Goal: Task Accomplishment & Management: Manage account settings

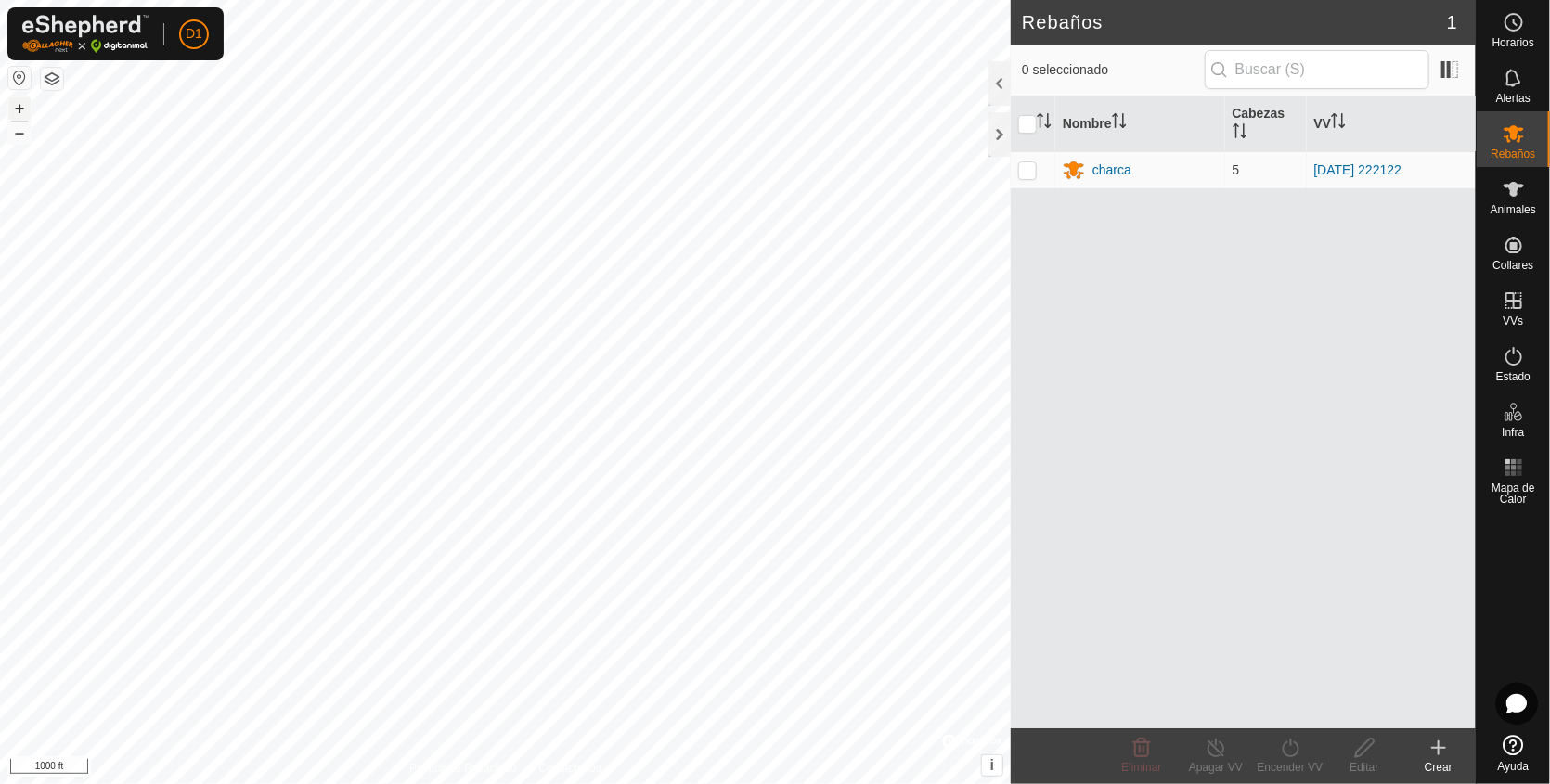
click at [15, 106] on button "+" at bounding box center [20, 109] width 22 height 22
click at [16, 103] on button "+" at bounding box center [20, 109] width 22 height 22
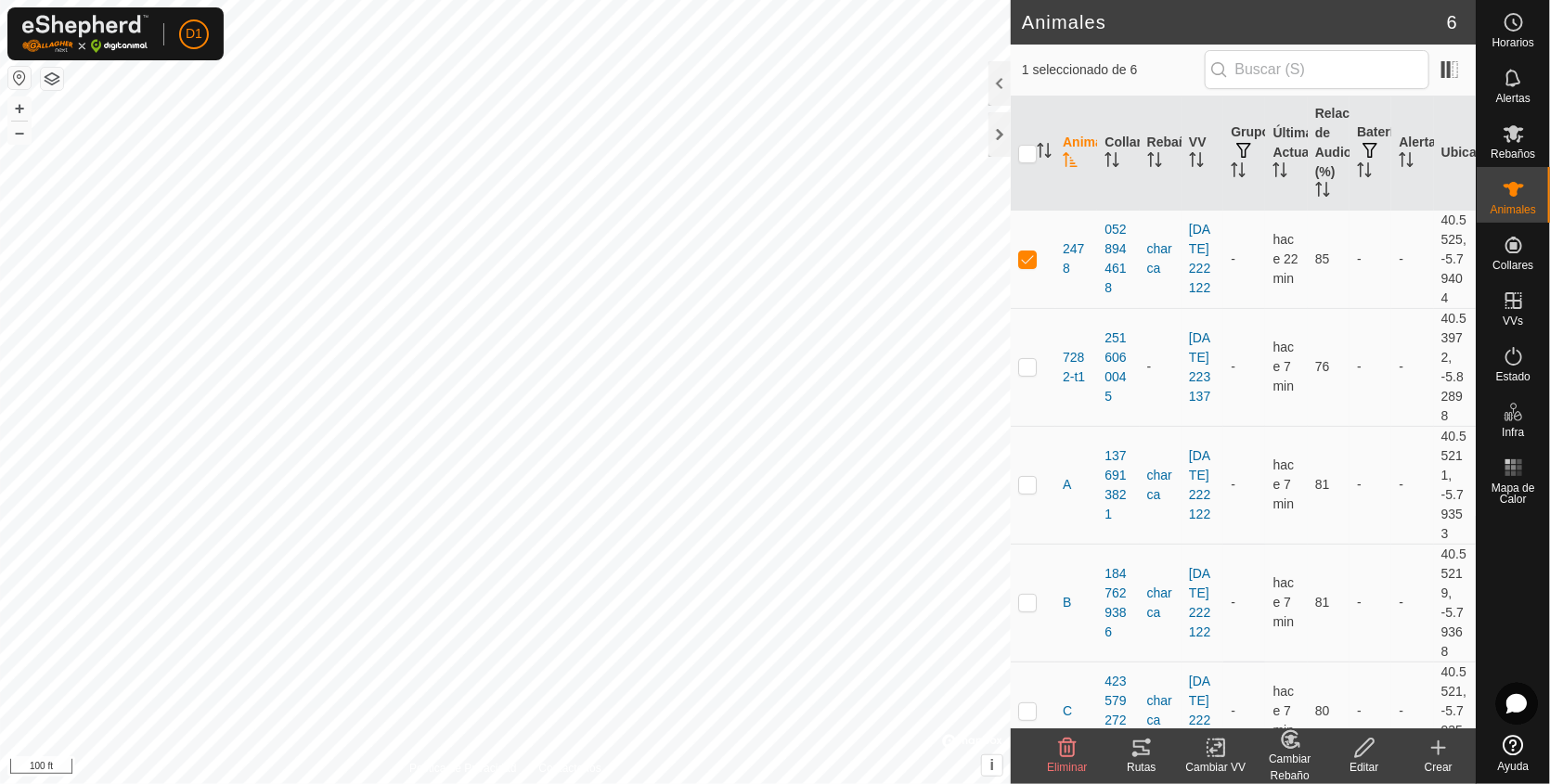
click at [1144, 749] on icon at bounding box center [1142, 748] width 17 height 15
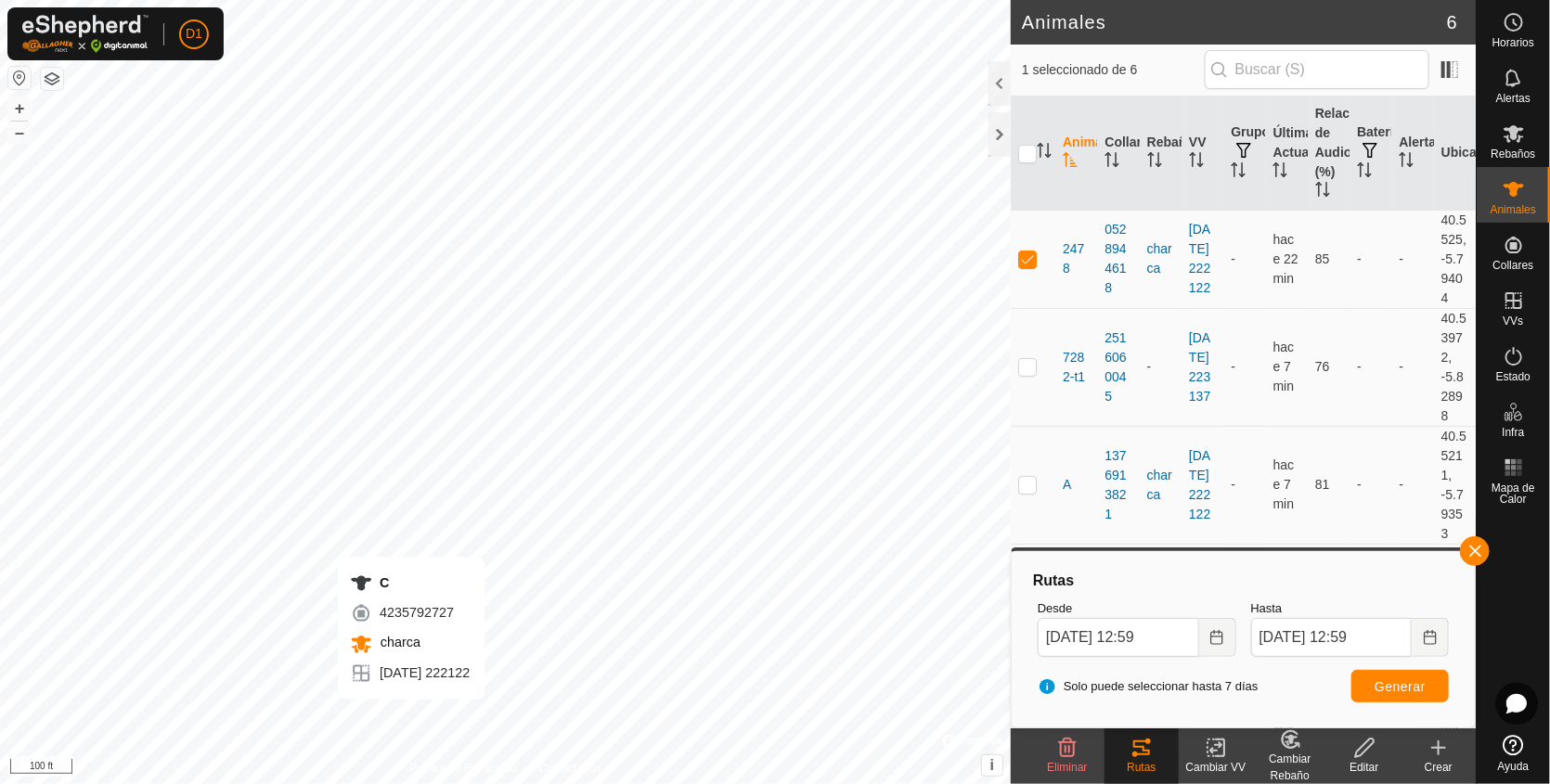
checkbox input "false"
click at [1409, 680] on span "Generar" at bounding box center [1400, 687] width 51 height 15
checkbox input "false"
checkbox input "true"
click at [1398, 676] on button "Generar" at bounding box center [1400, 686] width 98 height 33
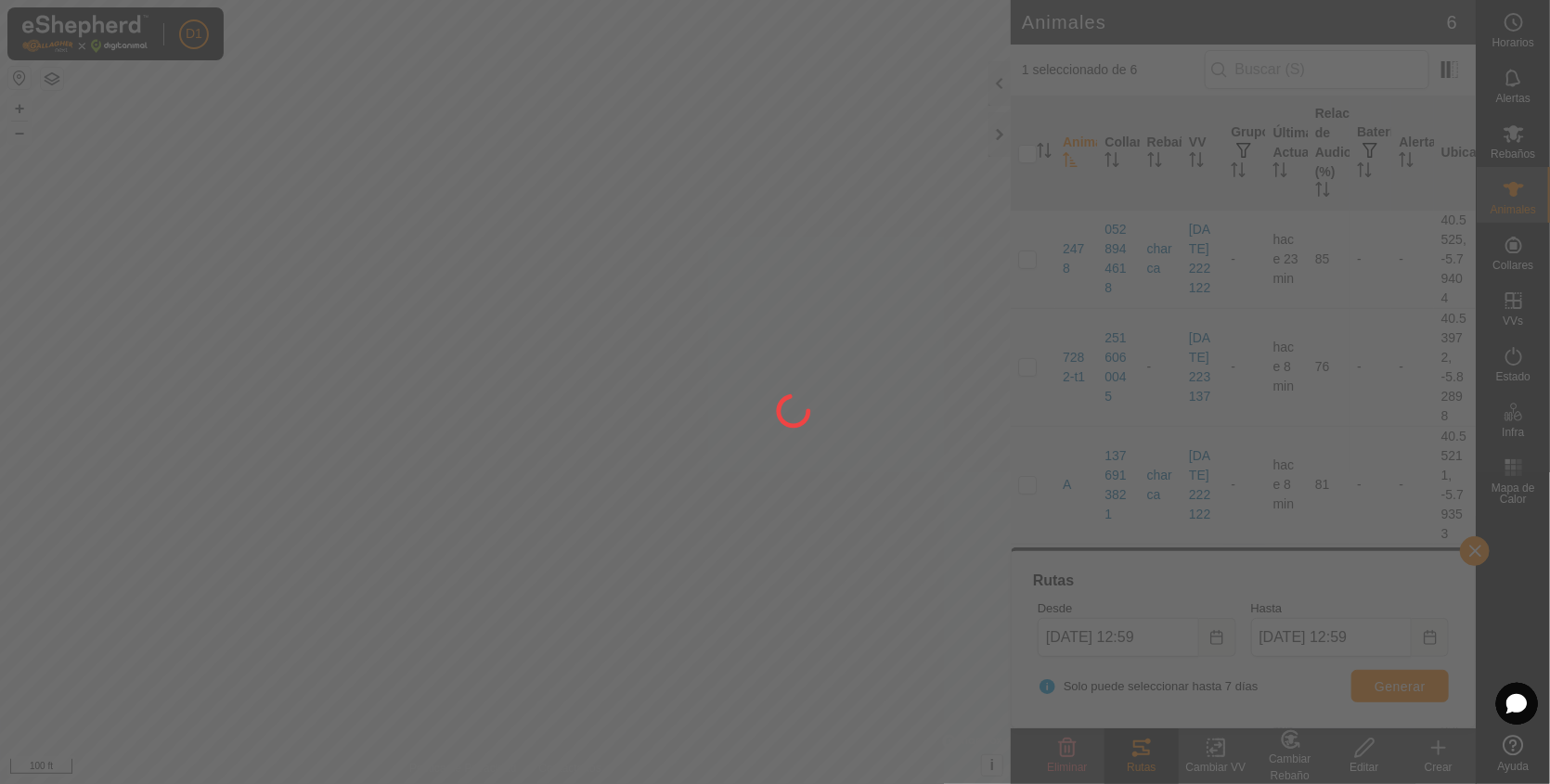
click at [1398, 676] on div at bounding box center [775, 392] width 1550 height 784
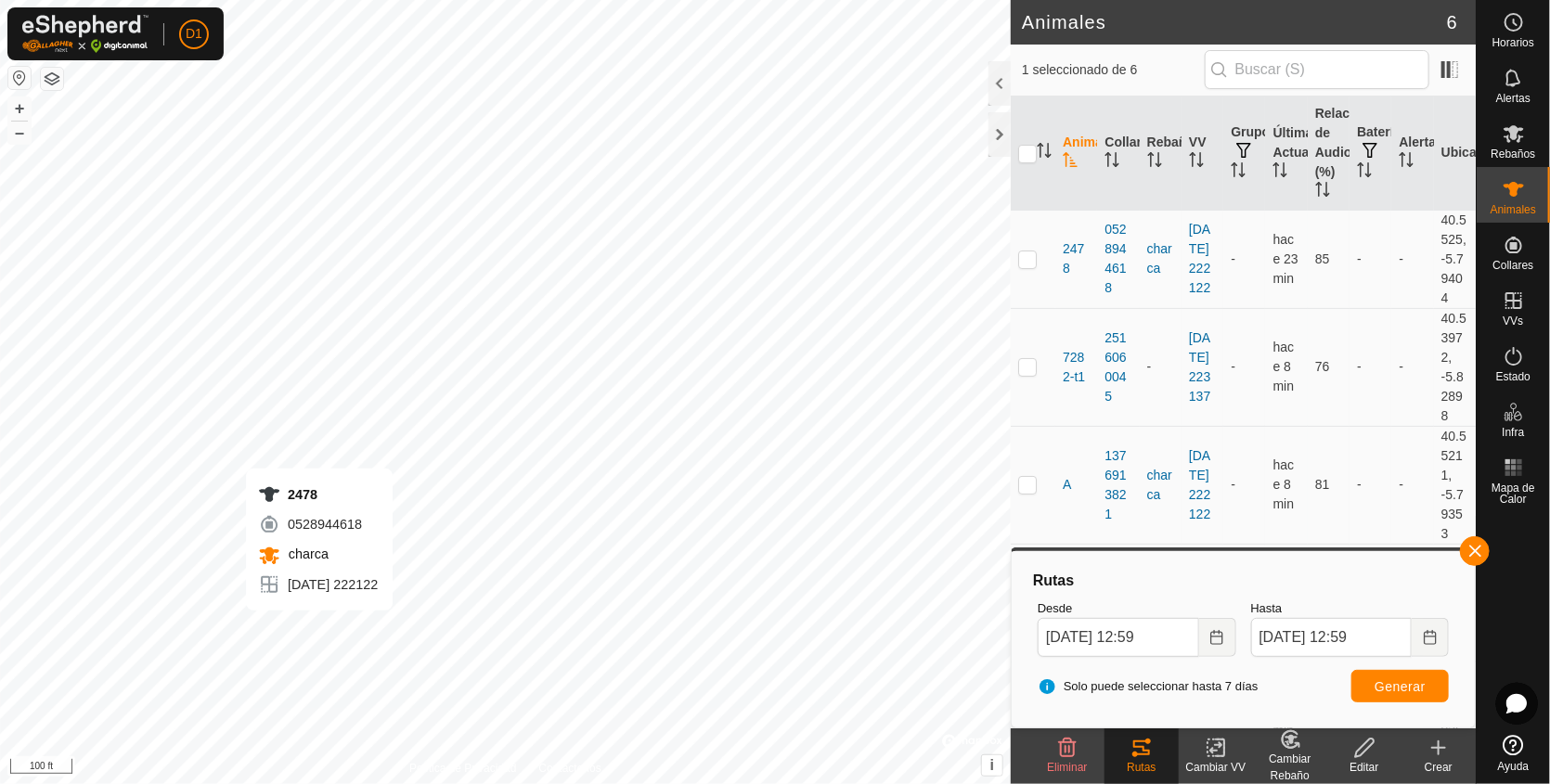
checkbox input "true"
checkbox input "false"
click at [1388, 690] on span "Generar" at bounding box center [1400, 687] width 51 height 15
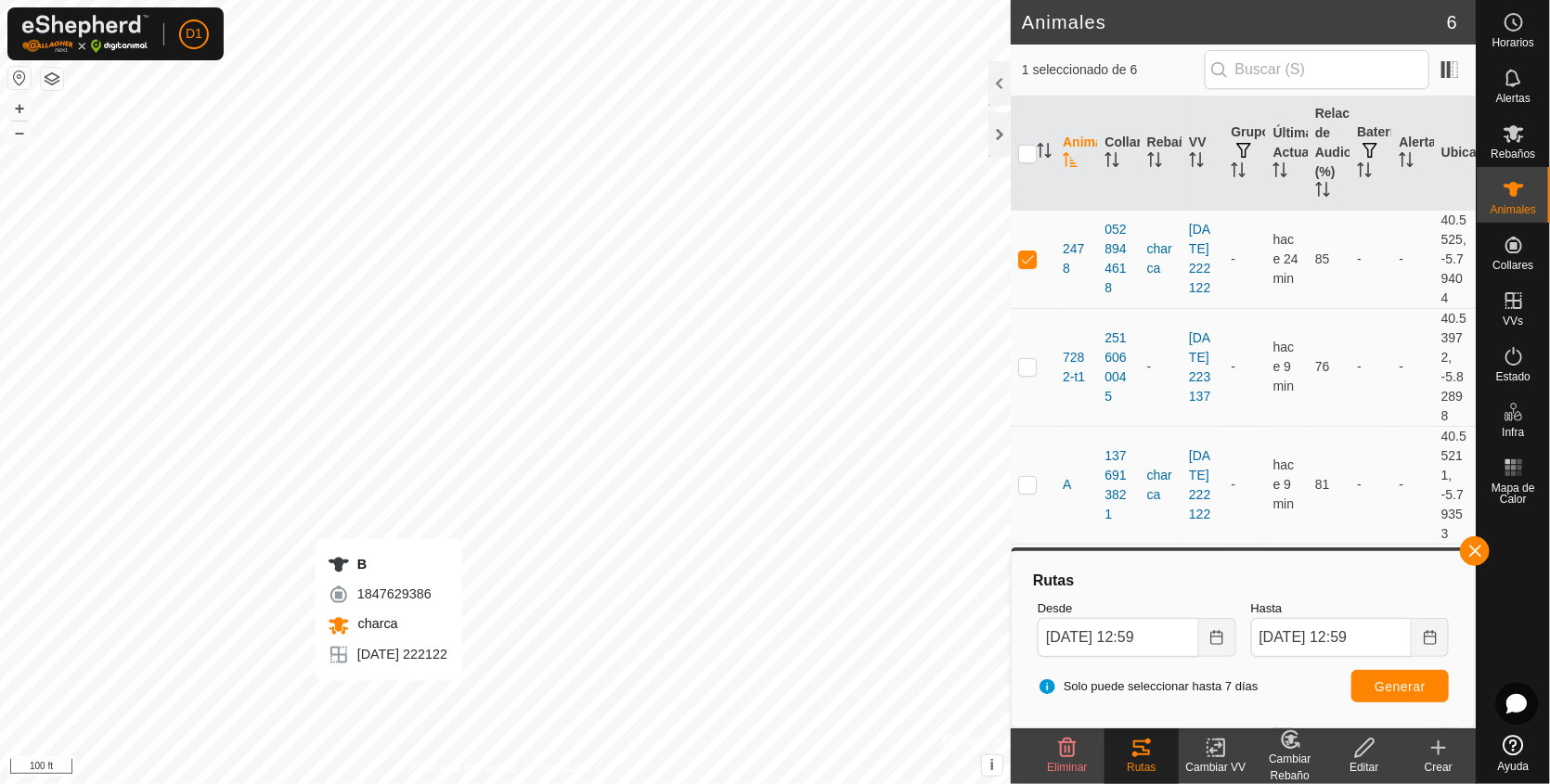
checkbox input "false"
checkbox input "true"
click at [1381, 681] on span "Generar" at bounding box center [1400, 687] width 51 height 15
click at [19, 111] on button "+" at bounding box center [20, 109] width 22 height 22
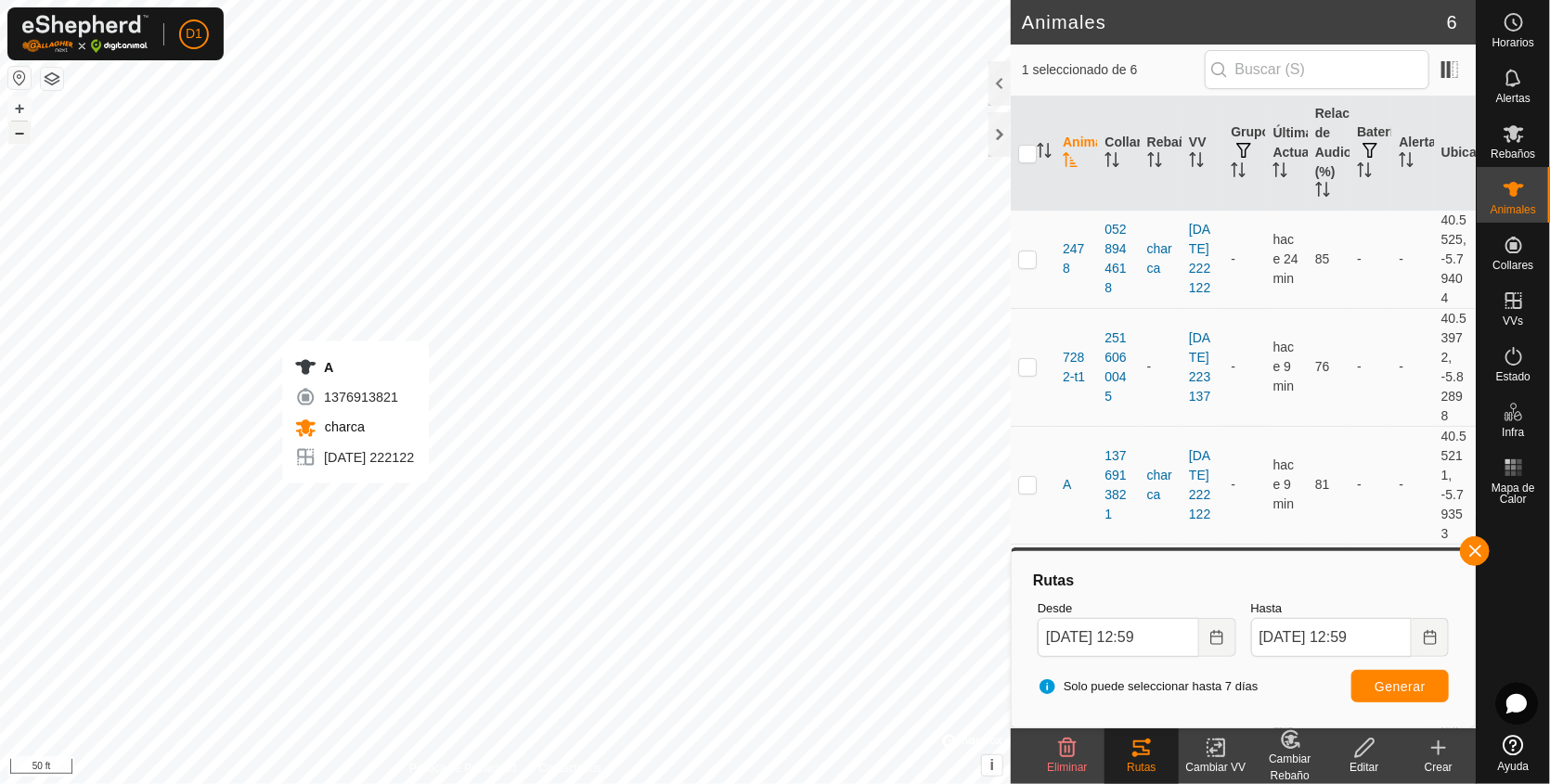
checkbox input "true"
checkbox input "false"
click at [1418, 681] on span "Generar" at bounding box center [1400, 687] width 51 height 15
click at [26, 105] on button "+" at bounding box center [20, 109] width 22 height 22
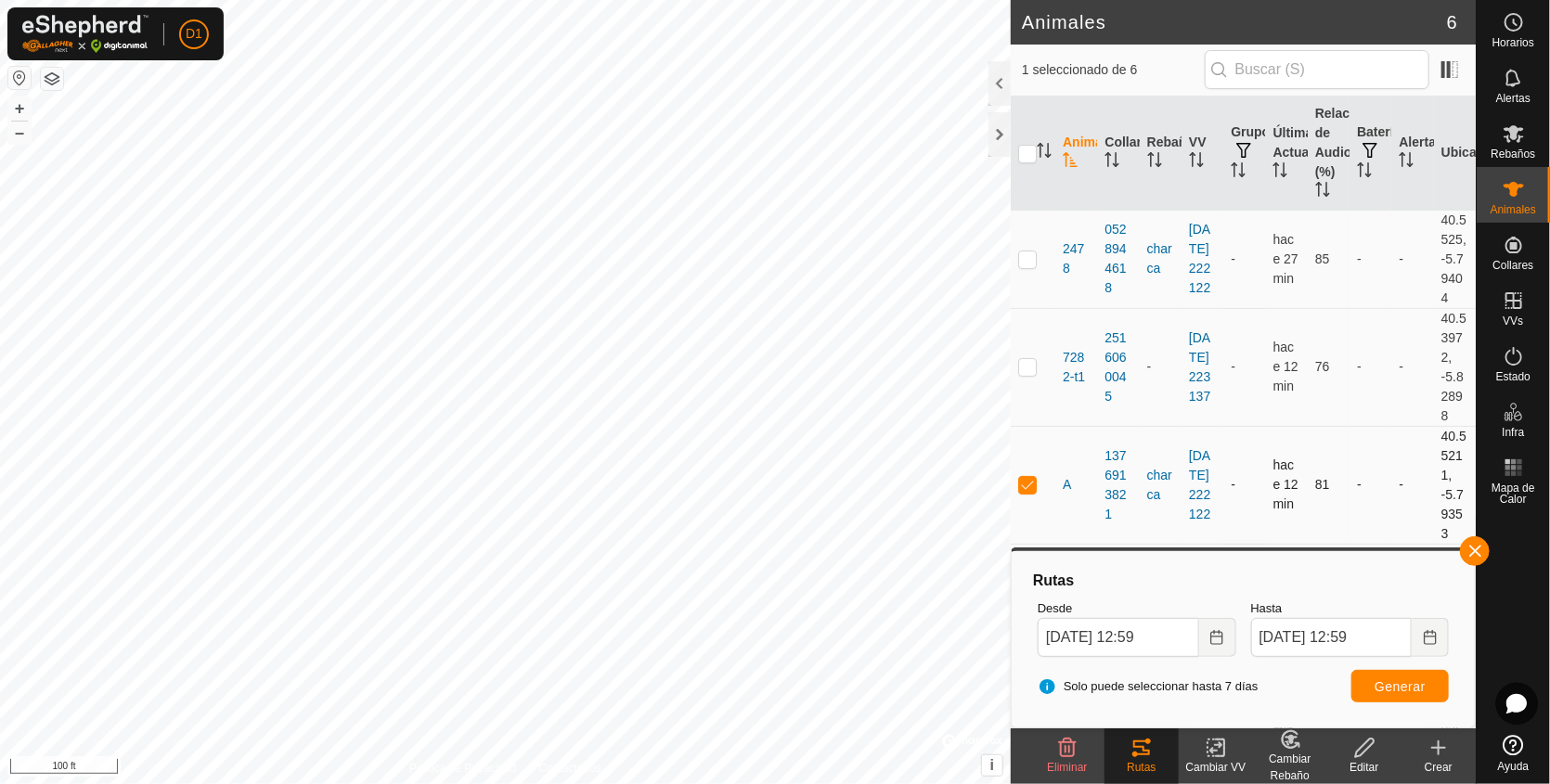
click at [1027, 492] on p-checkbox at bounding box center [1028, 485] width 19 height 15
checkbox input "false"
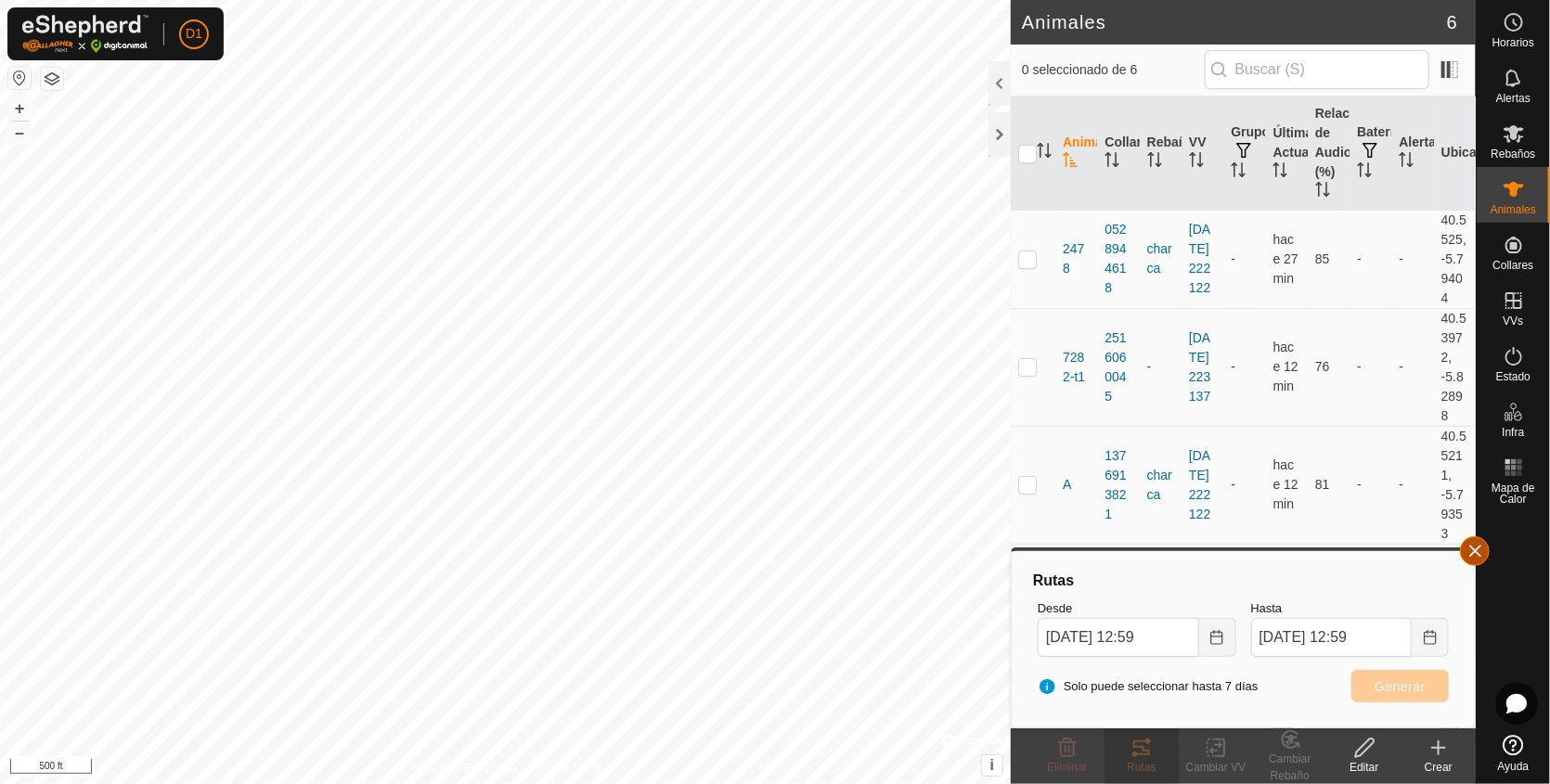
click at [1476, 552] on button "button" at bounding box center [1475, 551] width 30 height 30
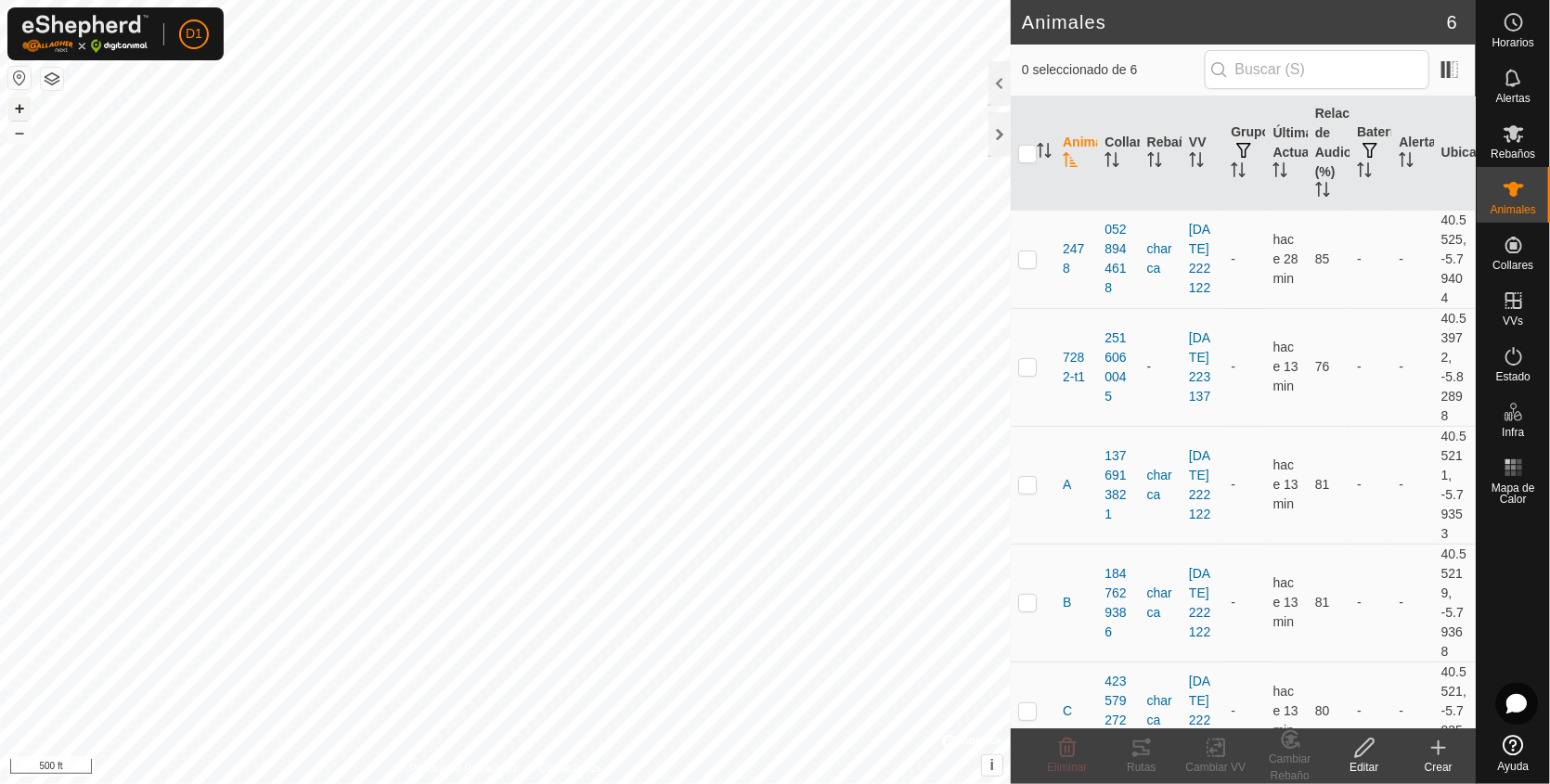
click at [17, 105] on button "+" at bounding box center [20, 109] width 22 height 22
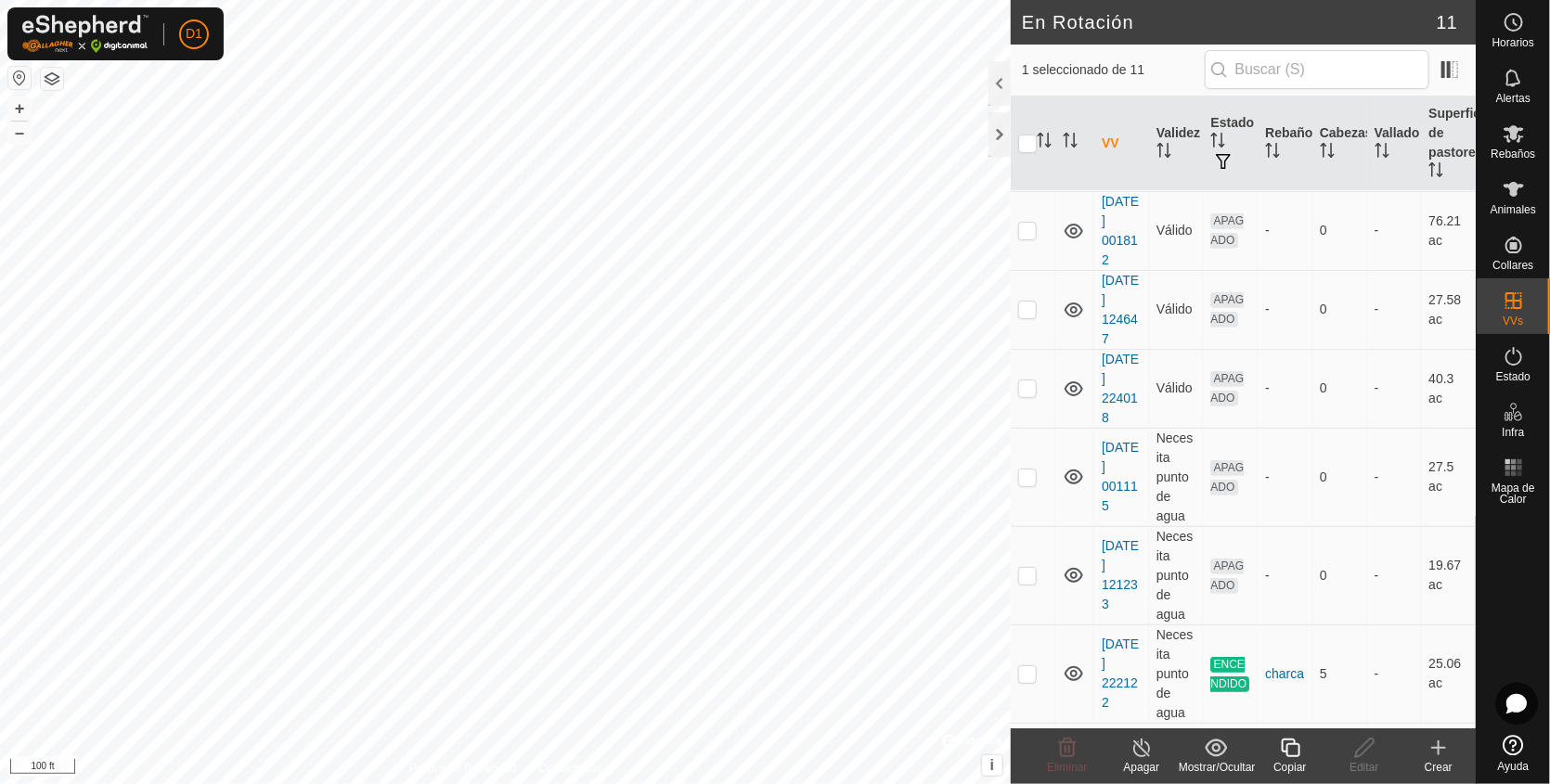
scroll to position [462, 0]
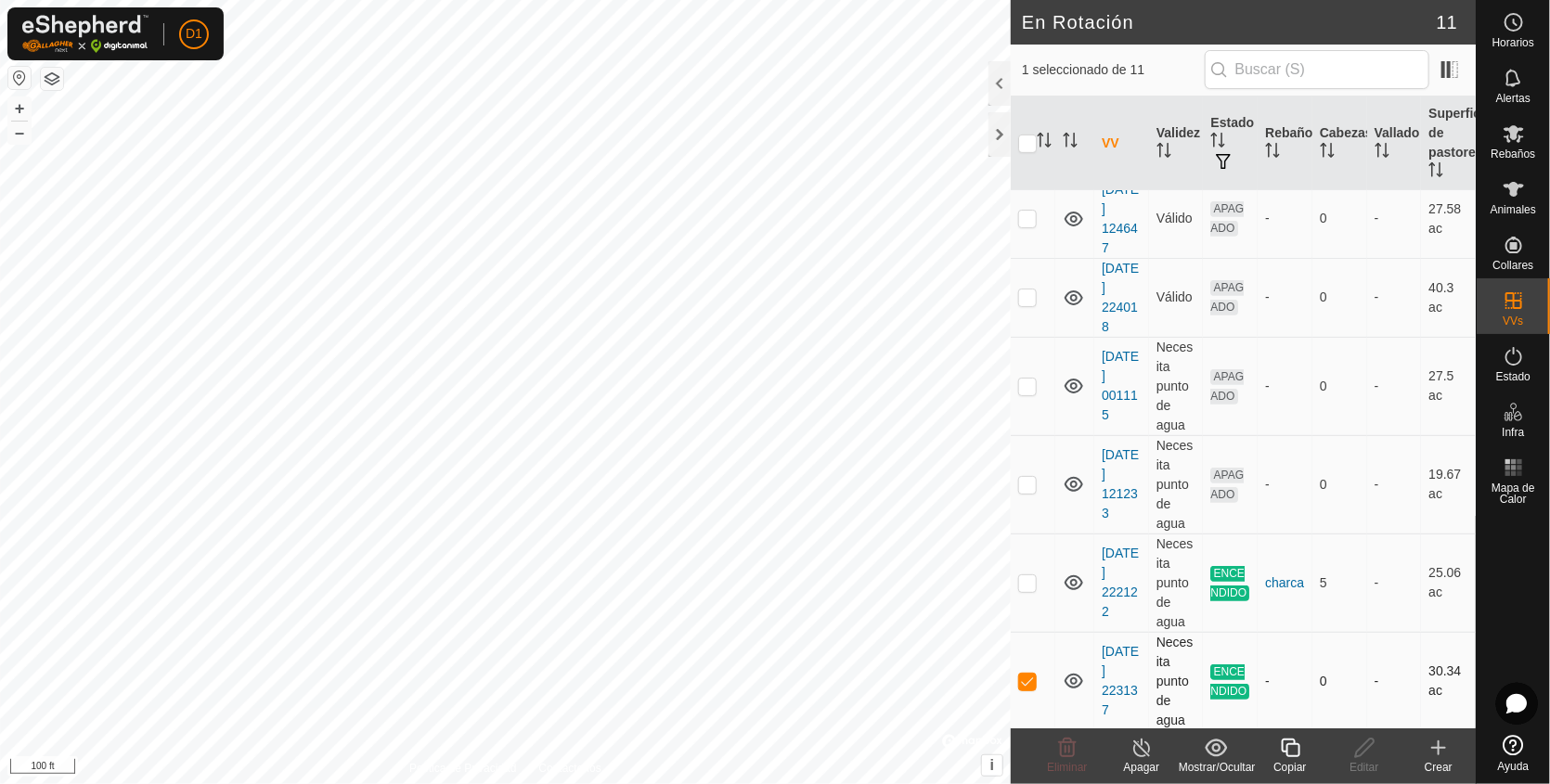
click at [1026, 675] on p-checkbox at bounding box center [1028, 681] width 19 height 15
checkbox input "false"
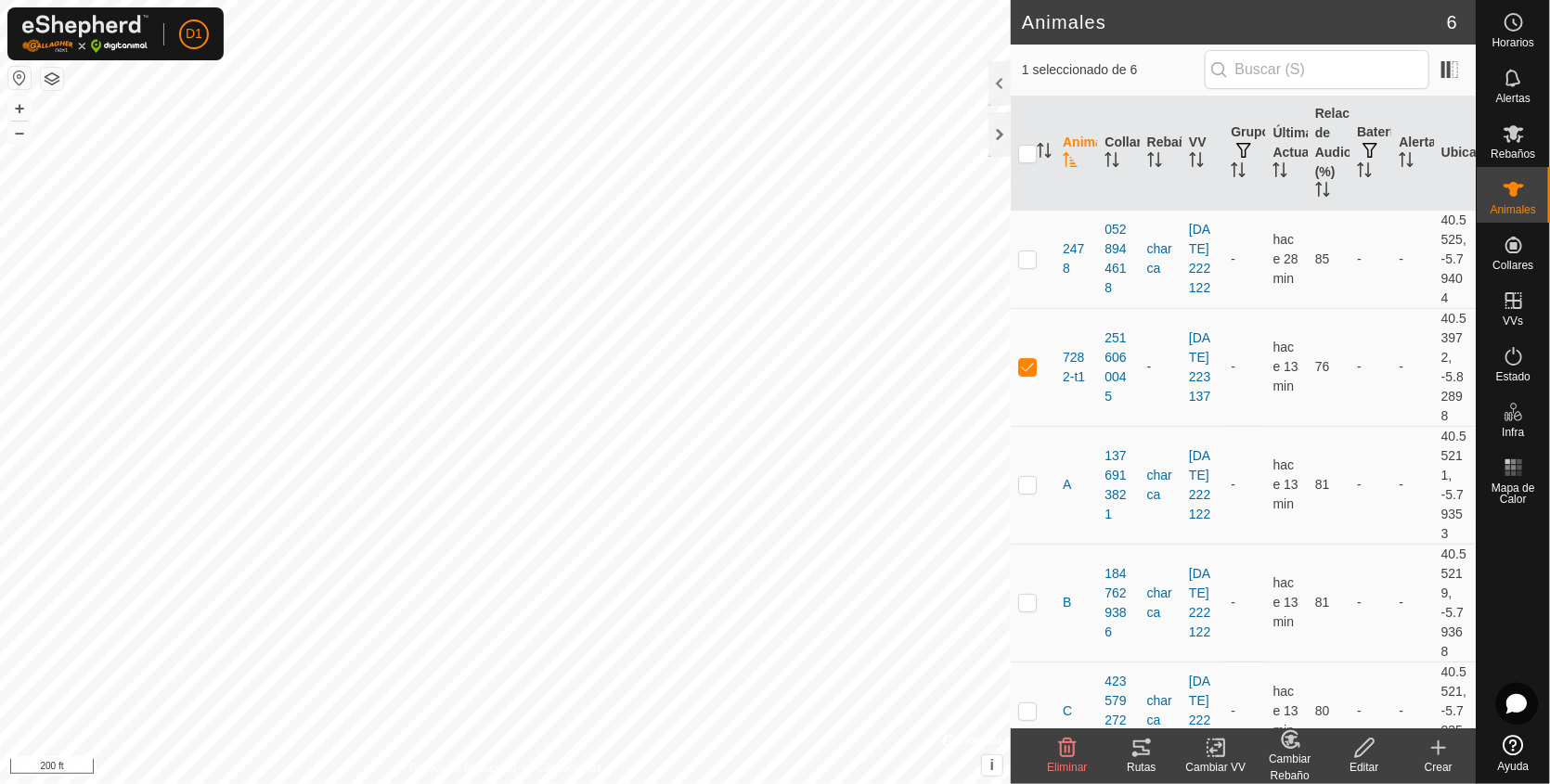
click at [1143, 744] on icon at bounding box center [1142, 748] width 22 height 22
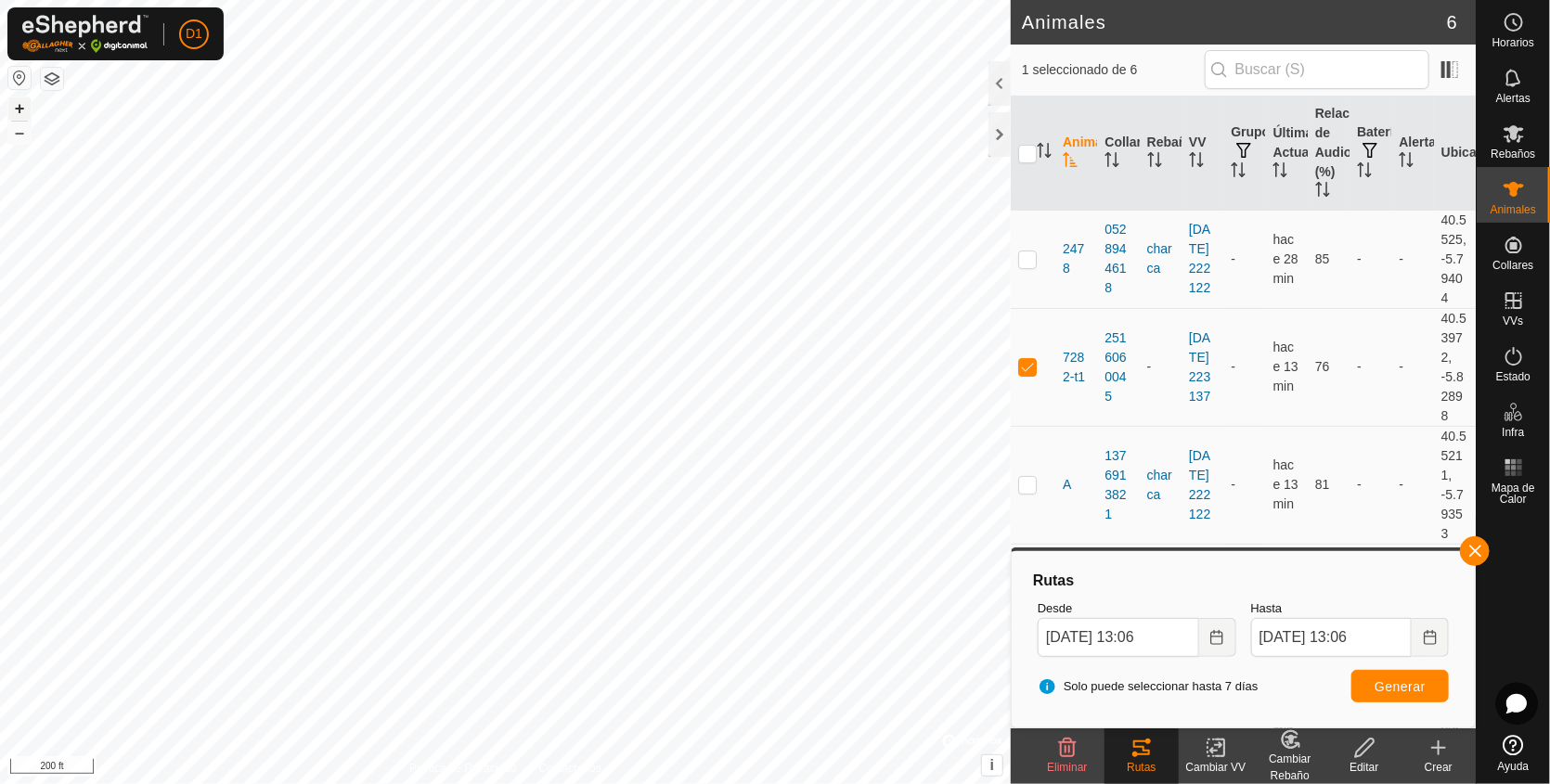
click at [16, 111] on button "+" at bounding box center [20, 109] width 22 height 22
click at [330, 0] on html "D1 Horarios Alertas Rebaños Animales Collares VVs Estado Infra Mapa de Calor Ay…" at bounding box center [775, 392] width 1550 height 784
click at [19, 106] on button "+" at bounding box center [20, 109] width 22 height 22
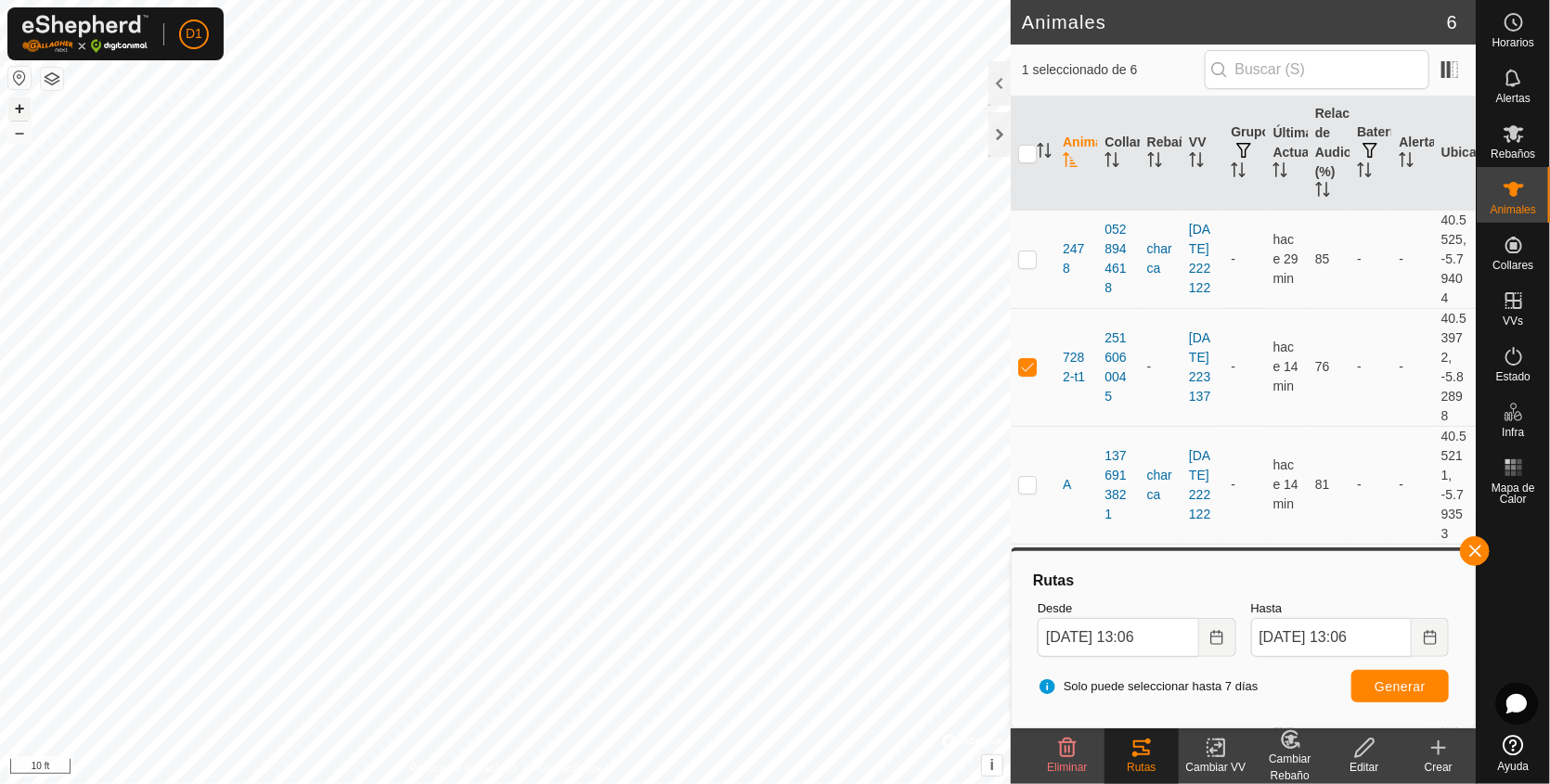
click at [19, 106] on button "+" at bounding box center [20, 109] width 22 height 22
click at [15, 101] on button "+" at bounding box center [20, 109] width 22 height 22
click at [1479, 550] on button "button" at bounding box center [1475, 551] width 30 height 30
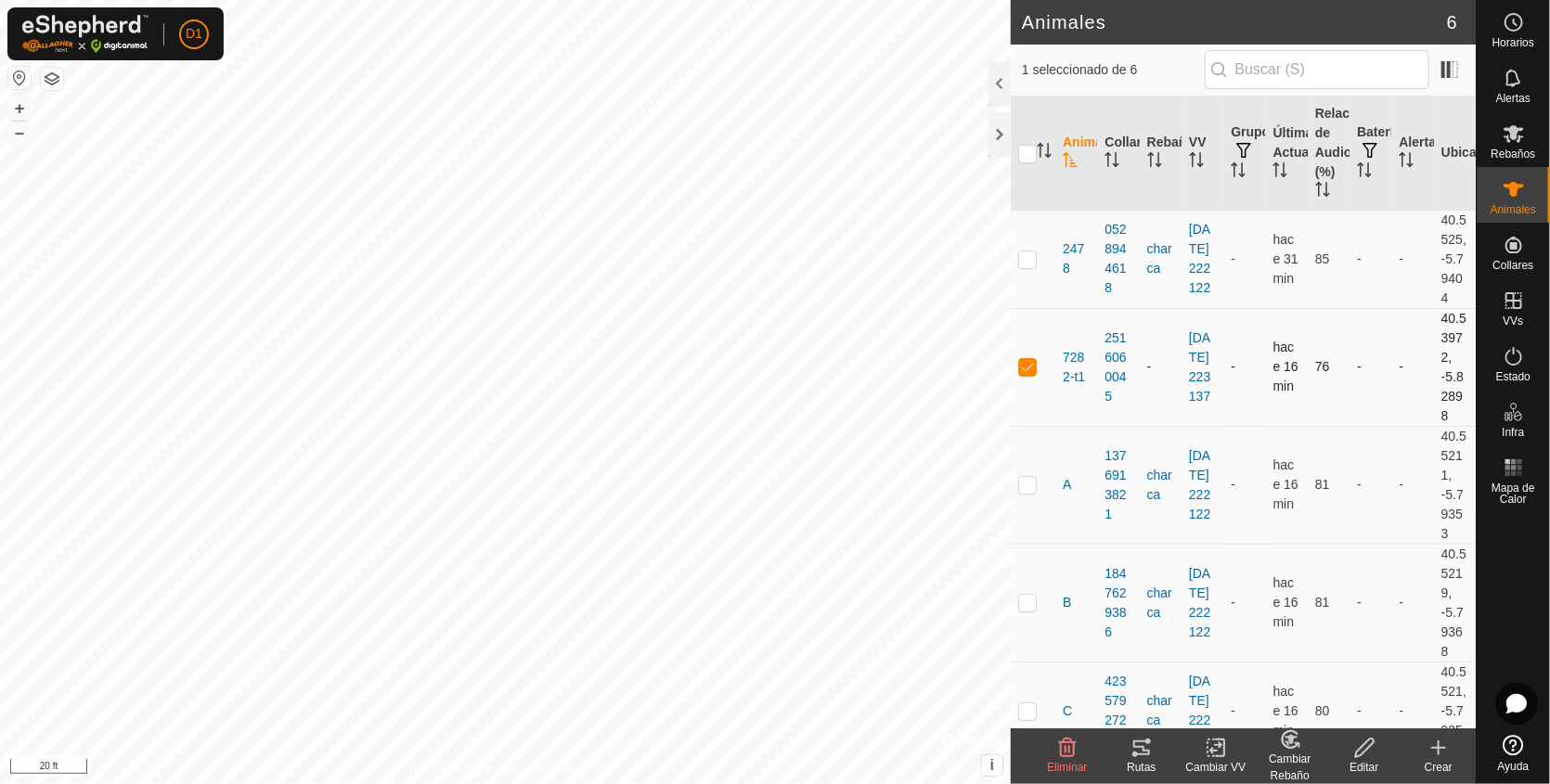
click at [1029, 374] on p-checkbox at bounding box center [1028, 366] width 19 height 15
checkbox input "false"
click at [1348, 359] on div "Animales 6 0 seleccionado de 6 Animal Collar Rebaño VV Grupos Última Actualizac…" at bounding box center [738, 392] width 1476 height 784
click at [1263, 320] on div "Animales 6 0 seleccionado de 6 Animal Collar Rebaño VV Grupos Última Actualizac…" at bounding box center [738, 392] width 1476 height 784
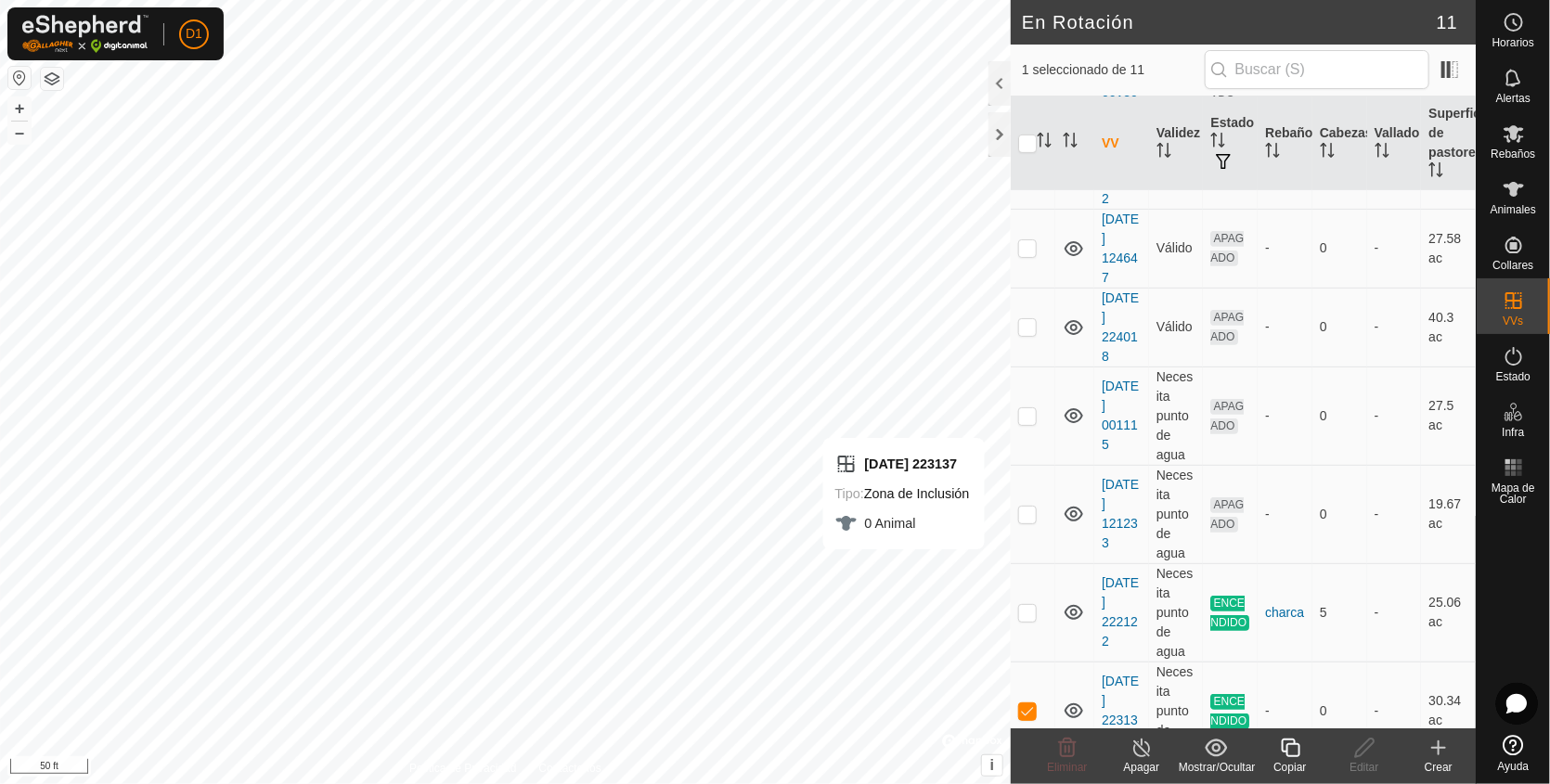
scroll to position [462, 0]
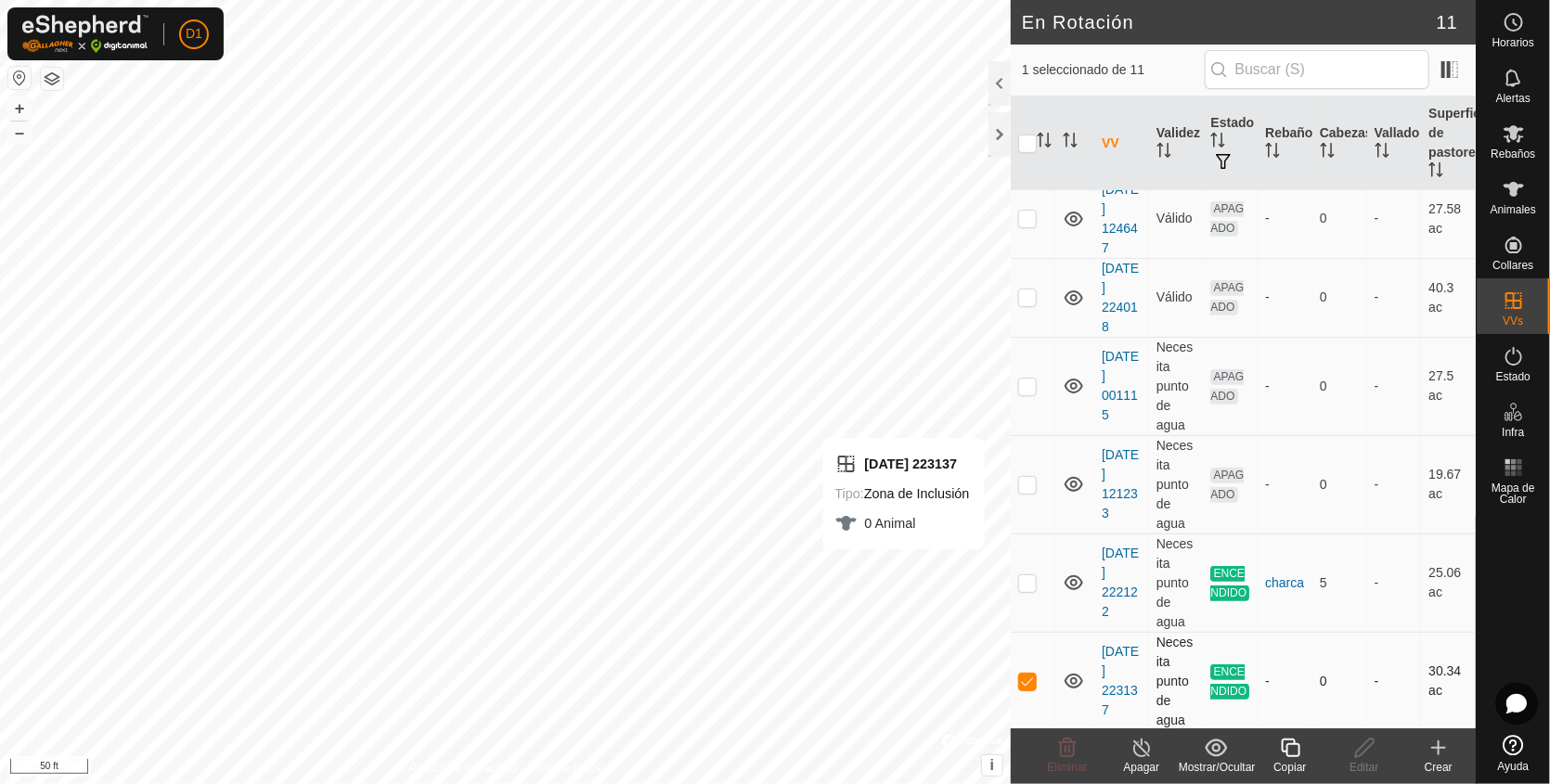
click at [1030, 676] on p-checkbox at bounding box center [1028, 681] width 19 height 15
click at [0, 0] on html "D1 Horarios Alertas Rebaños Animales Collares VVs Estado Infra Mapa de Calor Ay…" at bounding box center [775, 392] width 1550 height 784
click at [533, 0] on html "D1 Horarios Alertas Rebaños Animales Collares VVs Estado Infra Mapa de Calor Ay…" at bounding box center [775, 392] width 1550 height 784
click at [1031, 685] on p-checkbox at bounding box center [1028, 681] width 19 height 15
checkbox input "true"
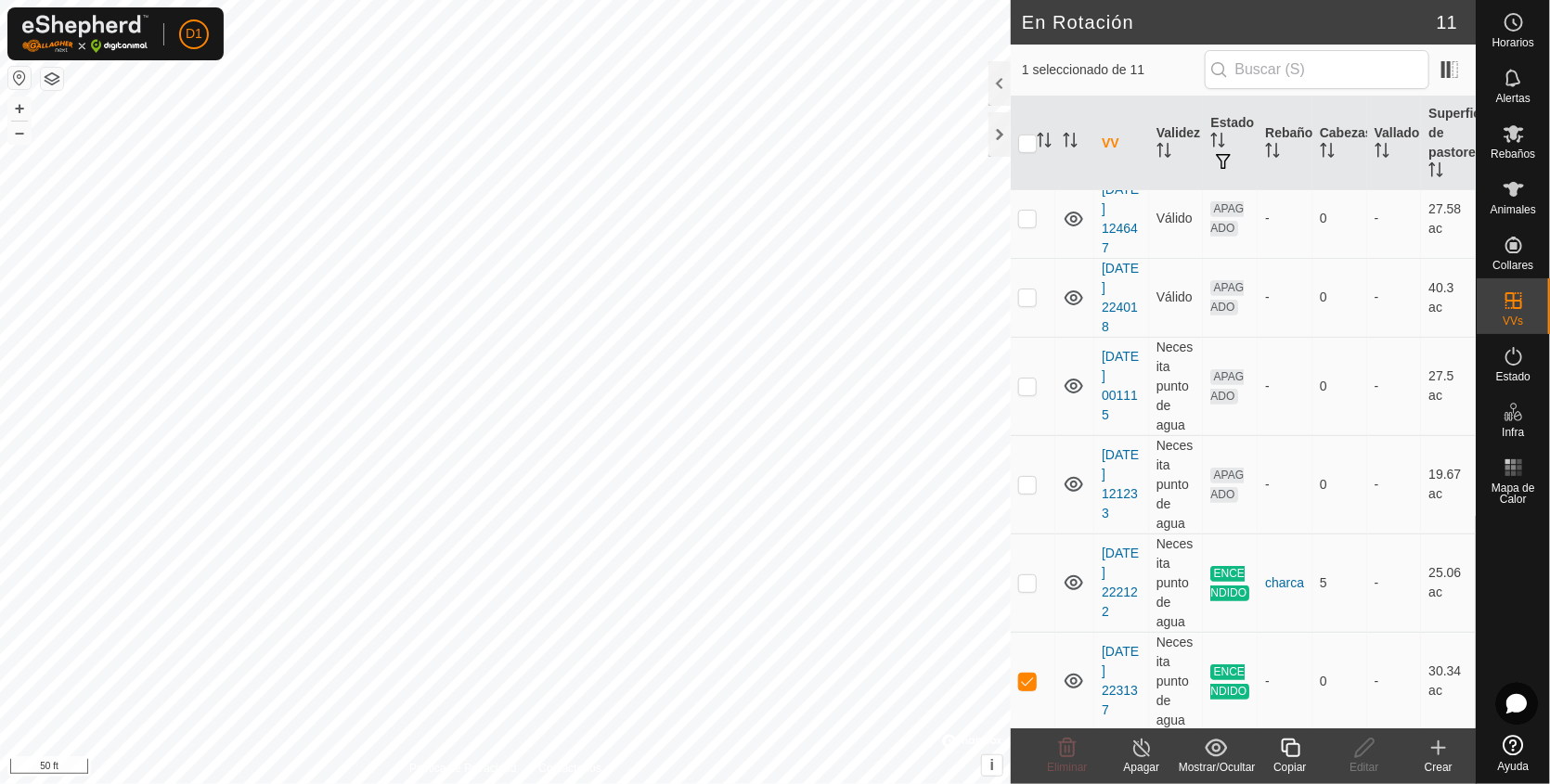
click at [1294, 747] on icon at bounding box center [1291, 748] width 23 height 22
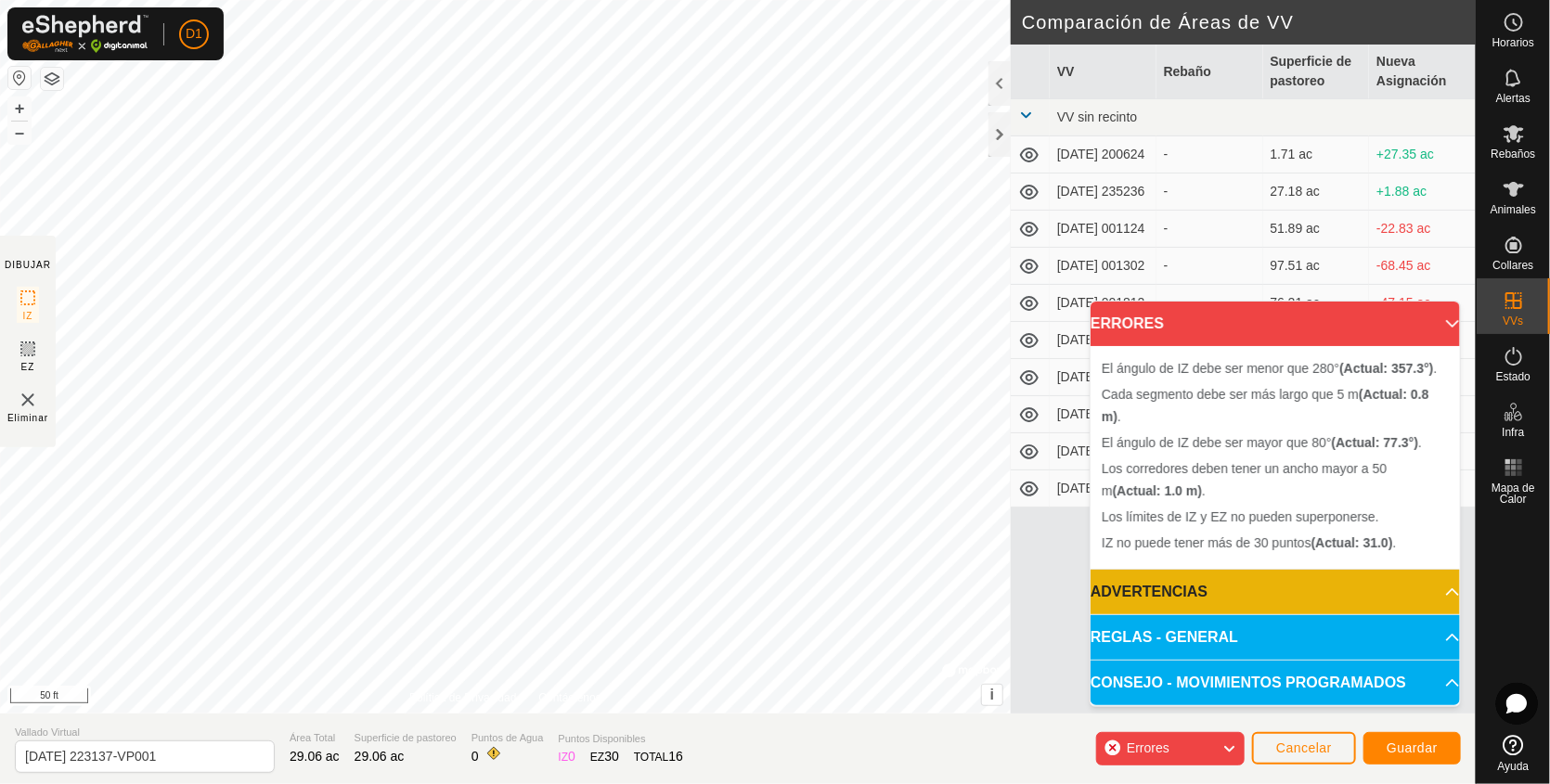
drag, startPoint x: 469, startPoint y: 696, endPoint x: 1114, endPoint y: 262, distance: 777.4
click at [1114, 262] on div "DIBUJAR IZ EZ Eliminar Política de Privacidad Contáctenos Cada segmento debe se…" at bounding box center [738, 357] width 1476 height 714
click at [845, 456] on div "Cada segmento debe ser más largo que 5 m (Actual: 3.0 m) ." at bounding box center [995, 464] width 301 height 17
click at [847, 455] on div "Cada segmento debe ser más largo que 5 m (Actual: 3.0 m) ." at bounding box center [996, 463] width 301 height 17
click at [1309, 749] on span "Cancelar" at bounding box center [1305, 748] width 56 height 15
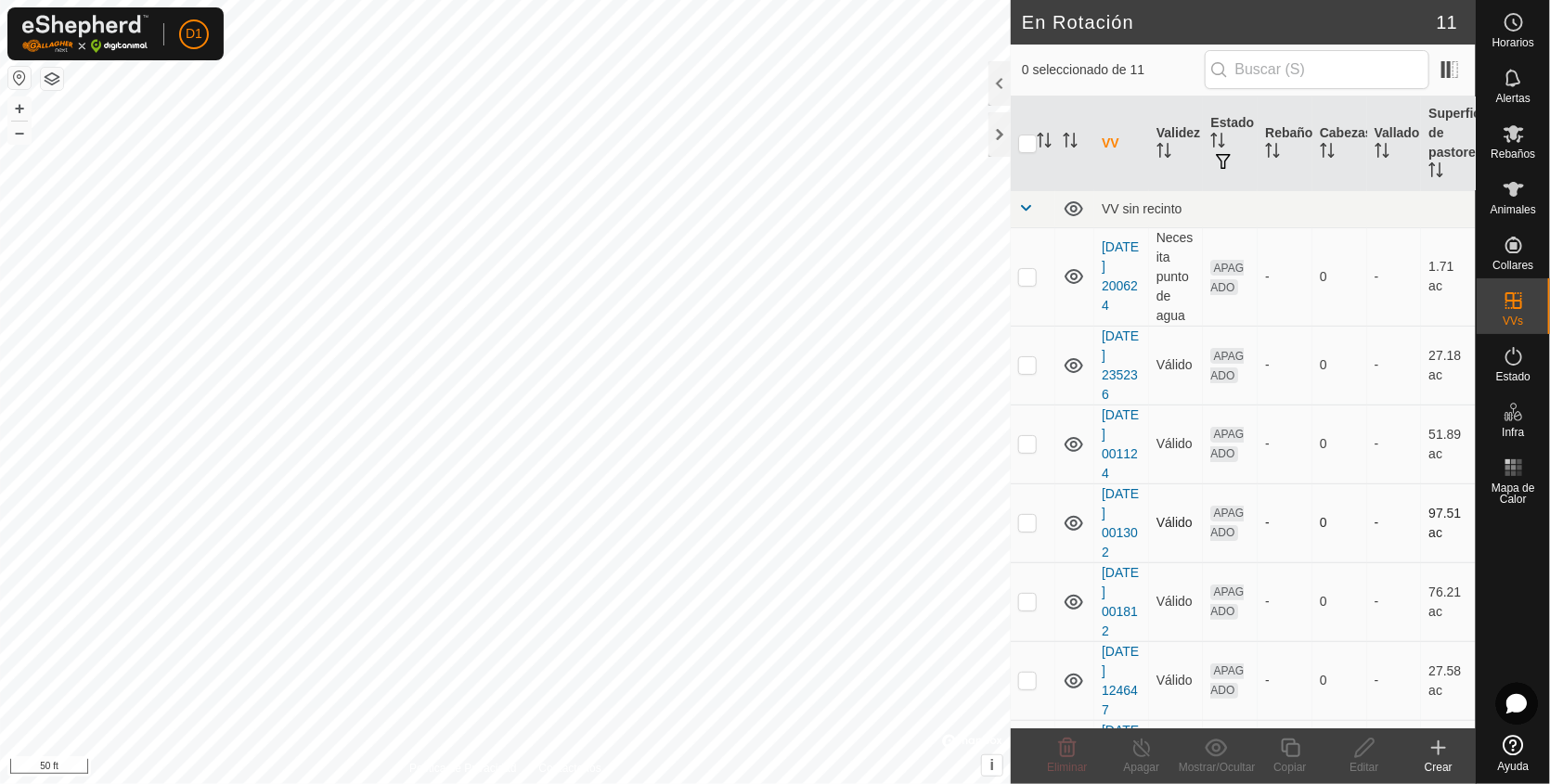
click at [1171, 519] on div "En Rotación 11 0 seleccionado de 11 VV Validez Estado Rebaño Cabezas Vallado Su…" at bounding box center [738, 392] width 1476 height 784
checkbox input "true"
click at [1119, 465] on div "En Rotación 11 1 seleccionado de 11 VV Validez Estado Rebaño Cabezas Vallado Su…" at bounding box center [738, 392] width 1476 height 784
click at [1289, 746] on icon at bounding box center [1291, 748] width 23 height 22
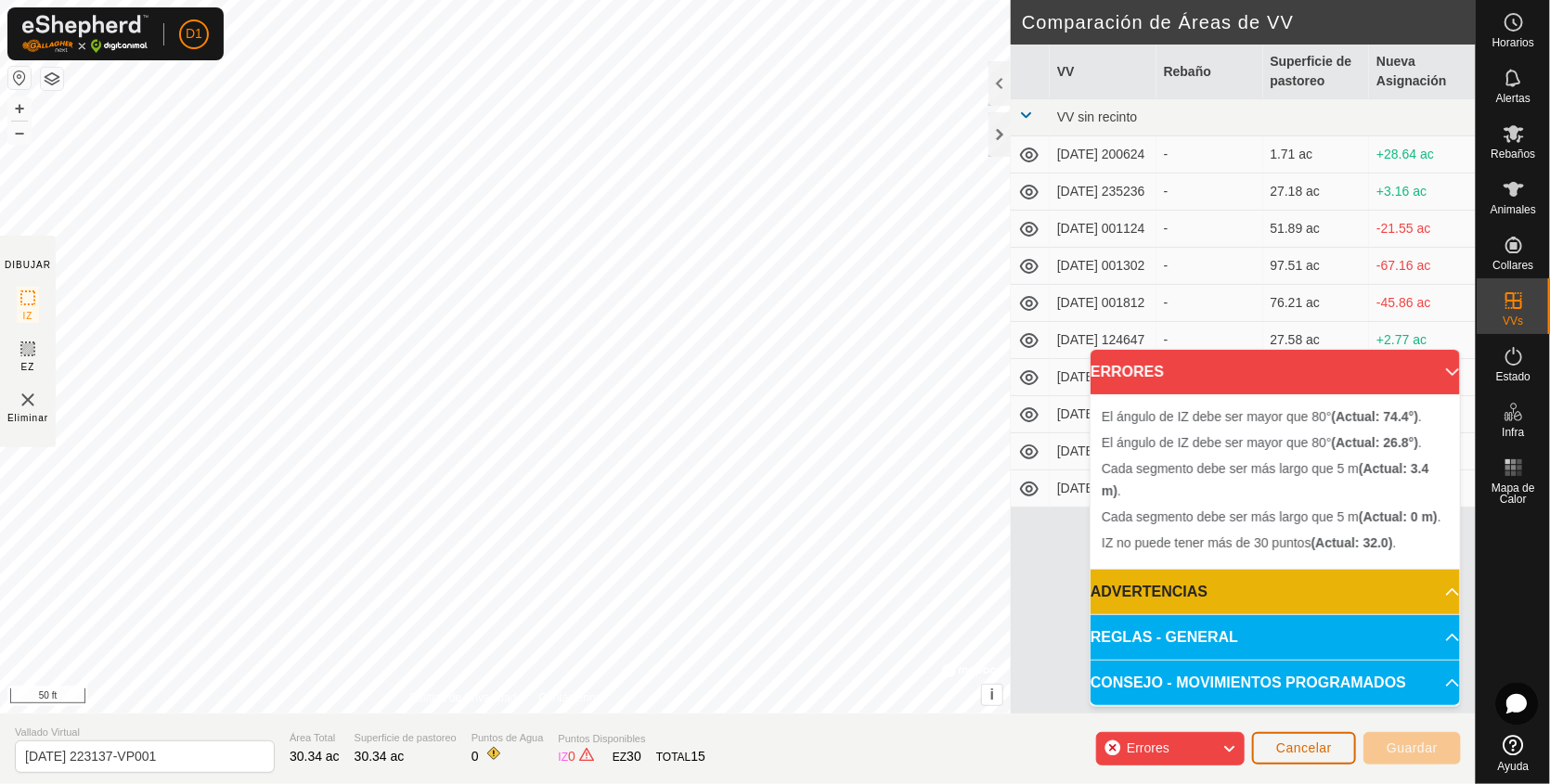
click at [1300, 750] on span "Cancelar" at bounding box center [1305, 748] width 56 height 15
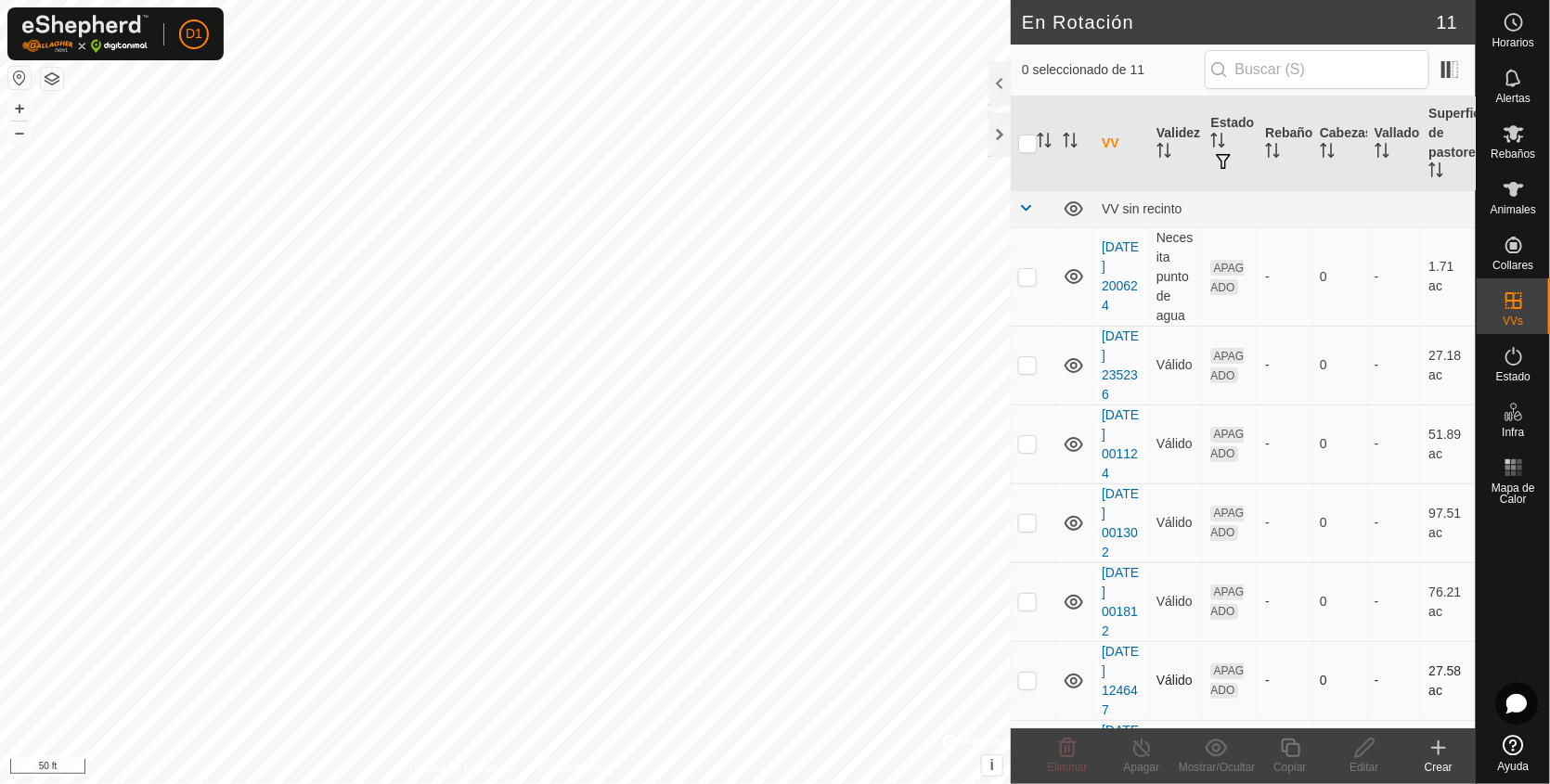
checkbox input "true"
click at [1287, 742] on icon at bounding box center [1291, 748] width 23 height 22
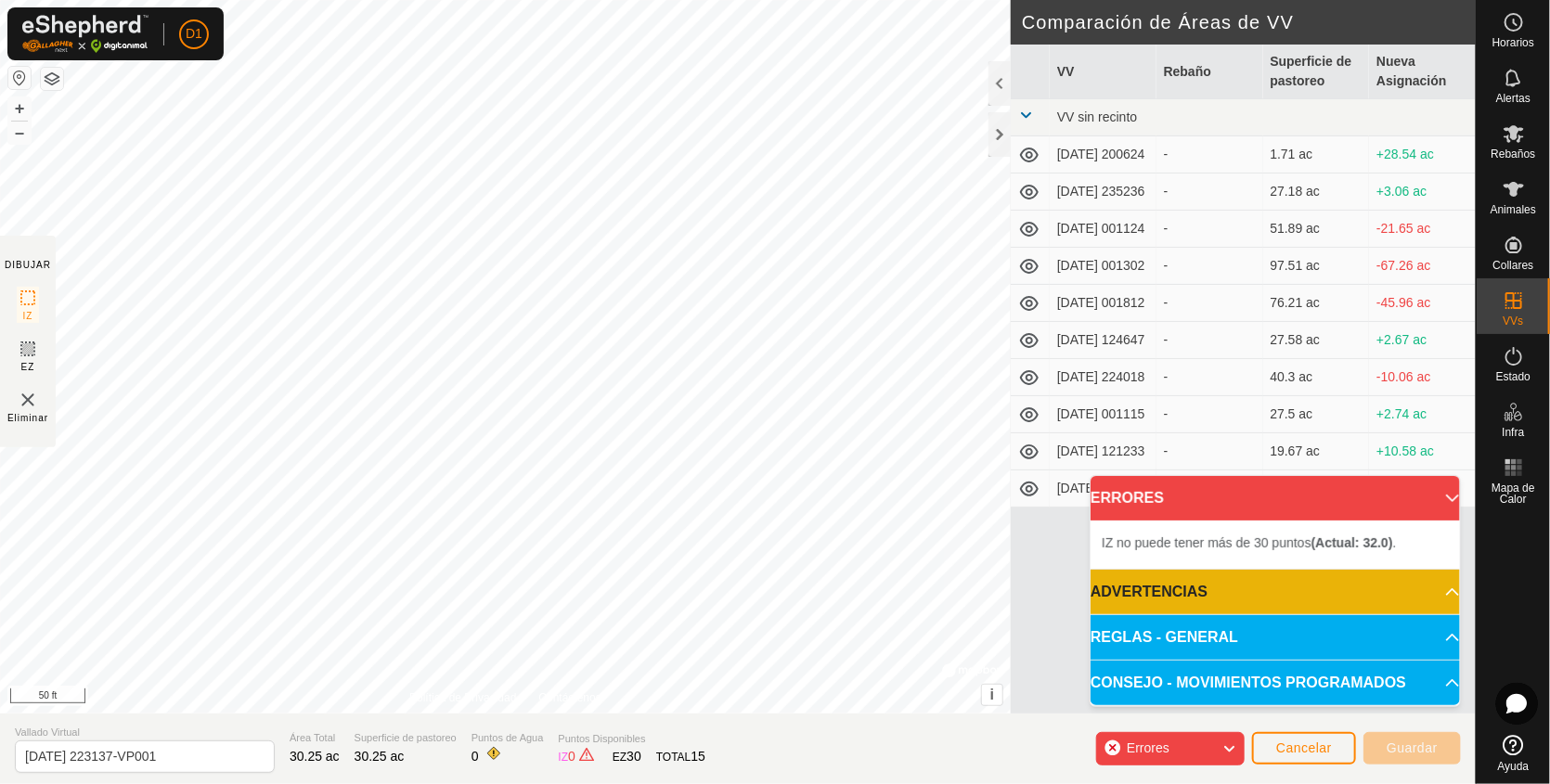
click at [585, 783] on html "D1 Horarios Alertas Rebaños Animales Collares VVs Estado Infra Mapa de Calor Ay…" at bounding box center [775, 392] width 1550 height 784
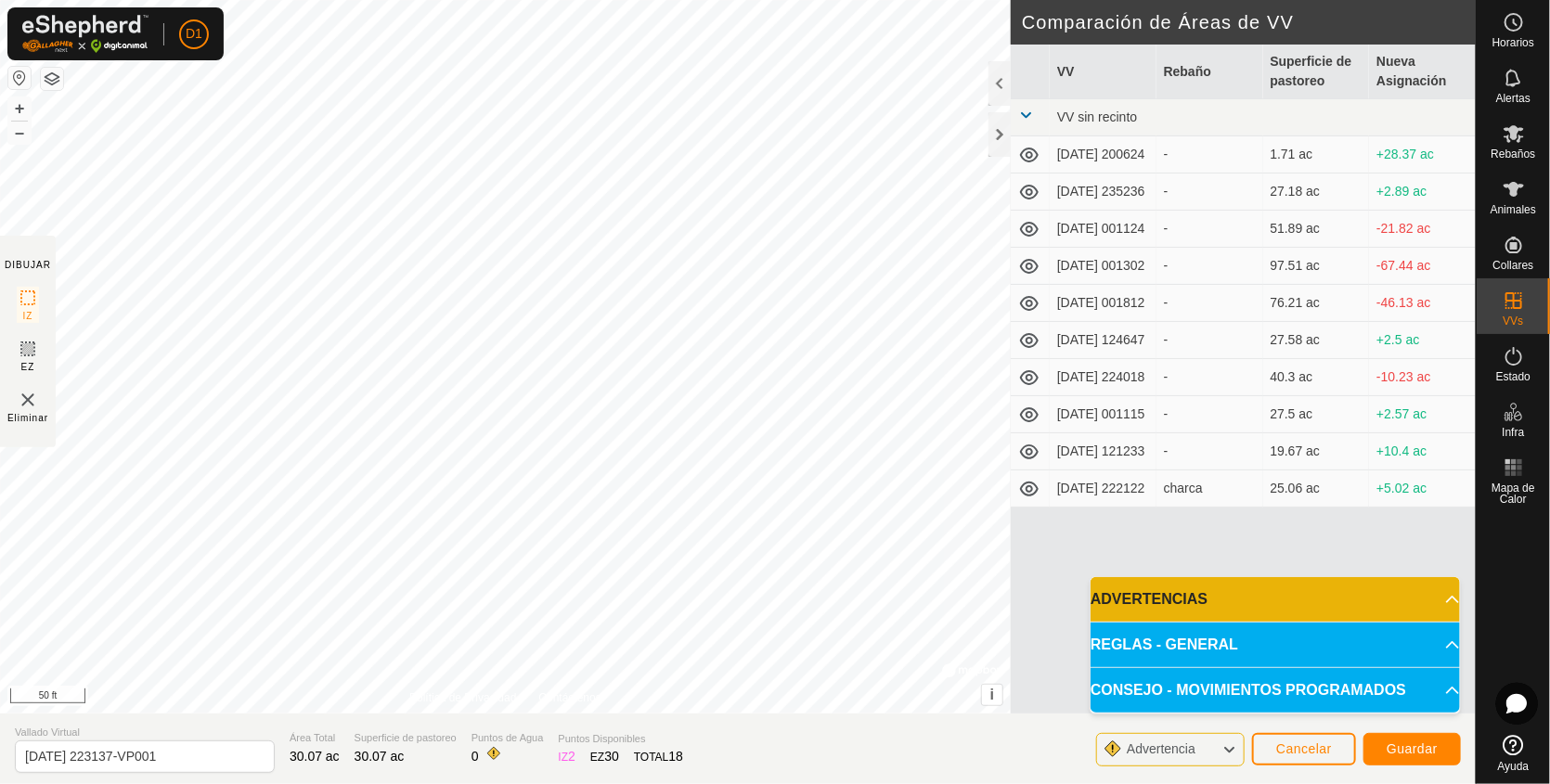
click at [456, 0] on html "D1 Horarios Alertas Rebaños Animales Collares VVs Estado Infra Mapa de Calor Ay…" at bounding box center [775, 392] width 1550 height 784
click at [793, 0] on html "D1 Horarios Alertas Rebaños Animales Collares VVs Estado Infra Mapa de Calor Ay…" at bounding box center [775, 392] width 1550 height 784
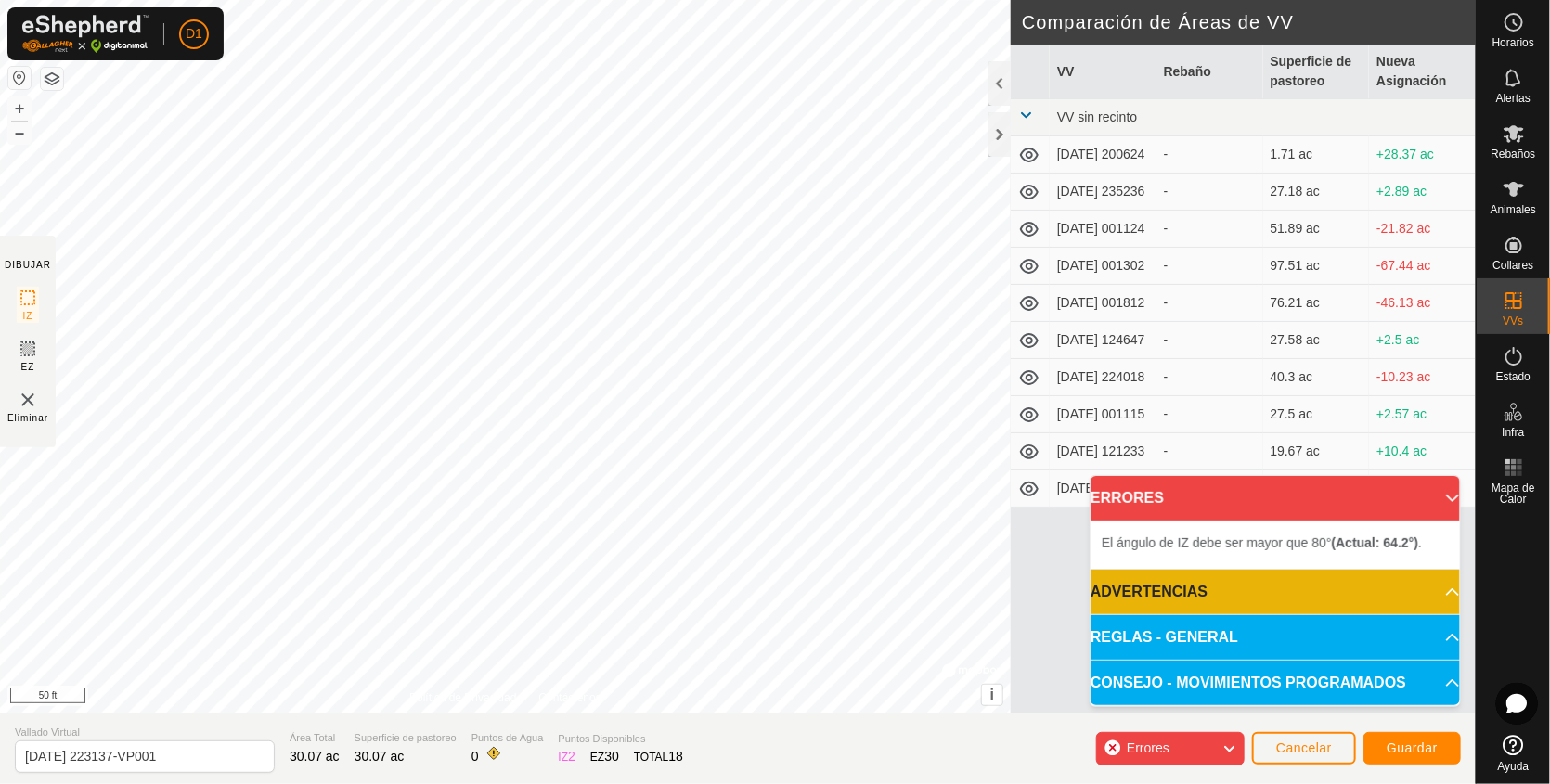
click at [610, 430] on div "El ángulo de IZ debe ser mayor que 80° (Actual: 64.2°) . + – ⇧ i © Mapbox , © O…" at bounding box center [505, 357] width 1011 height 714
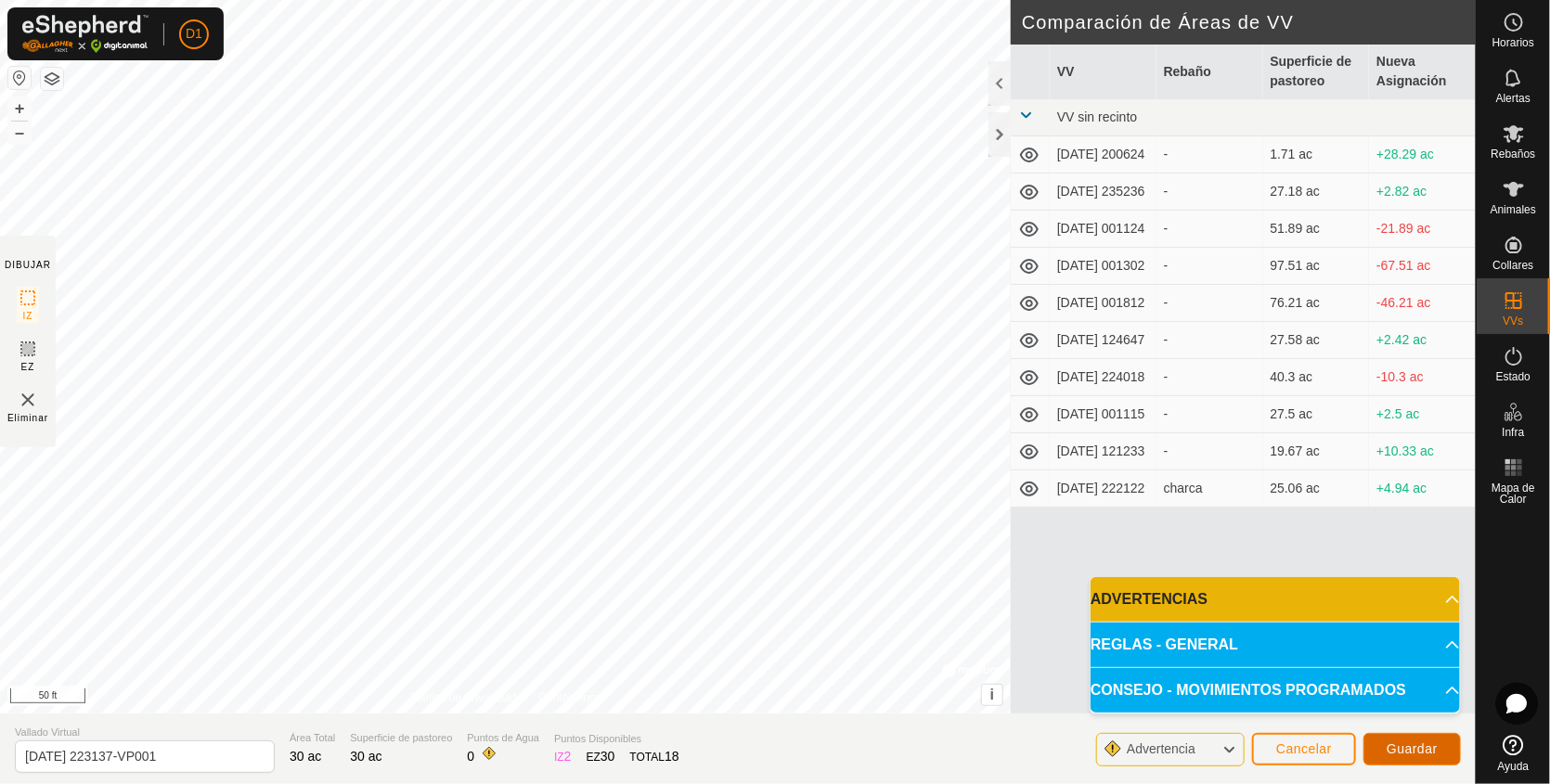
click at [1425, 746] on span "Guardar" at bounding box center [1412, 749] width 51 height 15
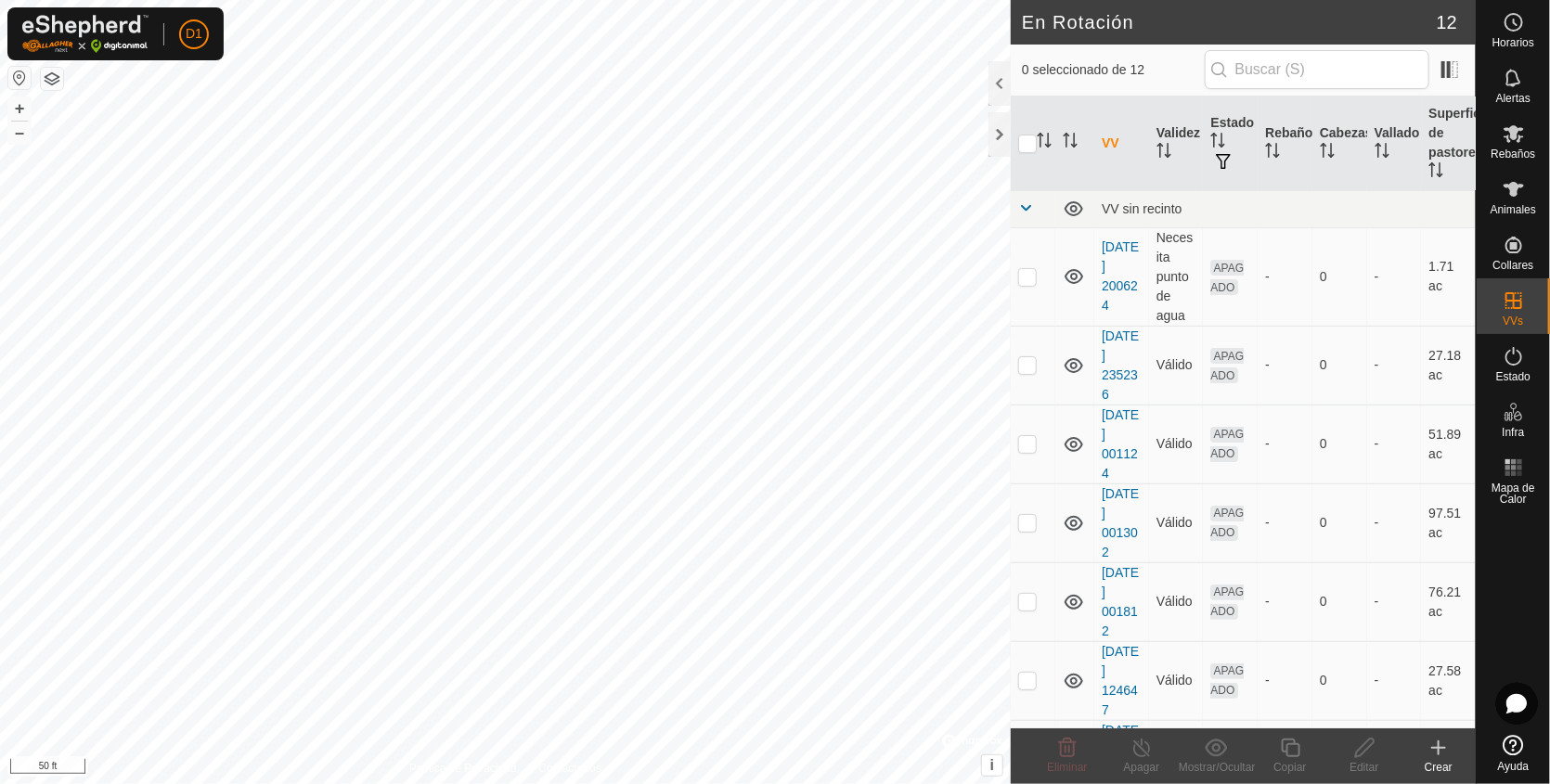
click at [854, 0] on html "D1 Horarios Alertas Rebaños Animales Collares VVs Estado Infra Mapa de Calor Ay…" at bounding box center [775, 392] width 1550 height 784
click at [549, 0] on html "D1 Horarios Alertas Rebaños Animales Collares VVs Estado Infra Mapa de Calor Ay…" at bounding box center [775, 392] width 1550 height 784
click at [424, 0] on html "D1 Horarios Alertas Rebaños Animales Collares VVs Estado Infra Mapa de Calor Ay…" at bounding box center [775, 392] width 1550 height 784
click at [1055, 750] on delete-svg-icon at bounding box center [1068, 748] width 75 height 22
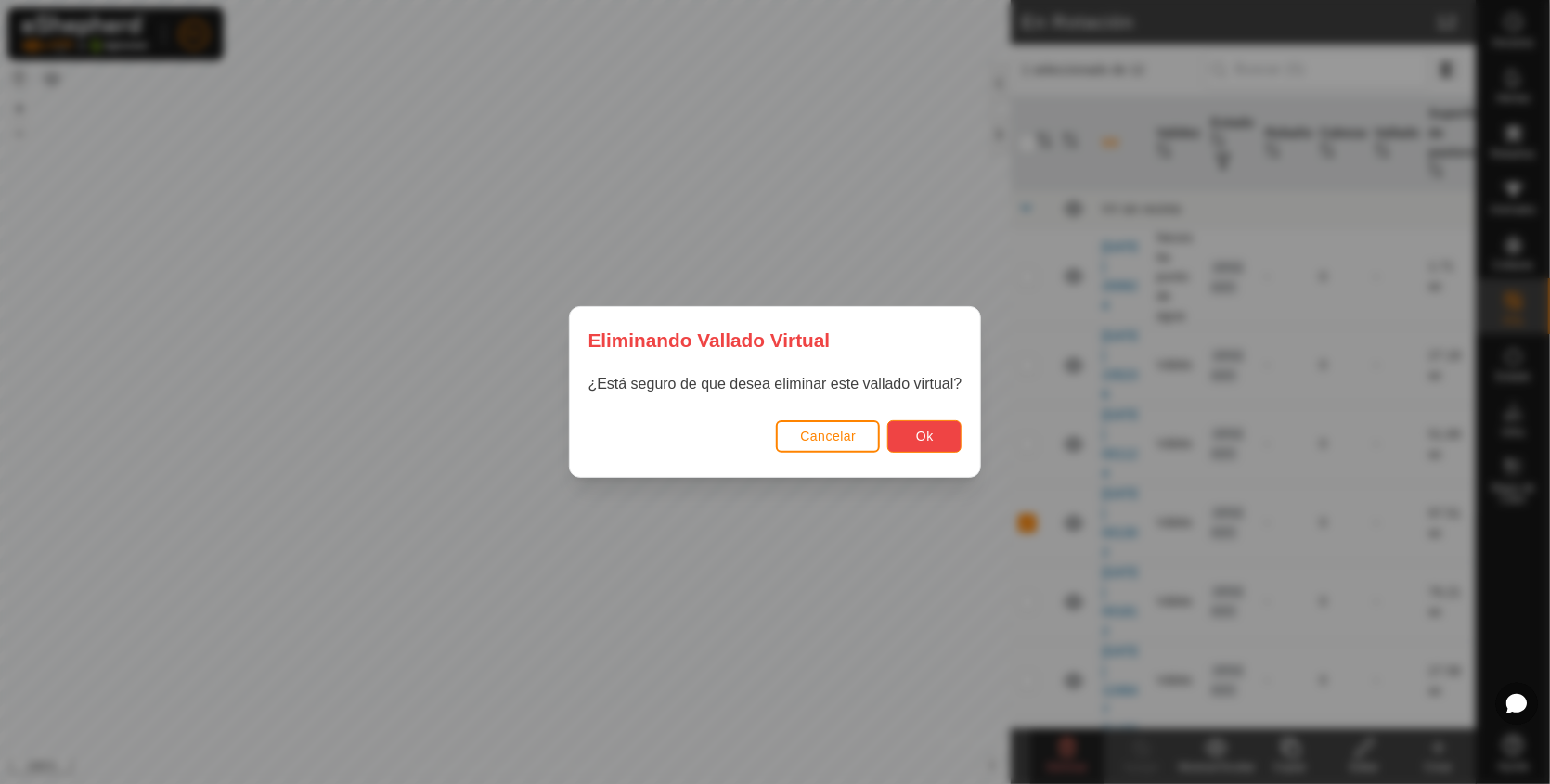
click at [930, 433] on button "Ok" at bounding box center [925, 436] width 75 height 33
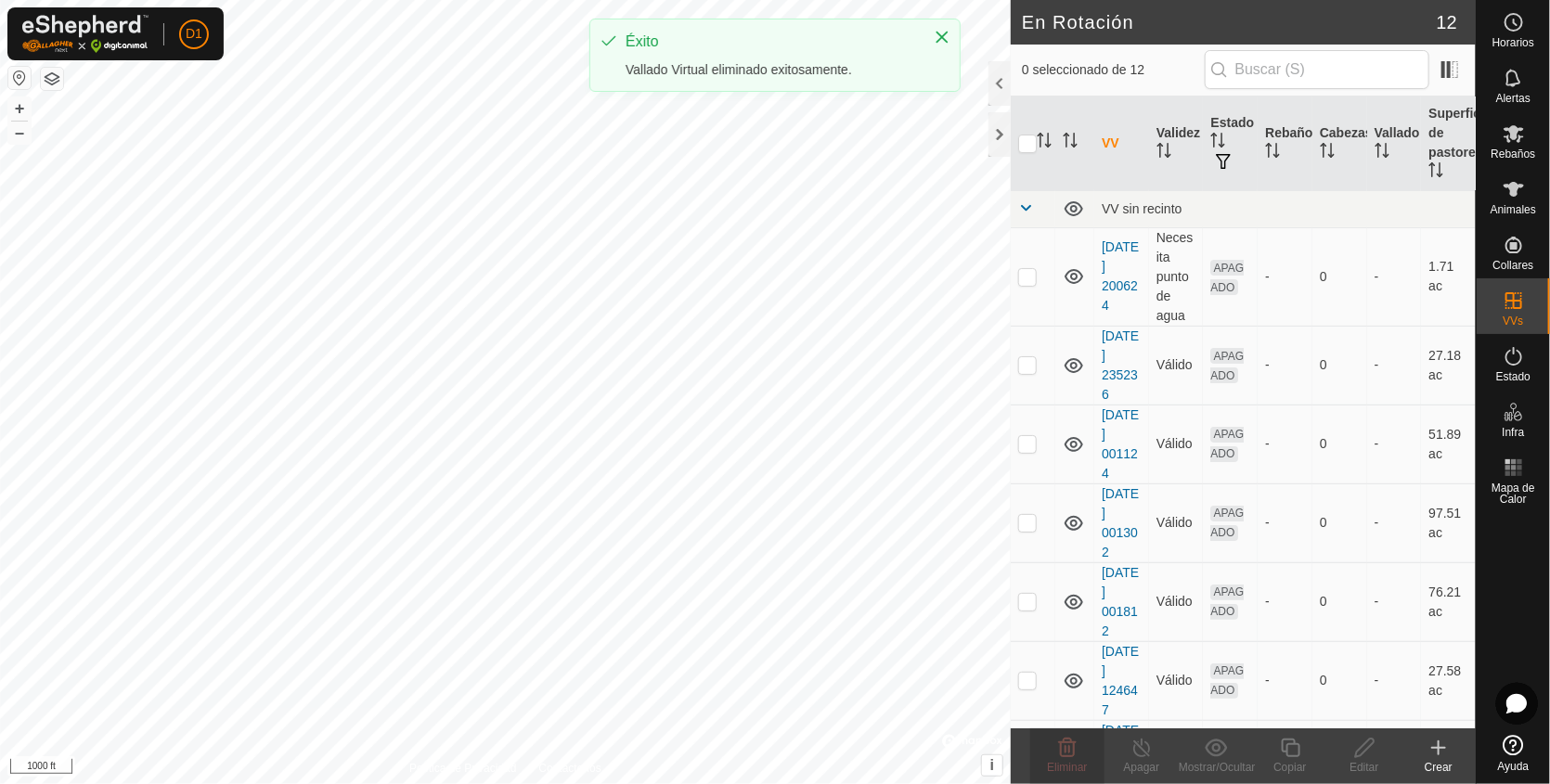
checkbox input "false"
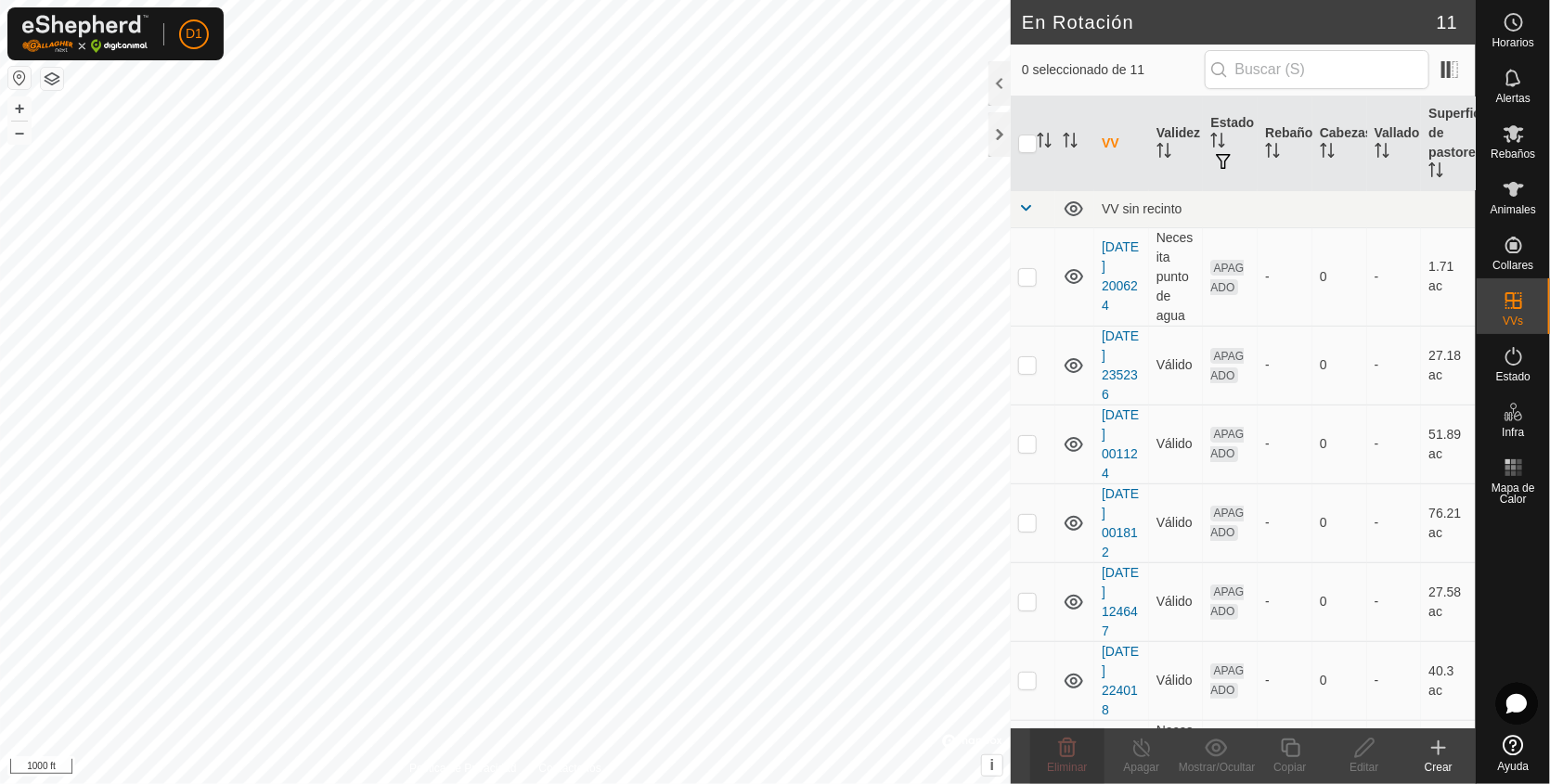
checkbox input "true"
click at [1073, 743] on icon at bounding box center [1068, 748] width 22 height 22
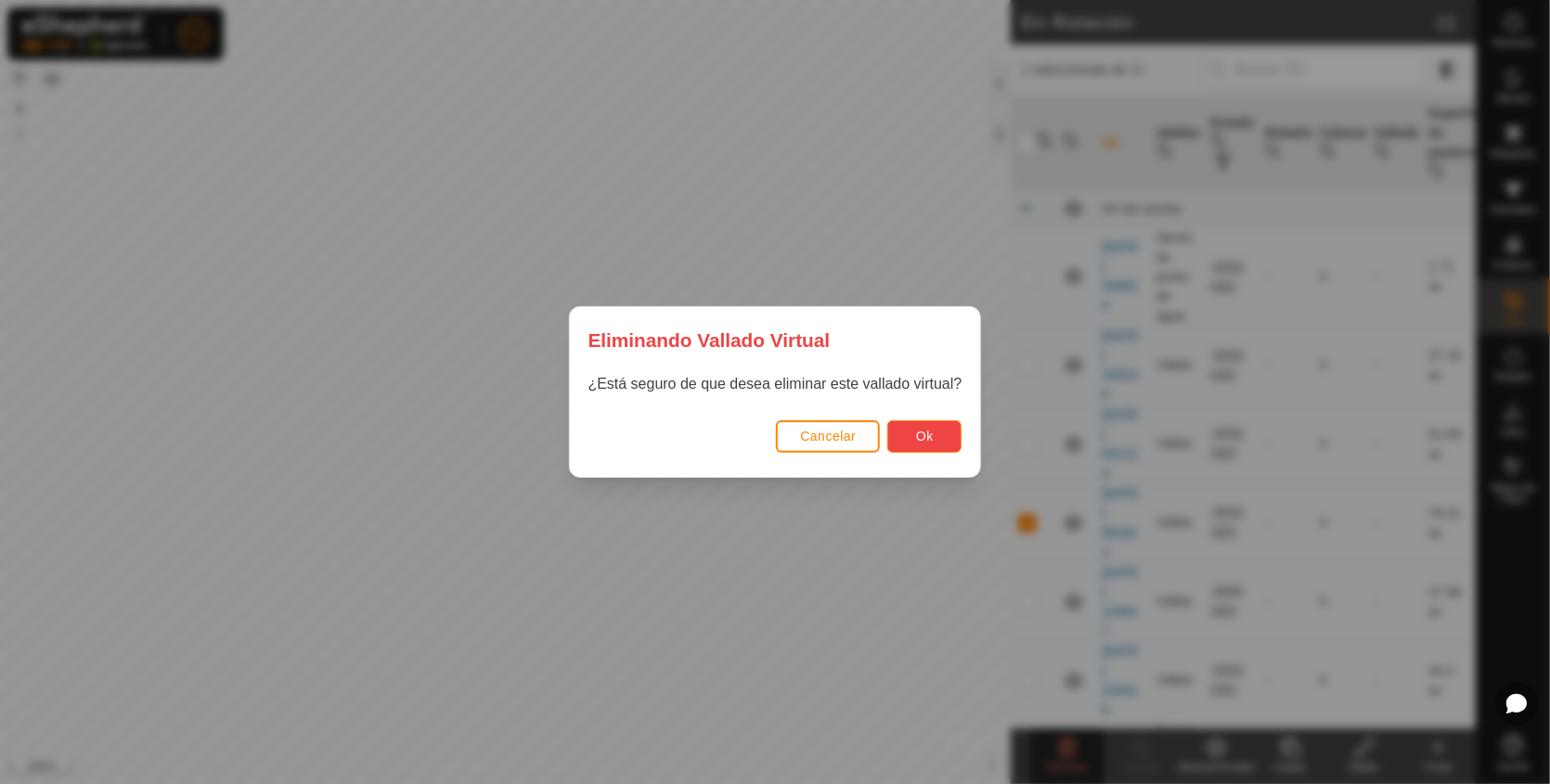
click at [912, 443] on button "Ok" at bounding box center [925, 436] width 75 height 33
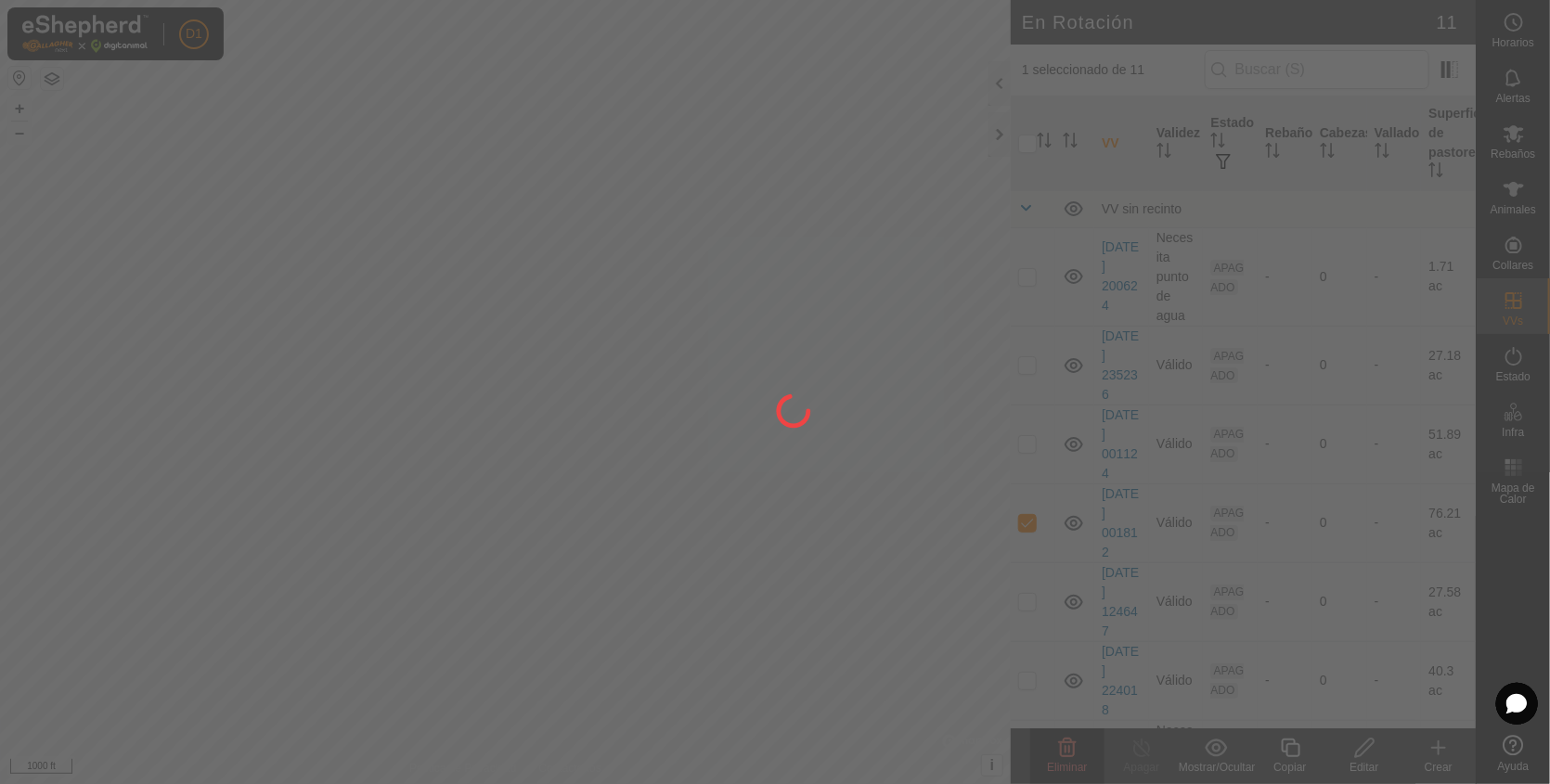
checkbox input "false"
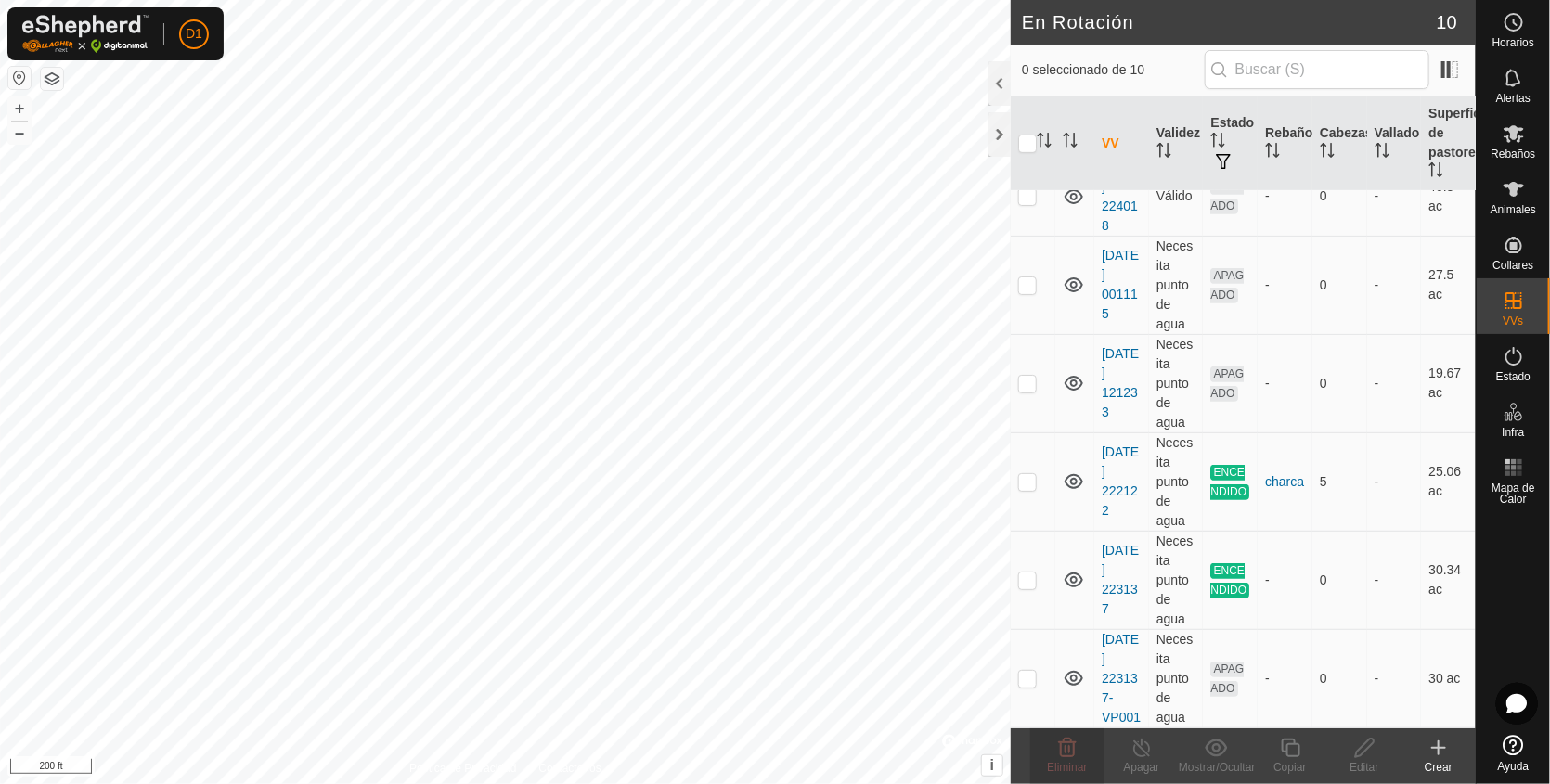
scroll to position [422, 0]
click at [49, 80] on button "button" at bounding box center [52, 79] width 22 height 22
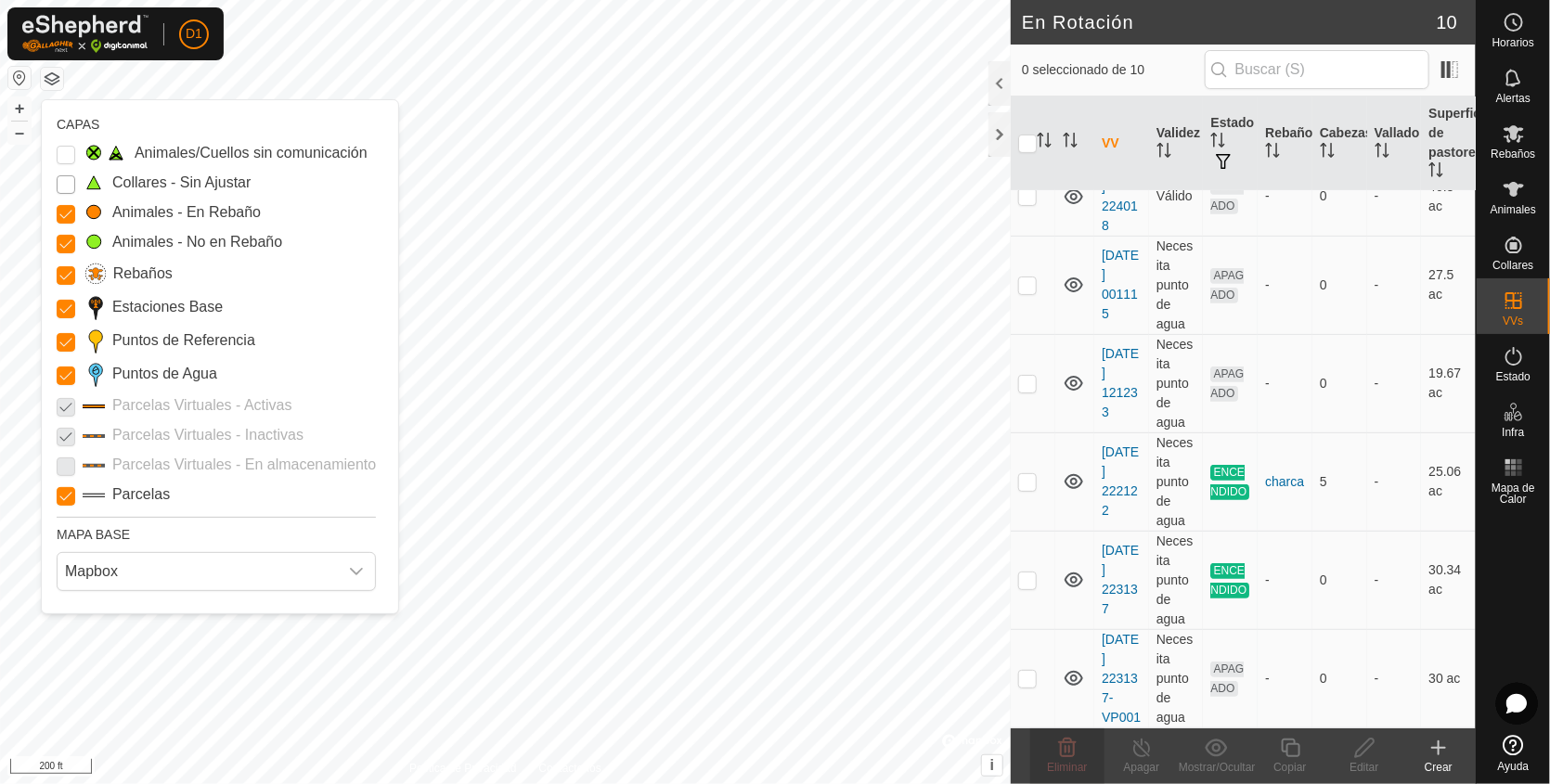
click at [63, 180] on Unfitted "Collares - Sin Ajustar" at bounding box center [66, 185] width 19 height 19
click at [64, 145] on Issue "Animales/Cuellos sin comunicación" at bounding box center [66, 155] width 19 height 19
click at [353, 574] on icon "dropdown trigger" at bounding box center [356, 571] width 15 height 15
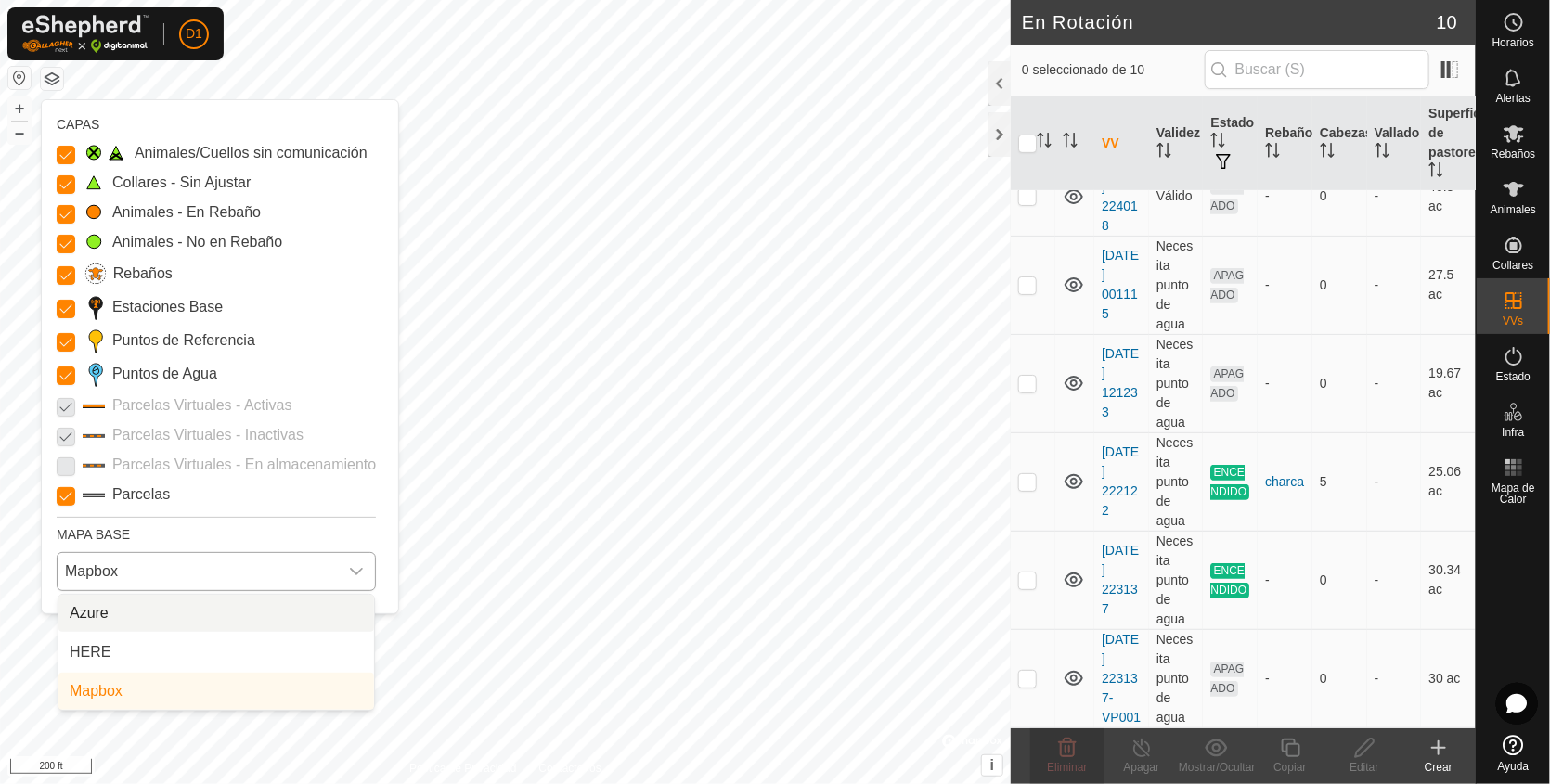
click at [242, 618] on li "Azure" at bounding box center [216, 613] width 315 height 37
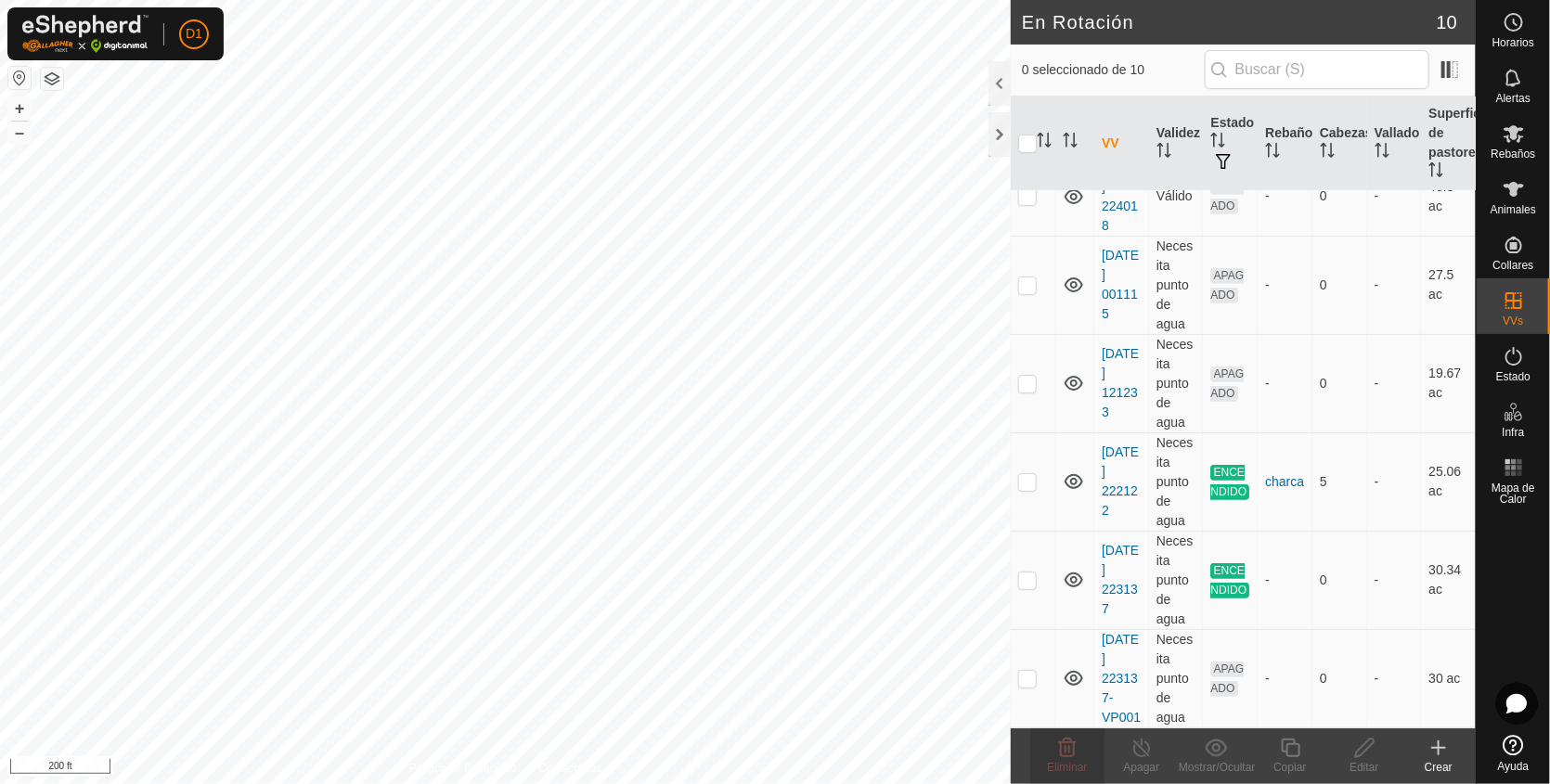
click at [55, 72] on button "button" at bounding box center [52, 79] width 22 height 22
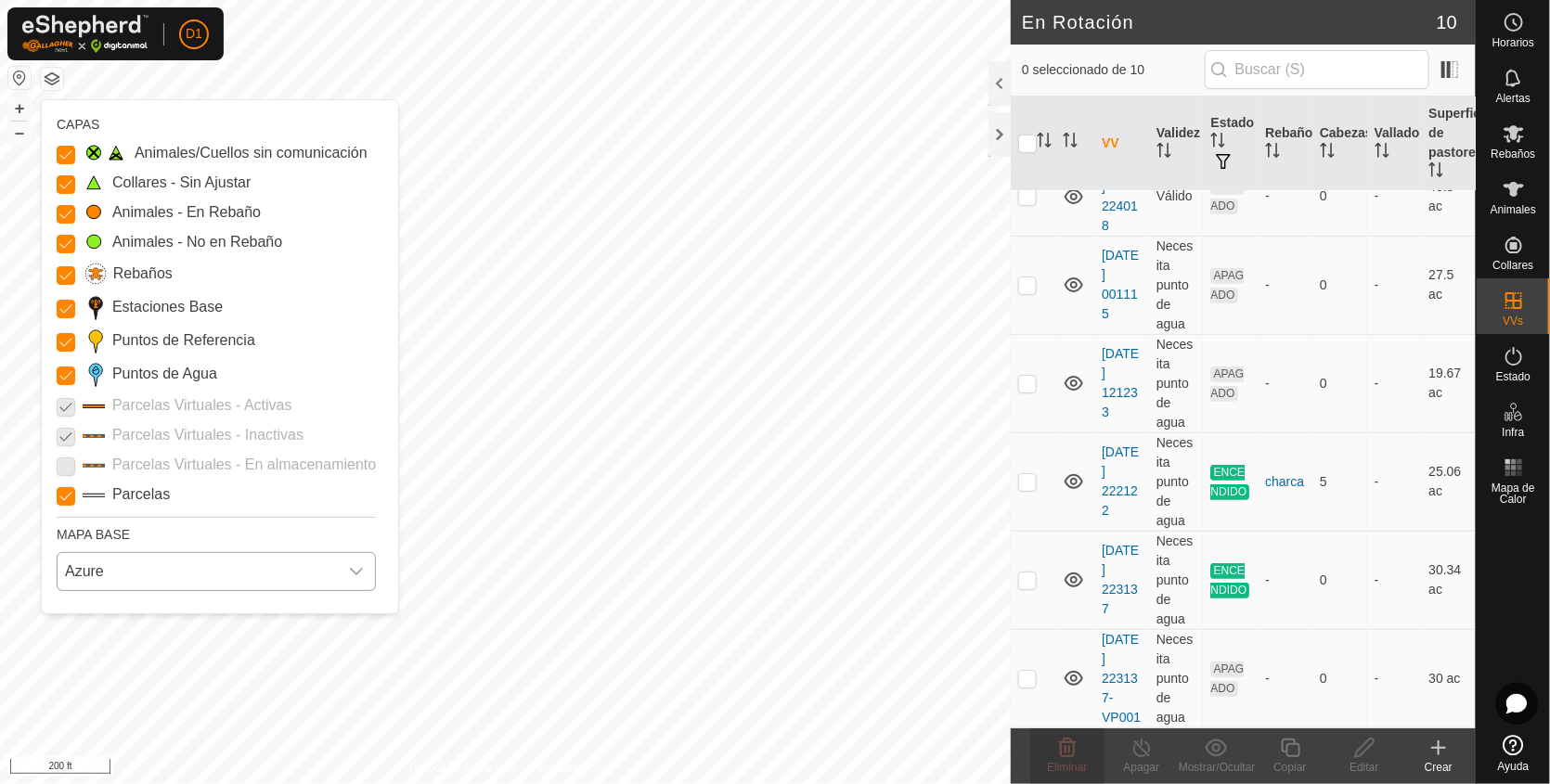
click at [354, 571] on icon "dropdown trigger" at bounding box center [356, 571] width 15 height 15
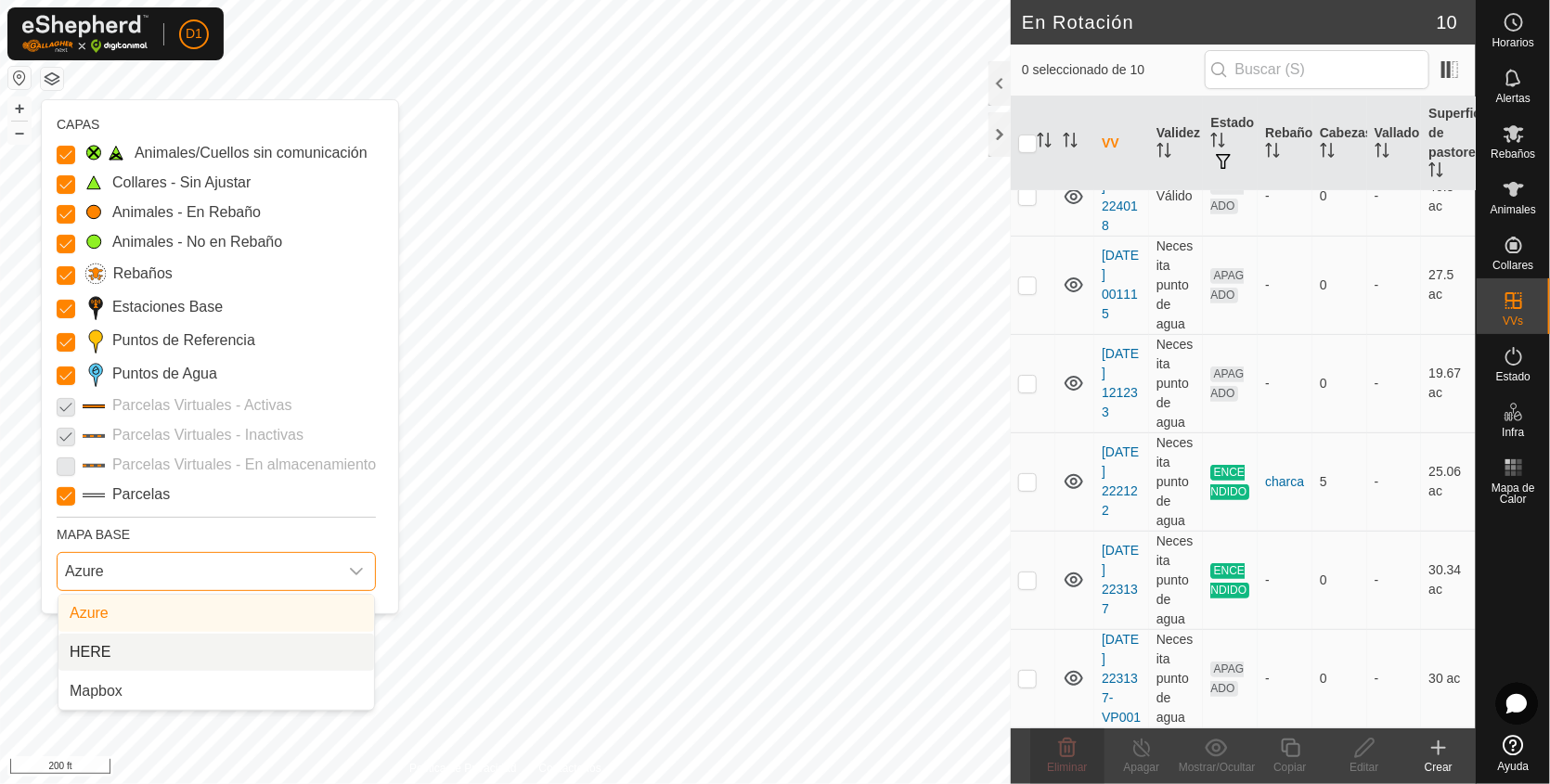
click at [264, 649] on li "HERE" at bounding box center [216, 653] width 315 height 37
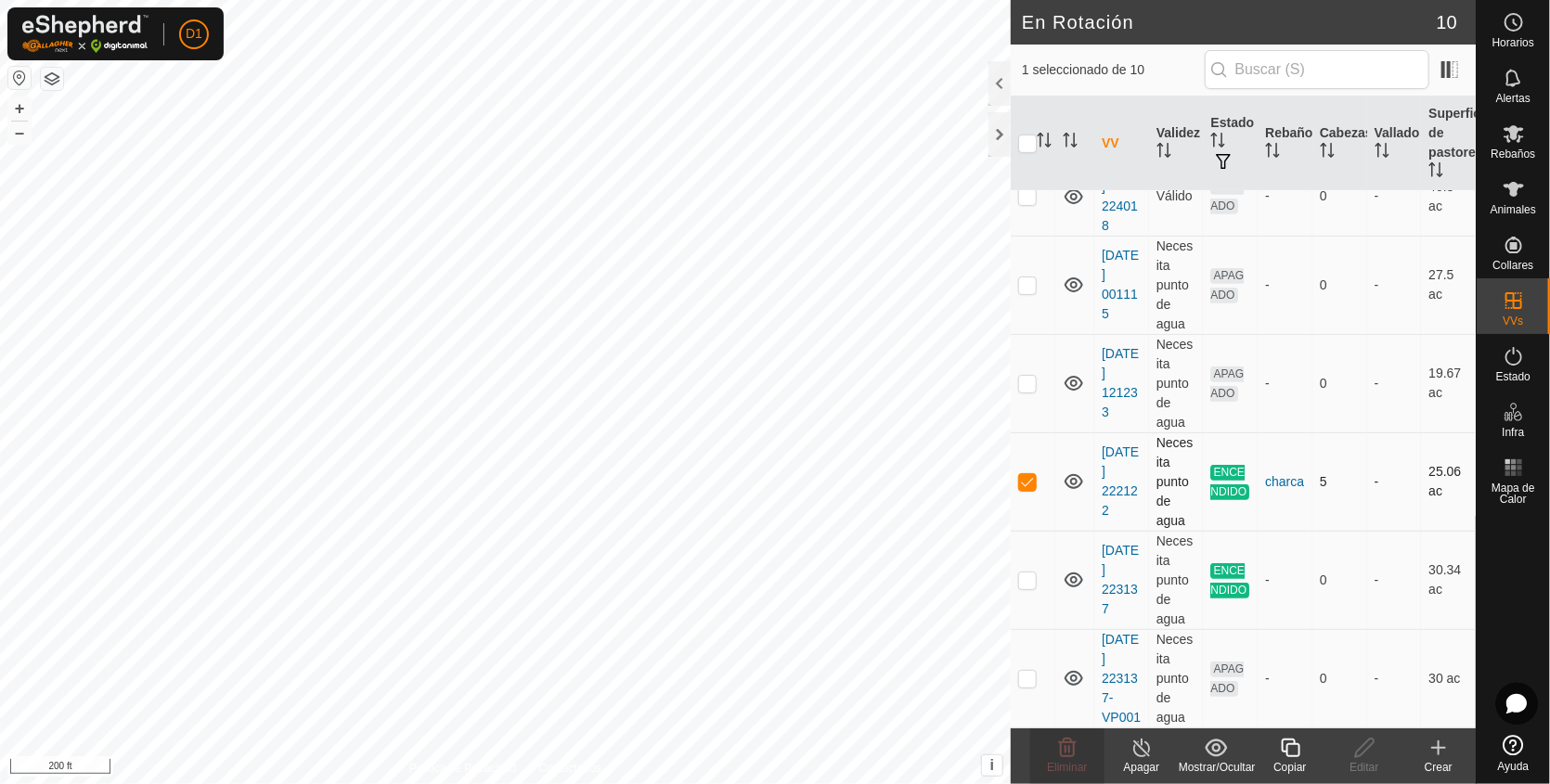
click at [1026, 475] on p-checkbox at bounding box center [1028, 482] width 19 height 15
checkbox input "false"
click at [18, 108] on button "+" at bounding box center [20, 109] width 22 height 22
click at [1022, 572] on p-checkbox at bounding box center [1028, 580] width 19 height 15
click at [1025, 572] on p-checkbox at bounding box center [1028, 580] width 19 height 15
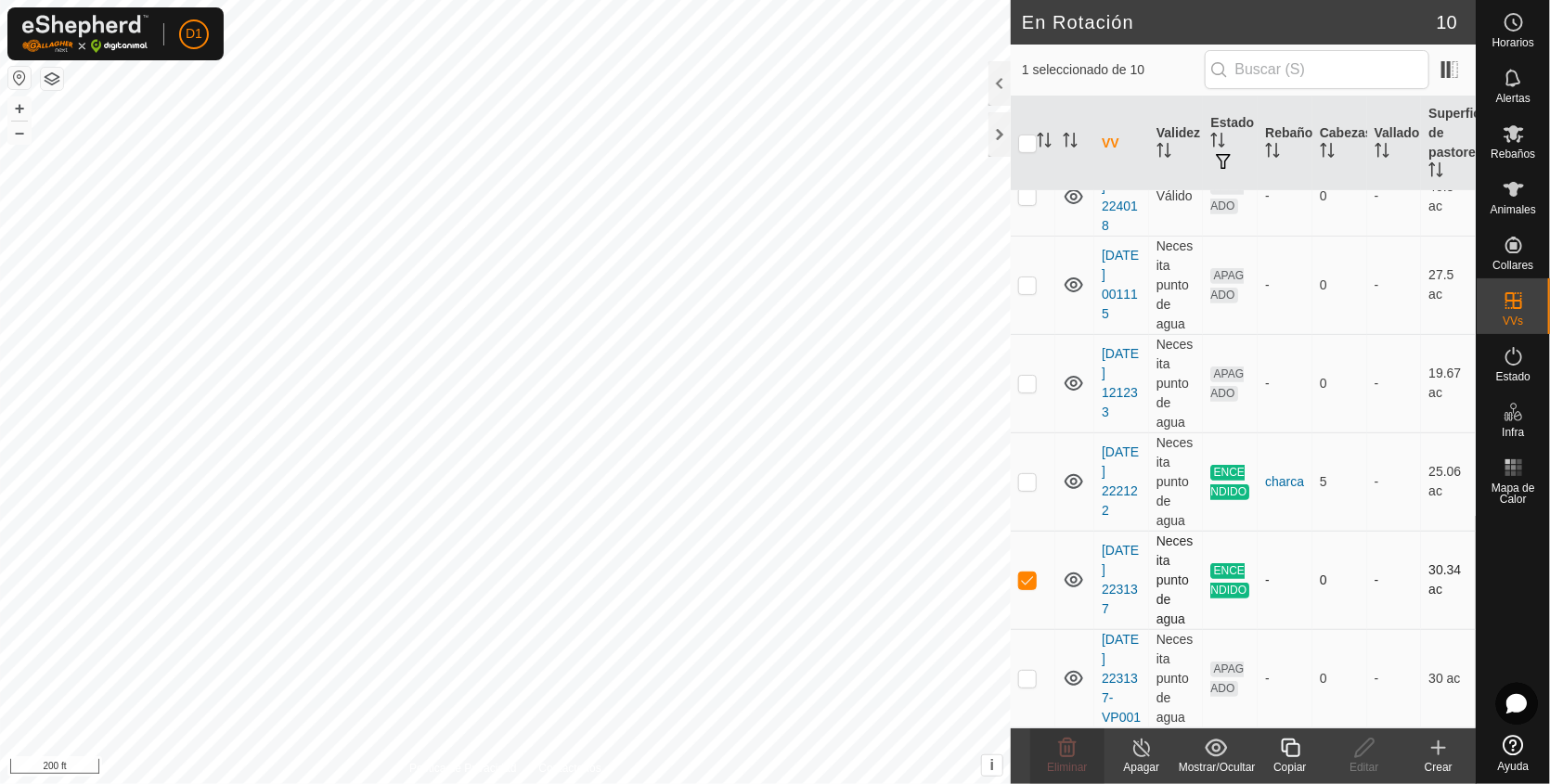
checkbox input "false"
click at [56, 75] on button "button" at bounding box center [52, 79] width 22 height 22
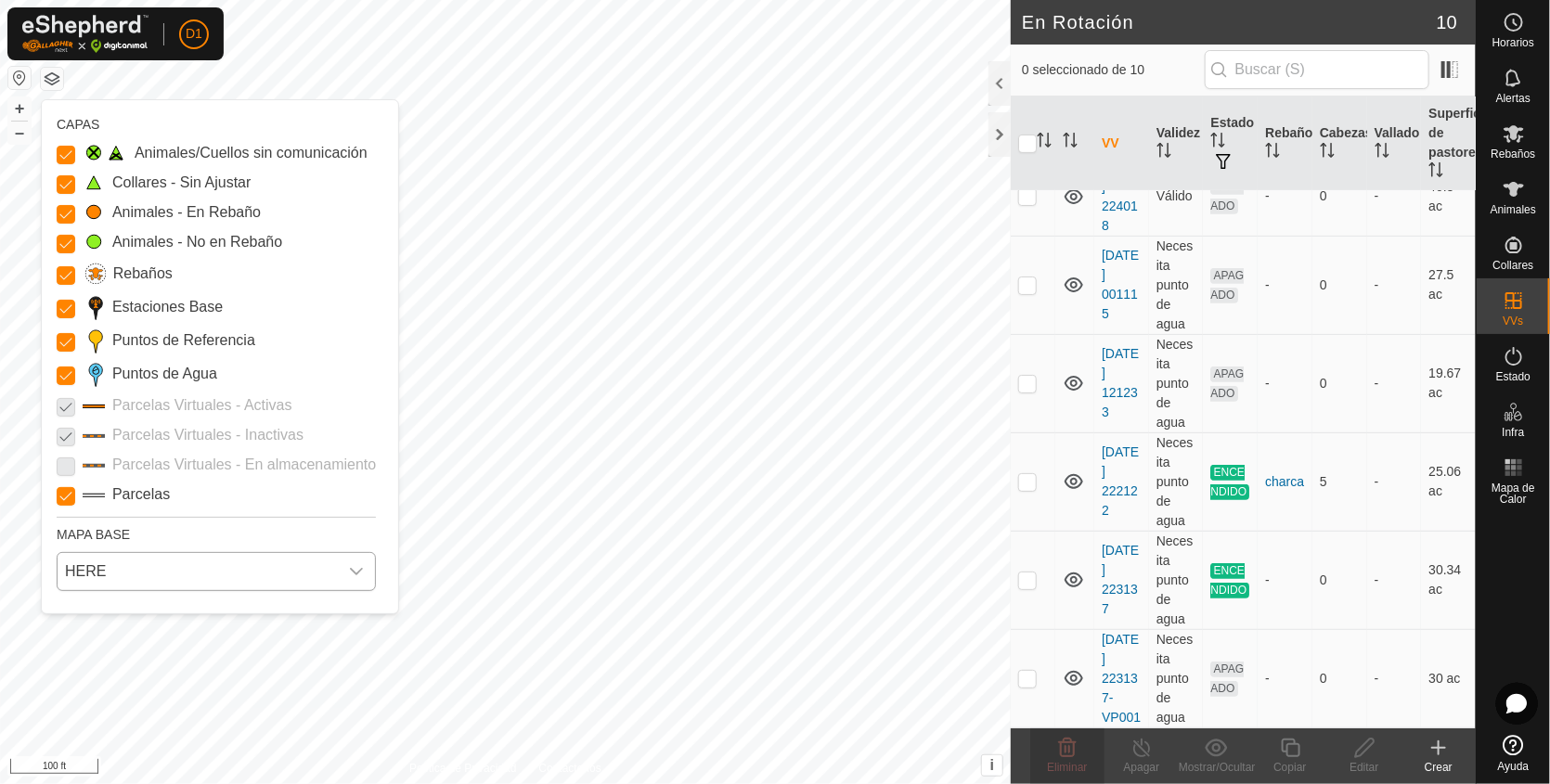
click at [354, 572] on icon "dropdown trigger" at bounding box center [356, 571] width 13 height 7
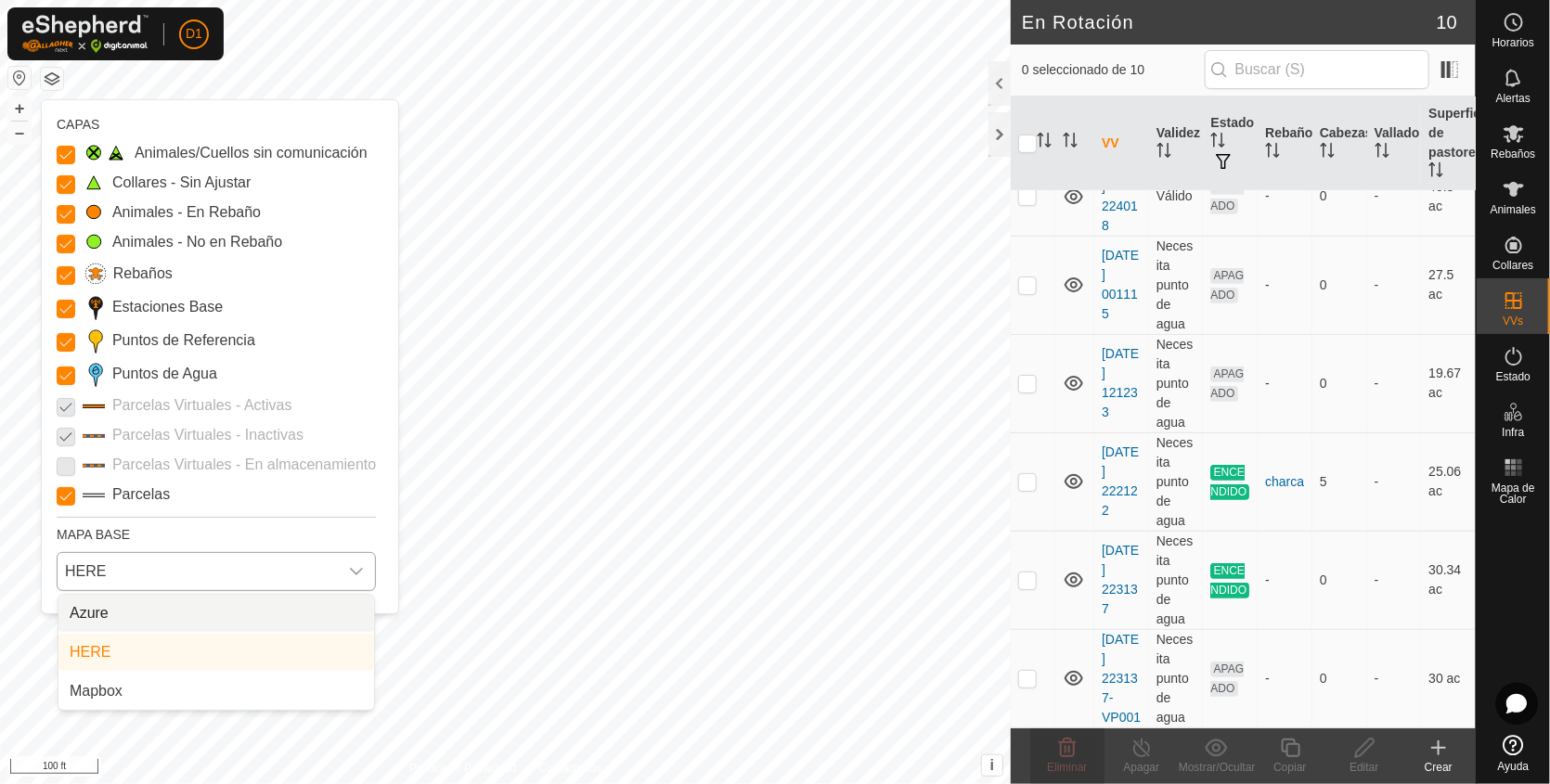
click at [325, 607] on li "Azure" at bounding box center [216, 613] width 315 height 37
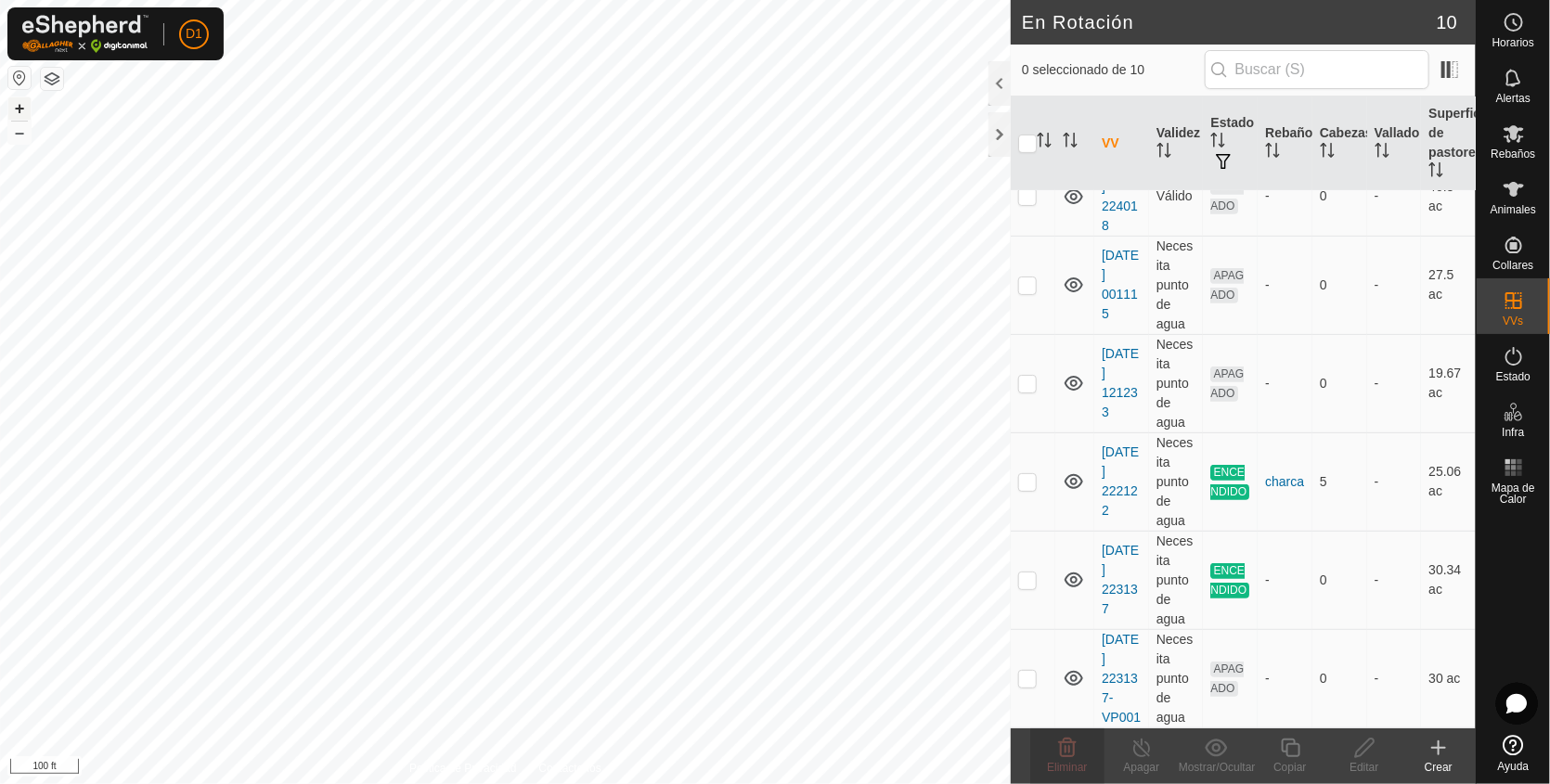
click at [23, 106] on button "+" at bounding box center [20, 109] width 22 height 22
click at [15, 107] on button "+" at bounding box center [20, 109] width 22 height 22
click at [16, 132] on button "–" at bounding box center [20, 132] width 22 height 22
click at [1027, 475] on p-checkbox at bounding box center [1028, 482] width 19 height 15
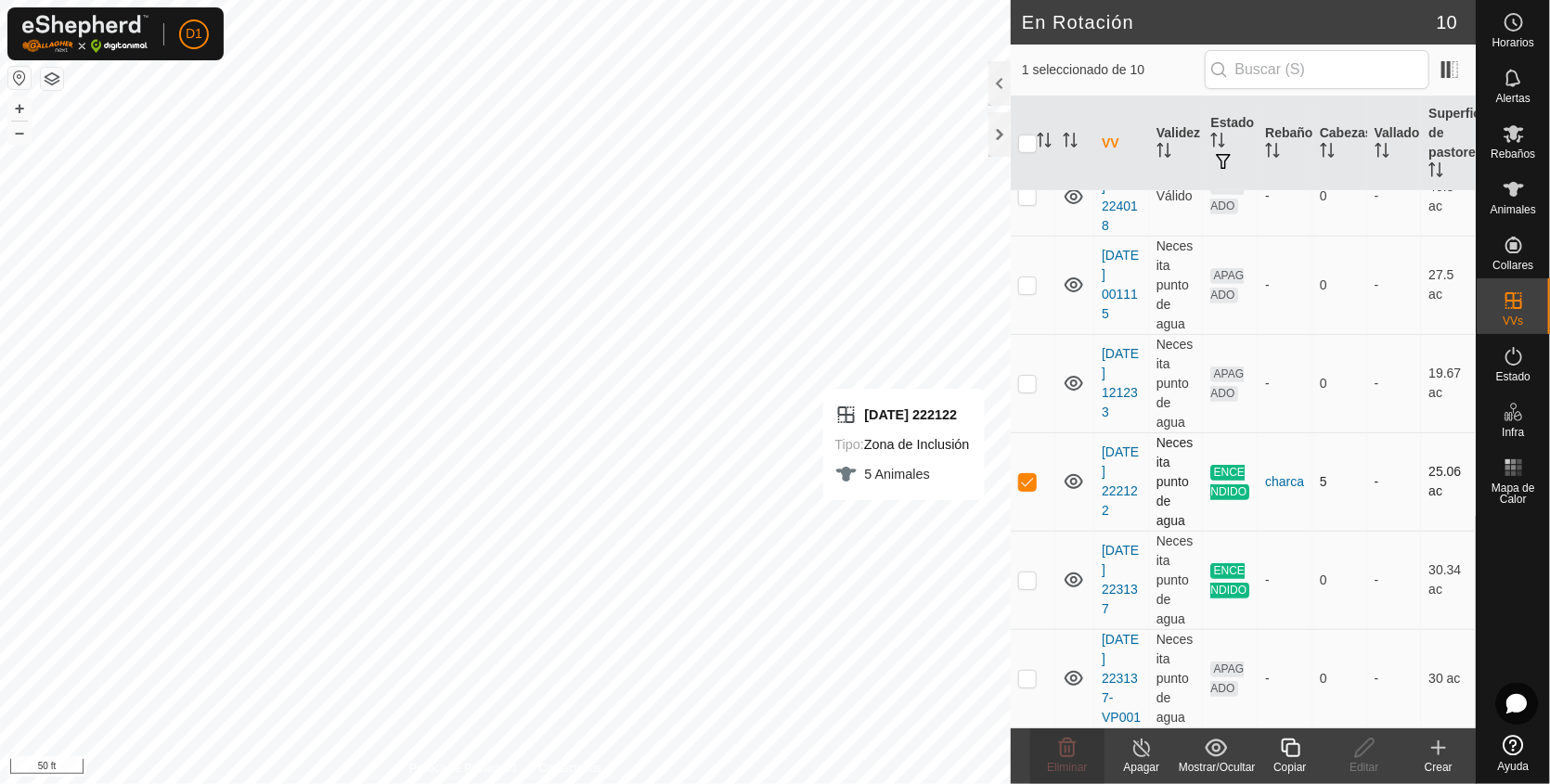
checkbox input "false"
click at [1037, 360] on td at bounding box center [1033, 383] width 45 height 99
checkbox input "false"
click at [18, 106] on button "+" at bounding box center [20, 109] width 22 height 22
click at [12, 138] on button "–" at bounding box center [20, 132] width 22 height 22
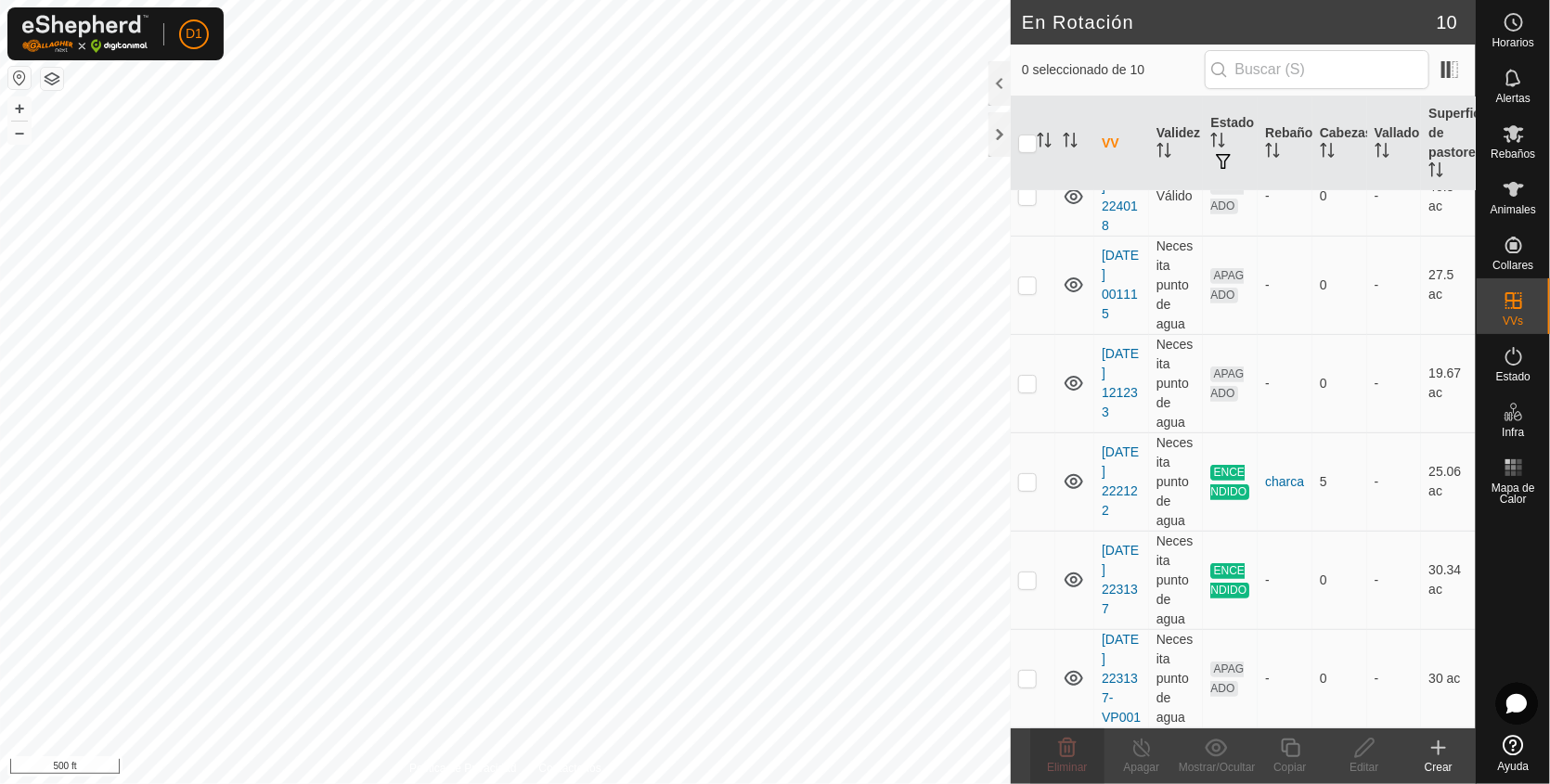
click at [785, 783] on html "D1 Horarios Alertas Rebaños Animales Collares VVs Estado Infra Mapa de Calor Ay…" at bounding box center [775, 392] width 1550 height 784
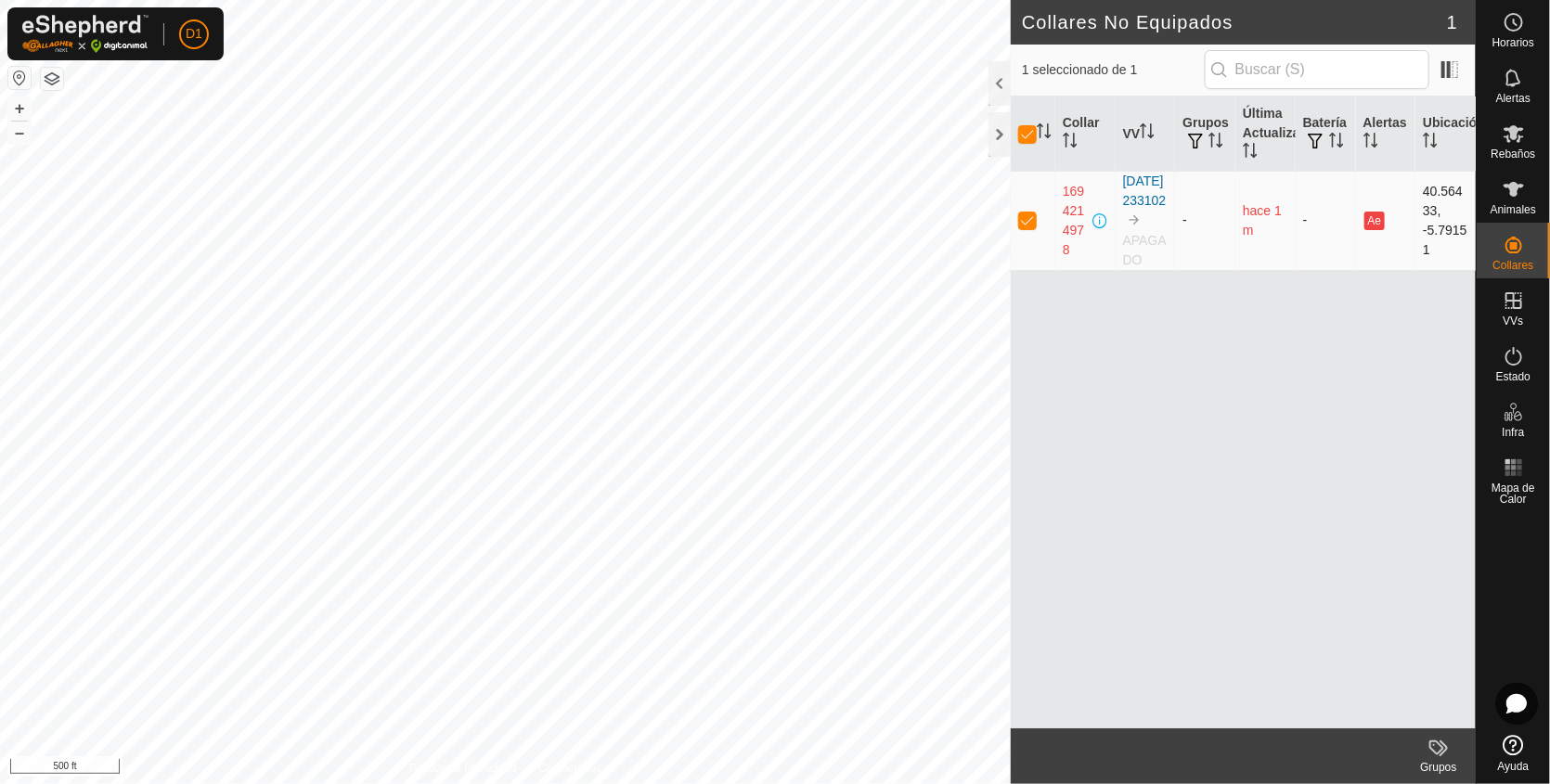
click at [1027, 226] on p-checkbox at bounding box center [1028, 220] width 19 height 15
checkbox input "false"
click at [1525, 186] on icon at bounding box center [1515, 189] width 22 height 22
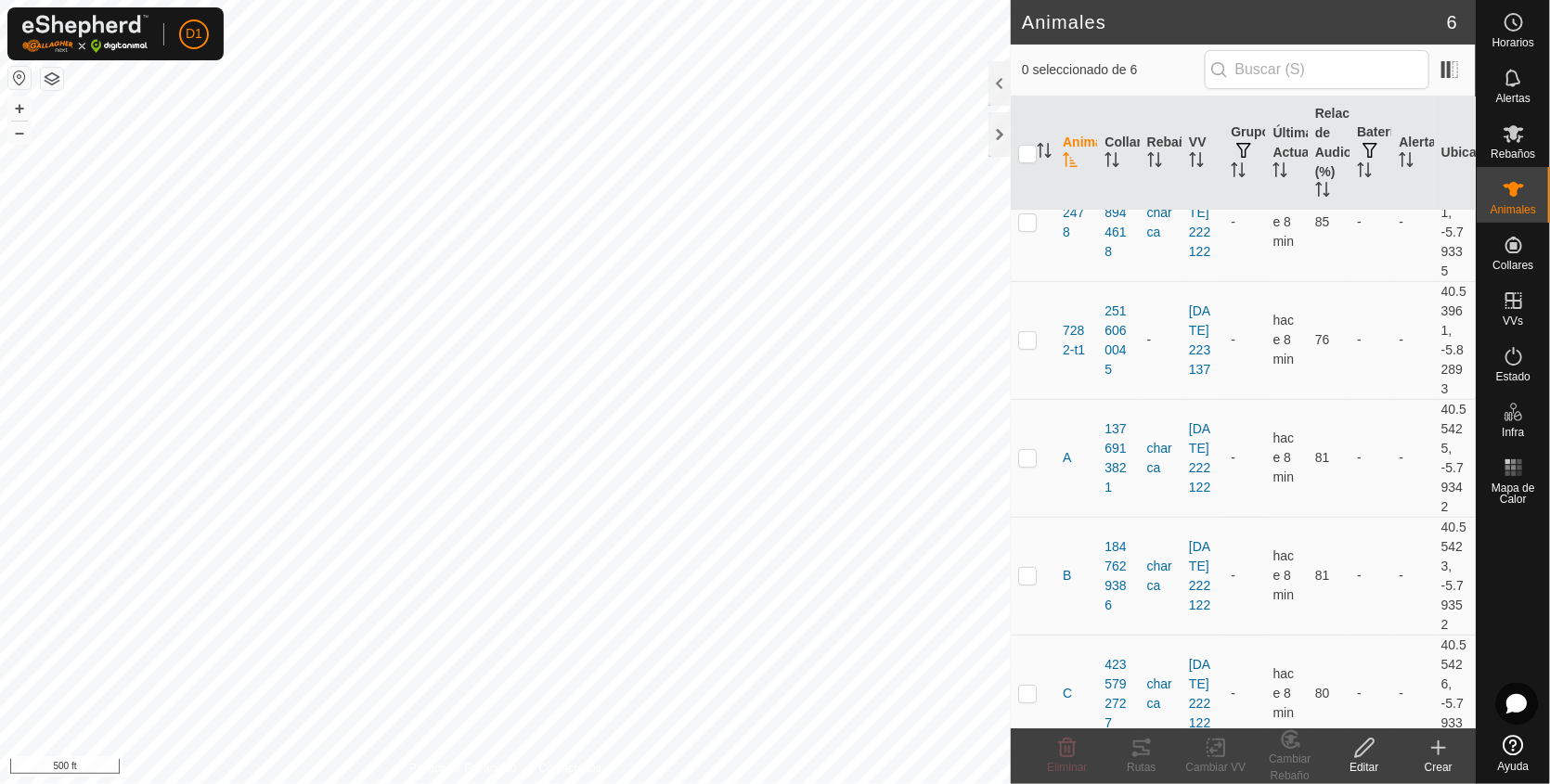
scroll to position [186, 0]
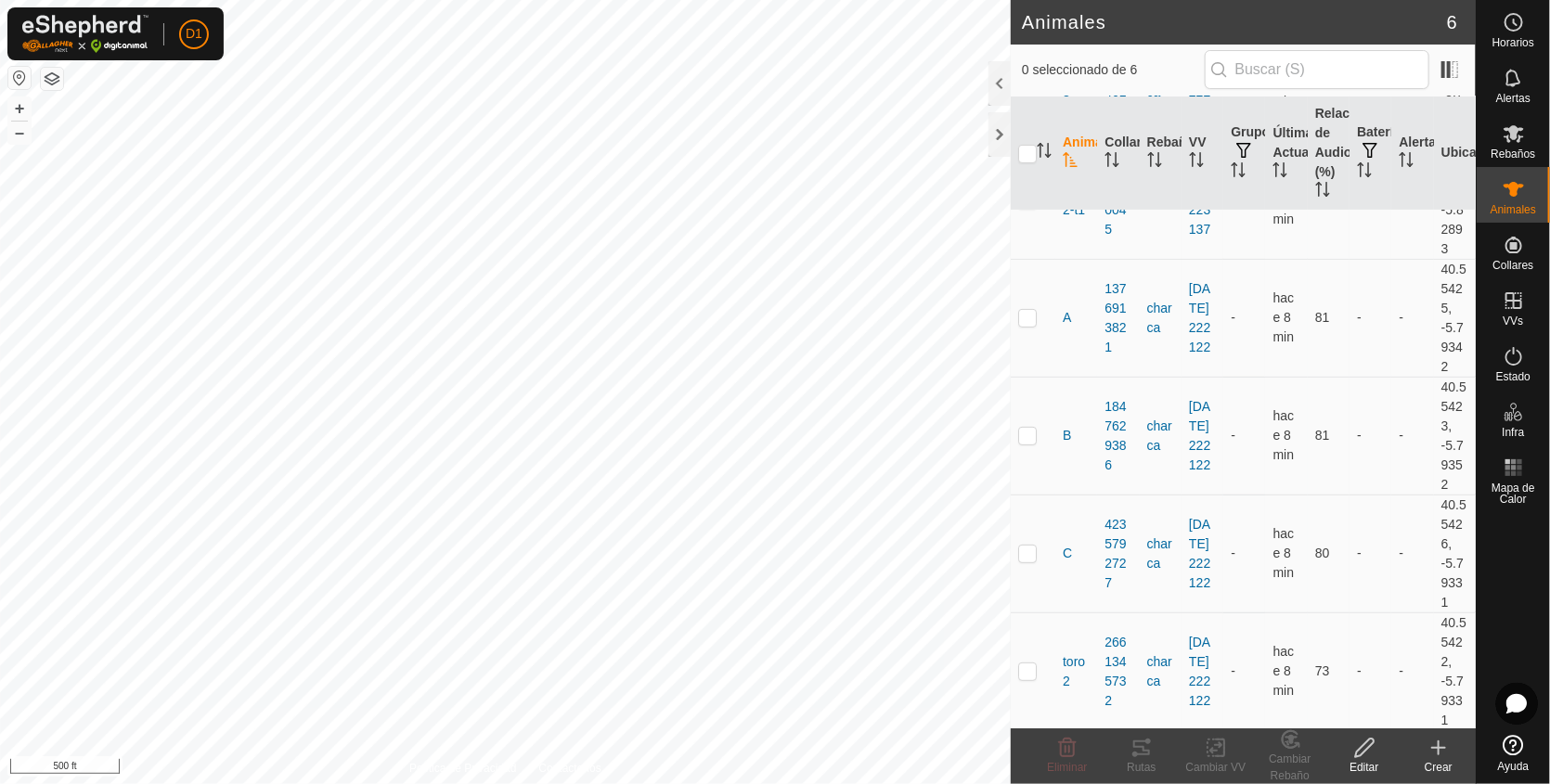
click at [1363, 751] on icon at bounding box center [1364, 748] width 19 height 19
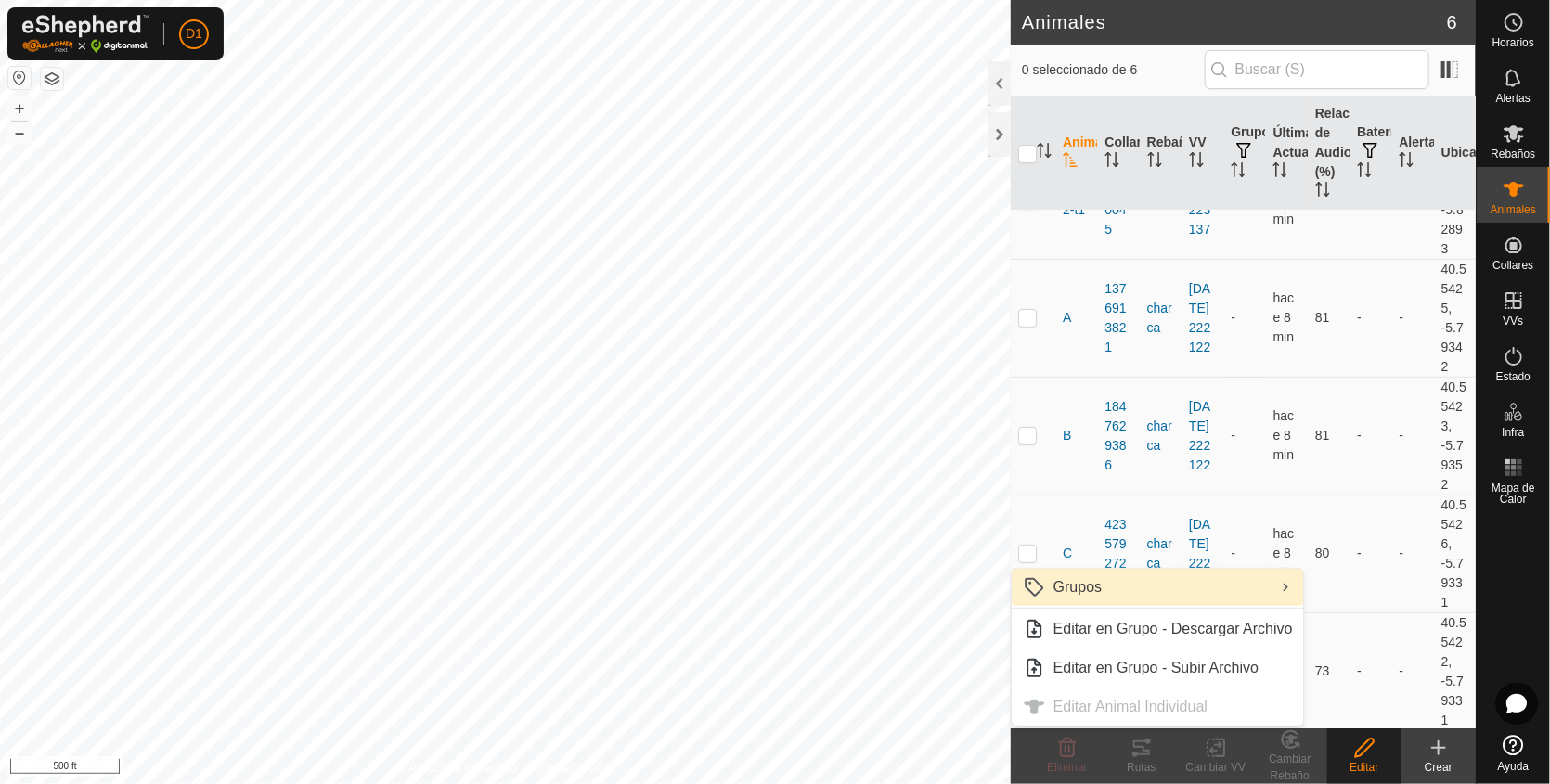
click at [1049, 579] on link "Grupos" at bounding box center [1158, 587] width 292 height 37
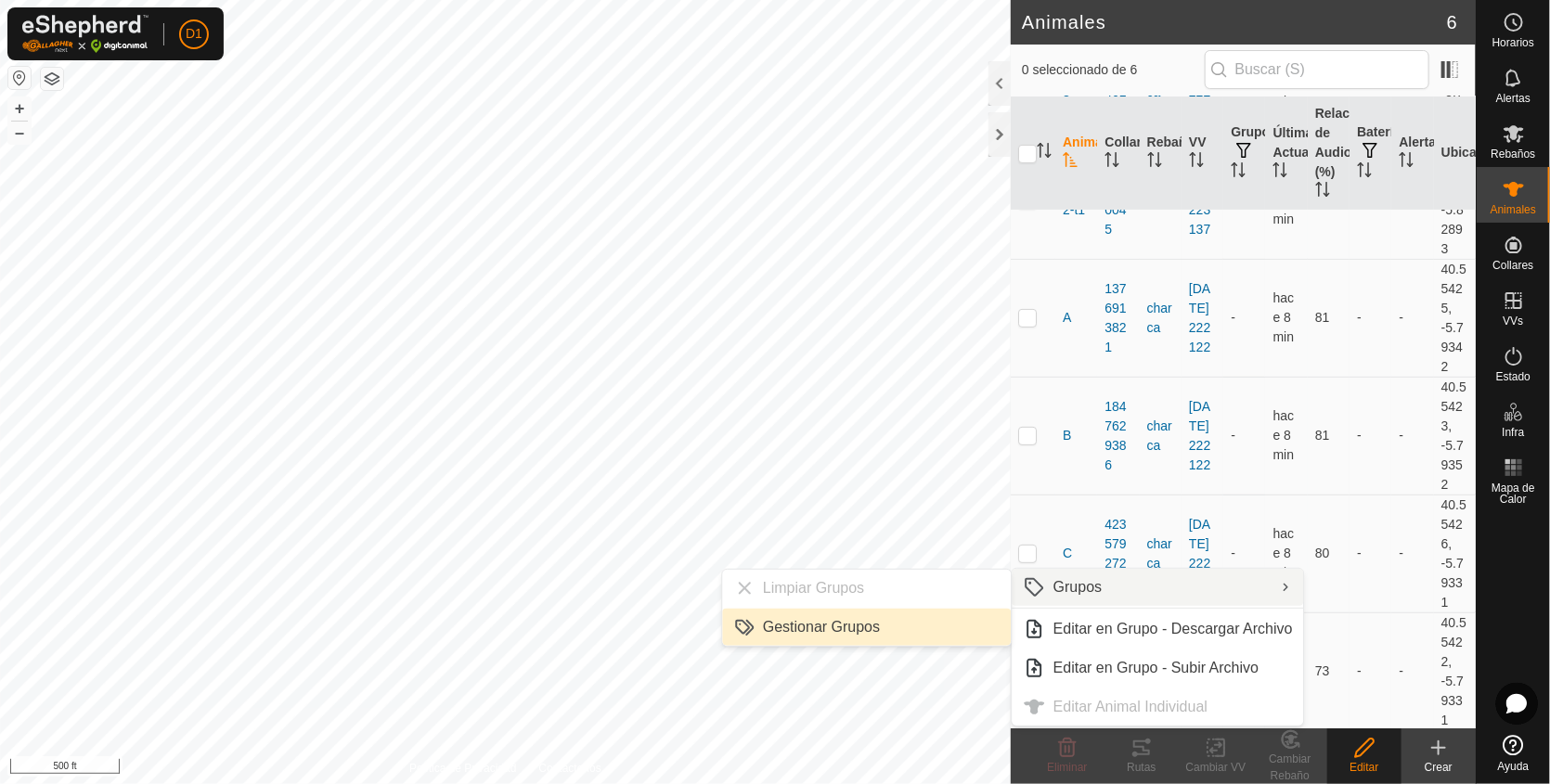
click at [889, 631] on link "Gestionar Grupos" at bounding box center [866, 627] width 290 height 37
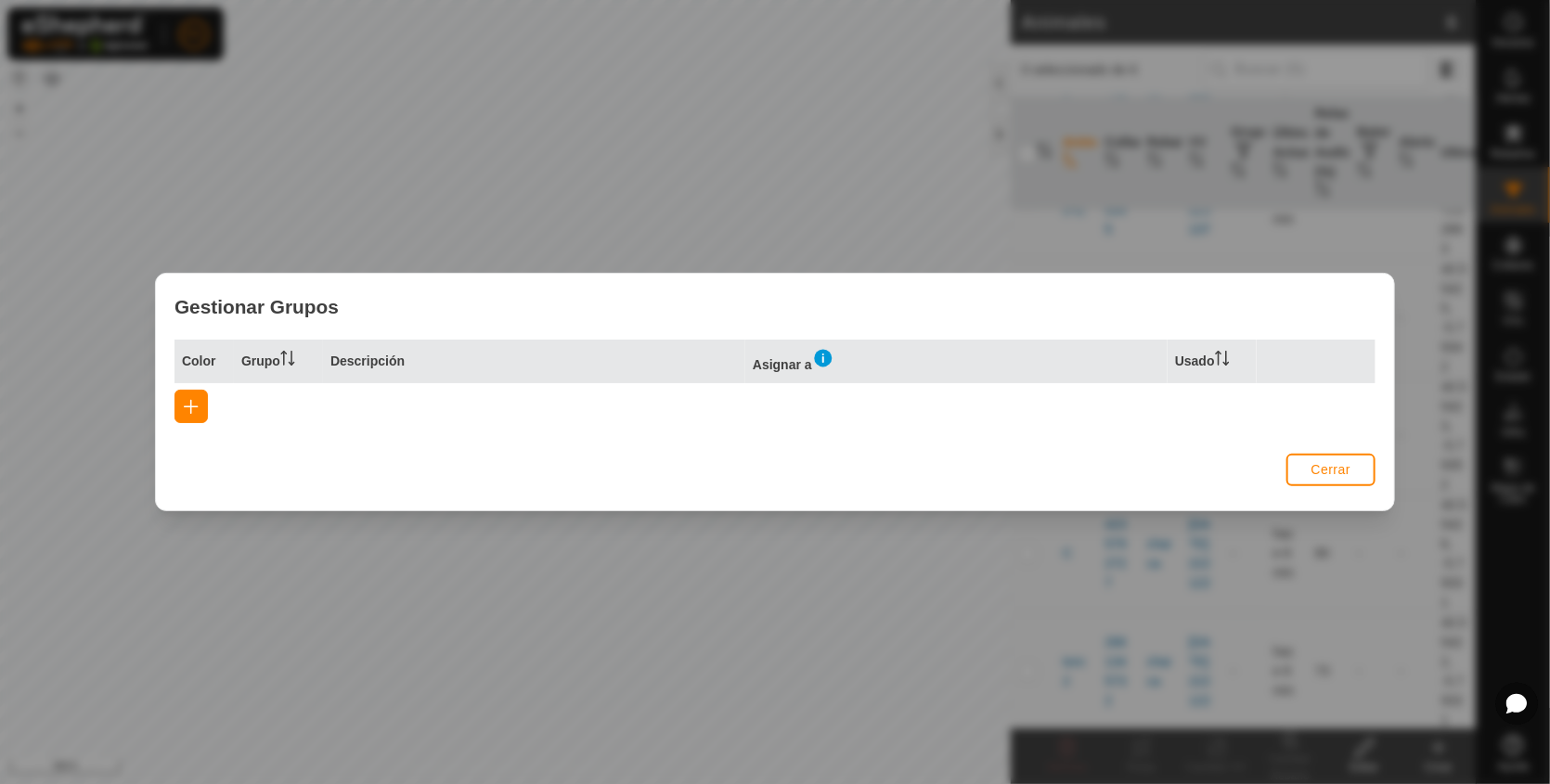
click at [204, 348] on th "Color" at bounding box center [204, 361] width 60 height 44
click at [191, 406] on span "button" at bounding box center [191, 406] width 15 height 15
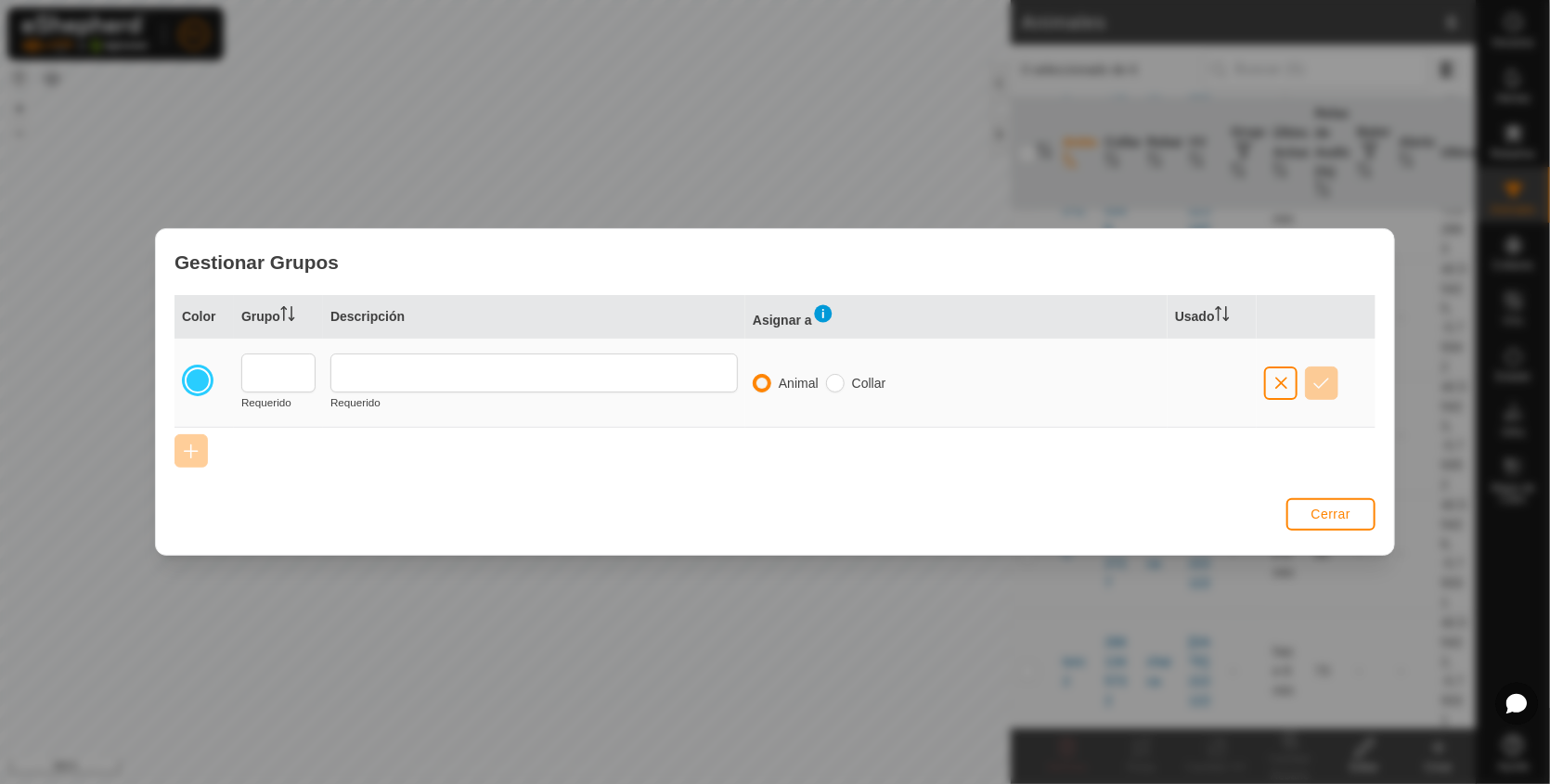
click at [192, 378] on div at bounding box center [198, 380] width 26 height 26
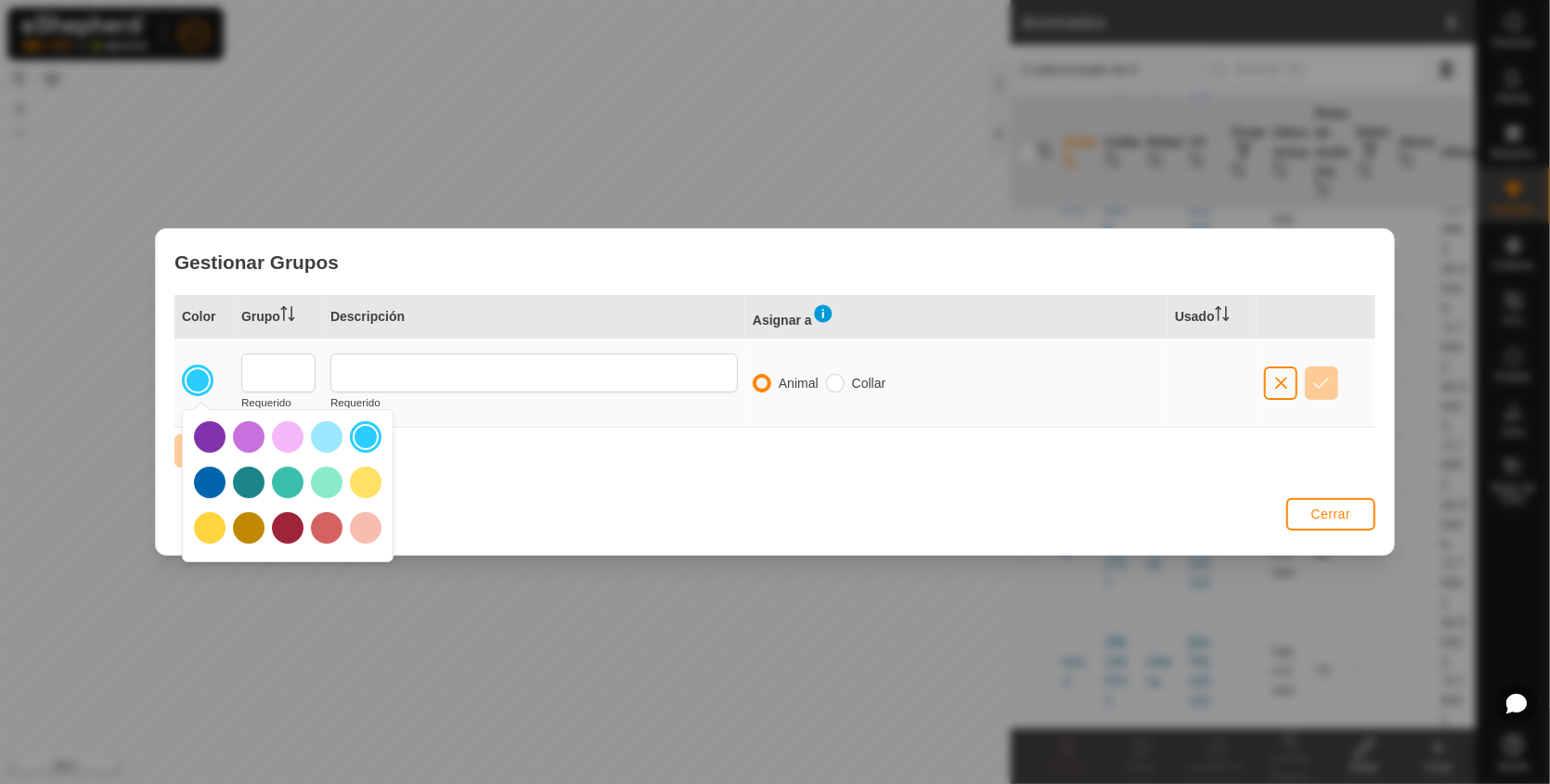
click at [365, 437] on div at bounding box center [366, 437] width 26 height 26
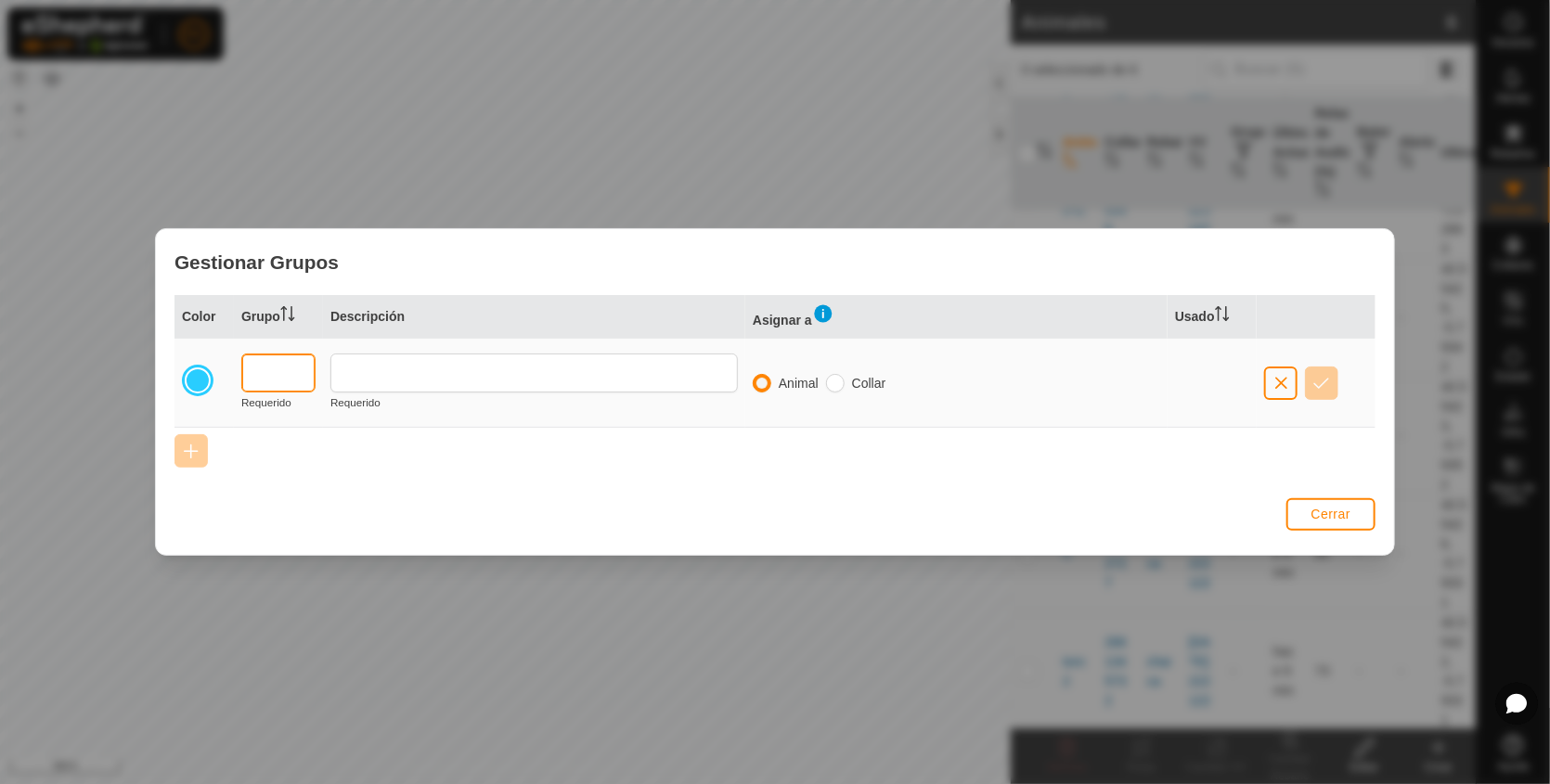
click at [261, 372] on input "text" at bounding box center [279, 373] width 75 height 39
click at [334, 450] on div "Color Grupo Descripción Asignar a Usado Requerido Requerido Animal Collar" at bounding box center [775, 393] width 1239 height 197
click at [755, 382] on input "radio" at bounding box center [762, 383] width 19 height 19
click at [254, 369] on input "text" at bounding box center [279, 373] width 75 height 39
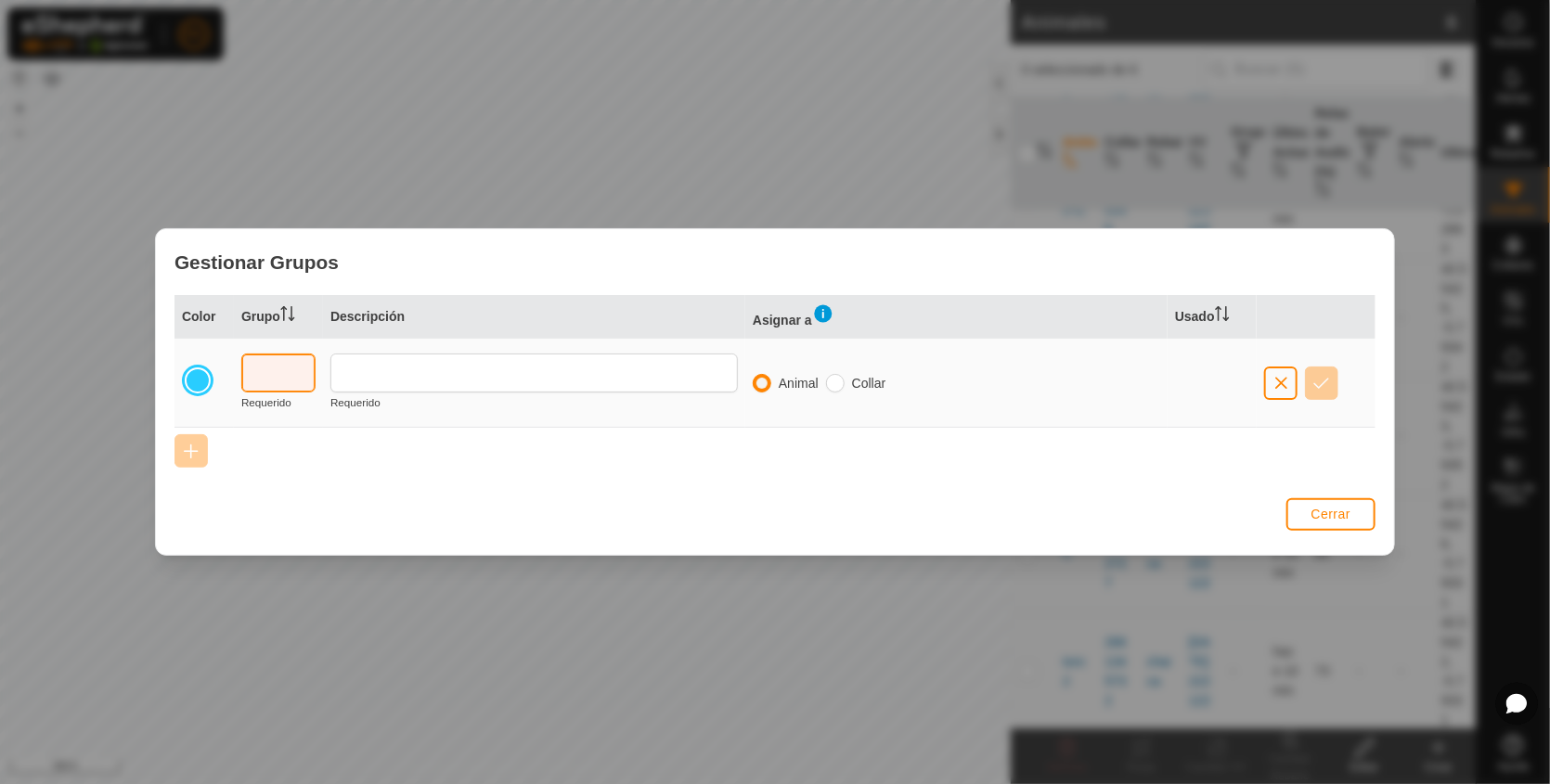
type input "C"
type input "NAVE"
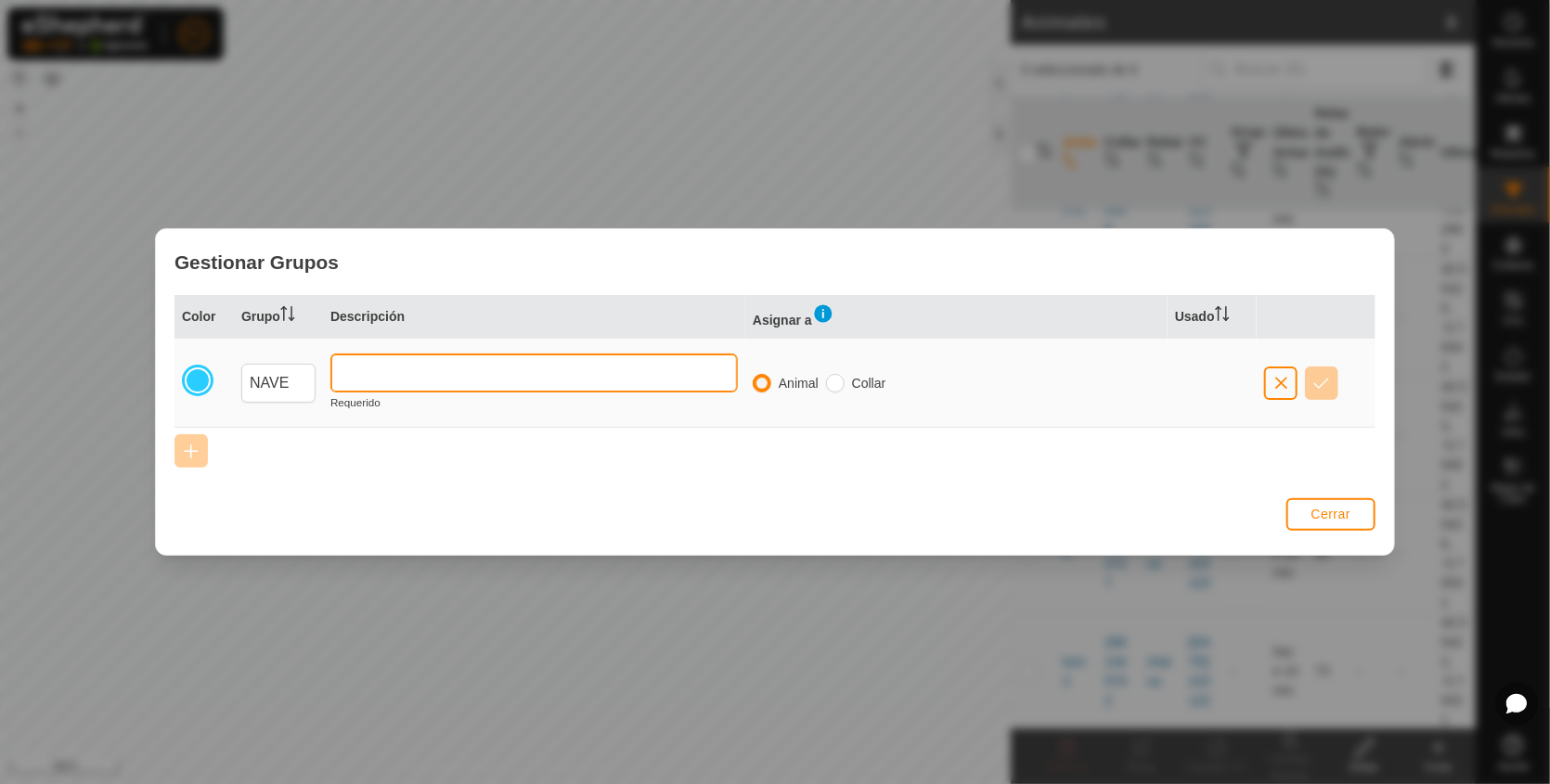
click at [367, 378] on input "text" at bounding box center [533, 373] width 408 height 39
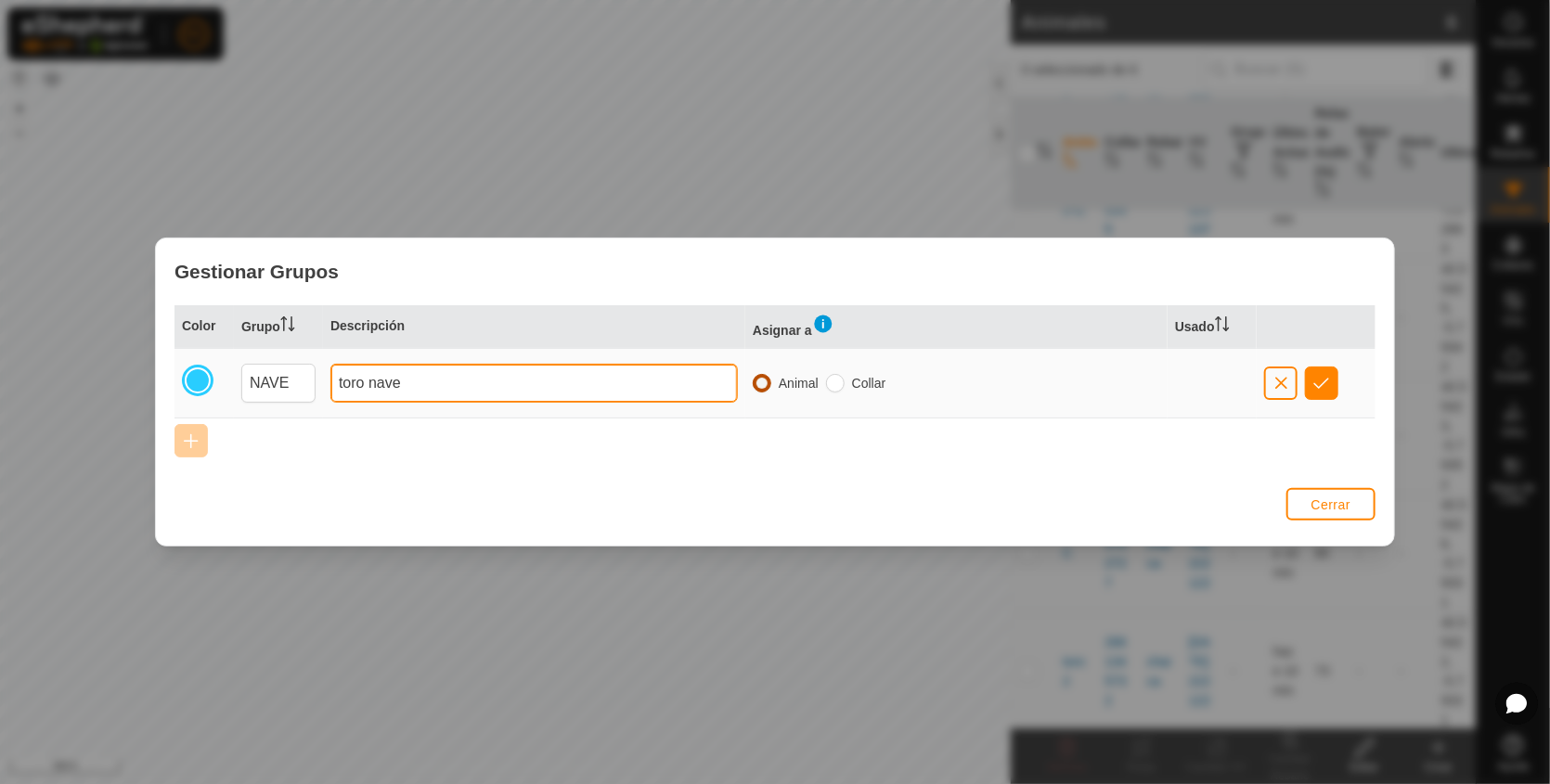
type input "toro nave"
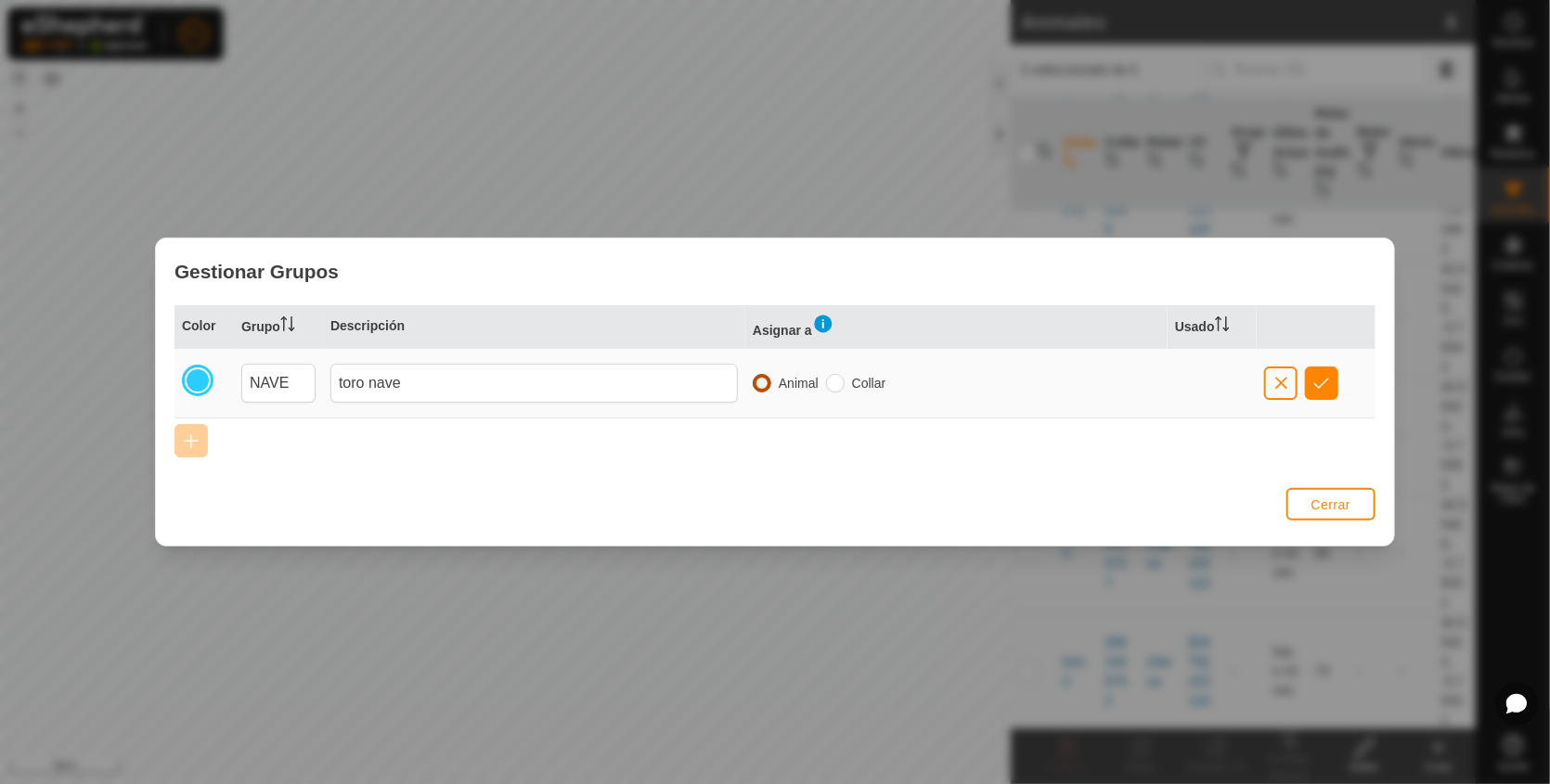
click at [753, 379] on input "radio" at bounding box center [762, 383] width 19 height 19
click at [1284, 378] on span "button" at bounding box center [1281, 383] width 15 height 15
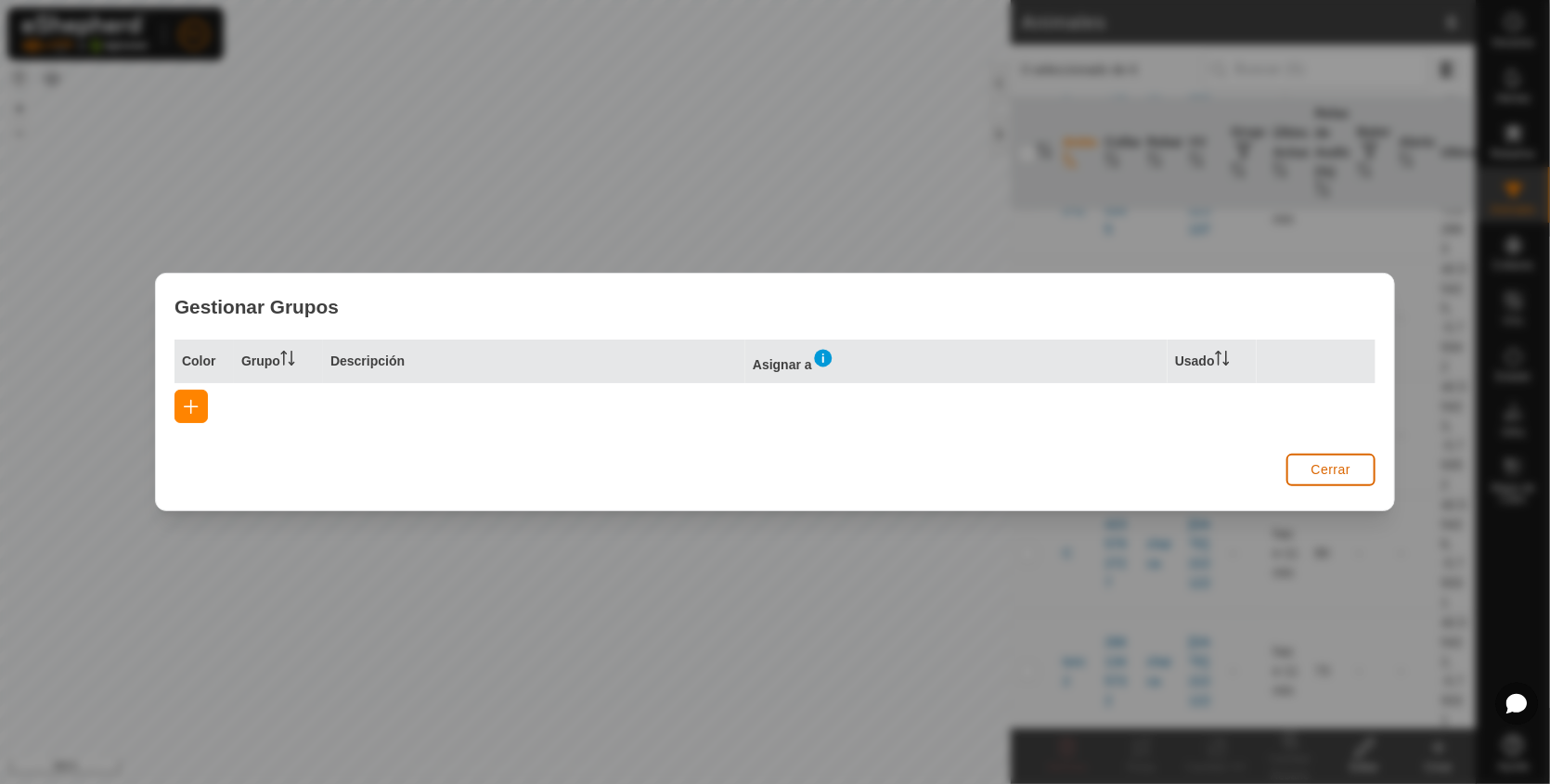
click at [1333, 467] on span "Cerrar" at bounding box center [1332, 470] width 40 height 15
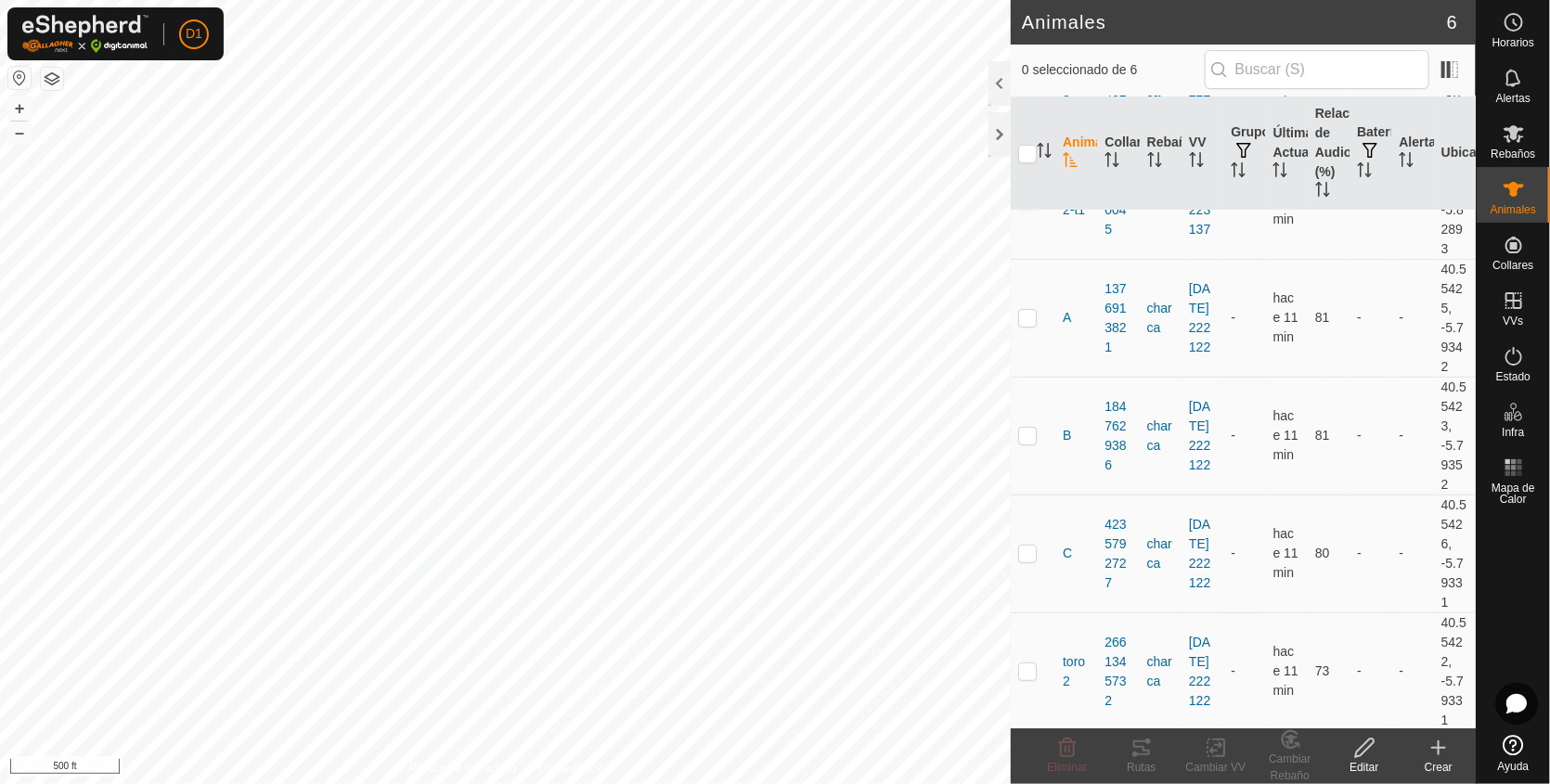
click at [1437, 748] on icon at bounding box center [1439, 748] width 13 height 0
click at [1027, 667] on p-checkbox at bounding box center [1028, 671] width 19 height 15
checkbox input "true"
click at [1443, 749] on icon at bounding box center [1439, 748] width 22 height 22
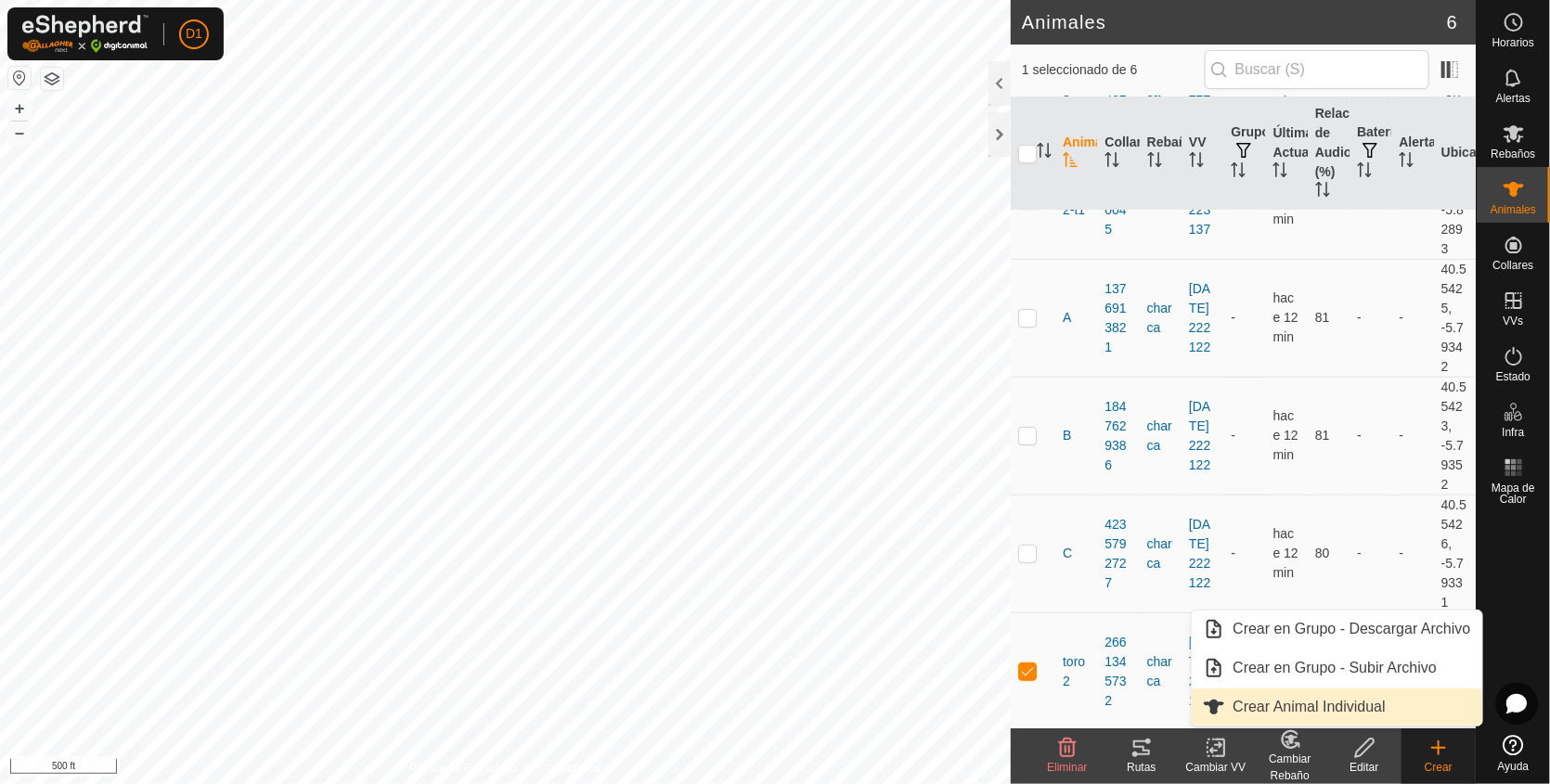
click at [1297, 711] on link "Crear Animal Individual" at bounding box center [1336, 708] width 290 height 37
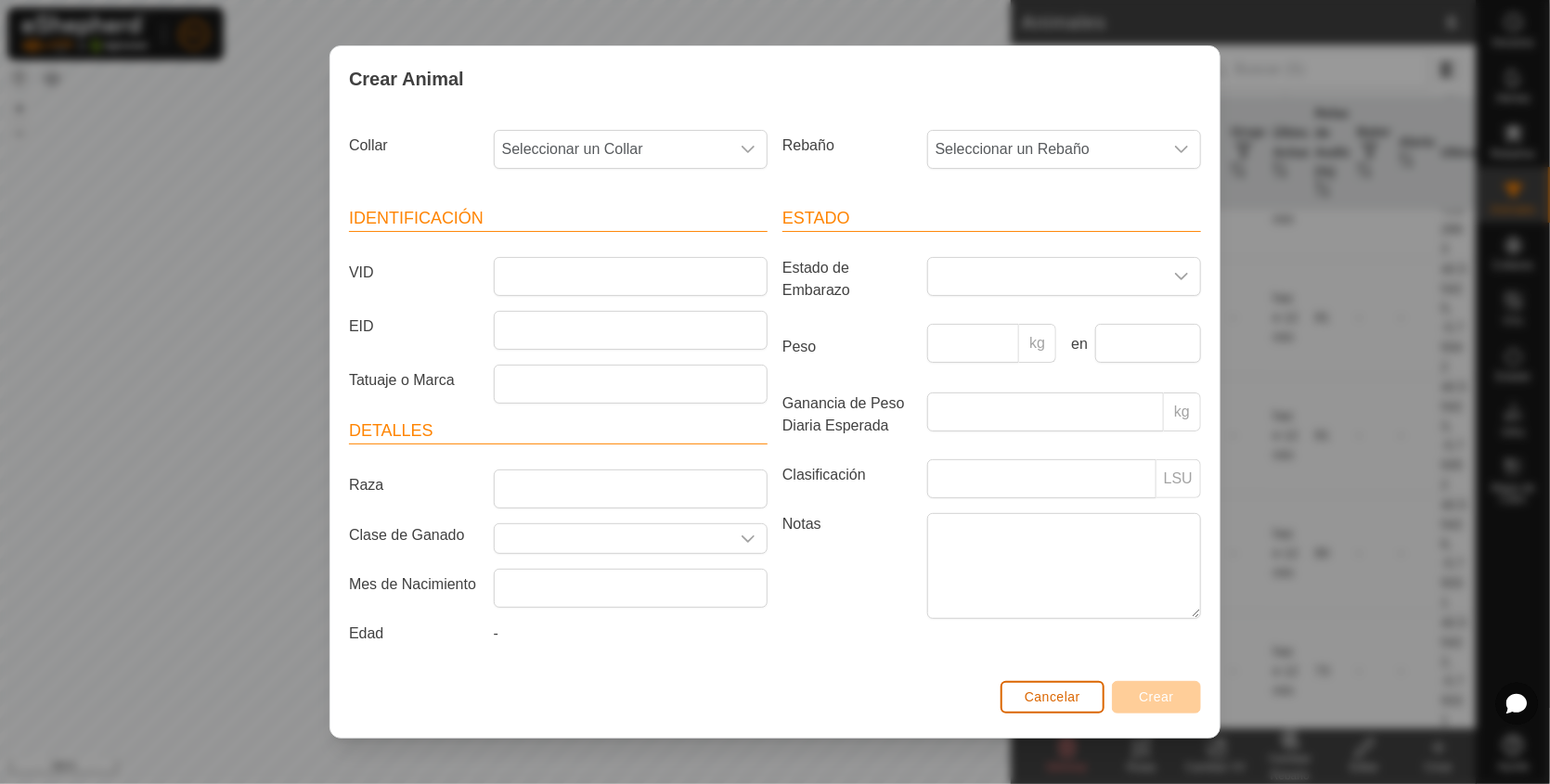
click at [1052, 698] on span "Cancelar" at bounding box center [1053, 697] width 56 height 15
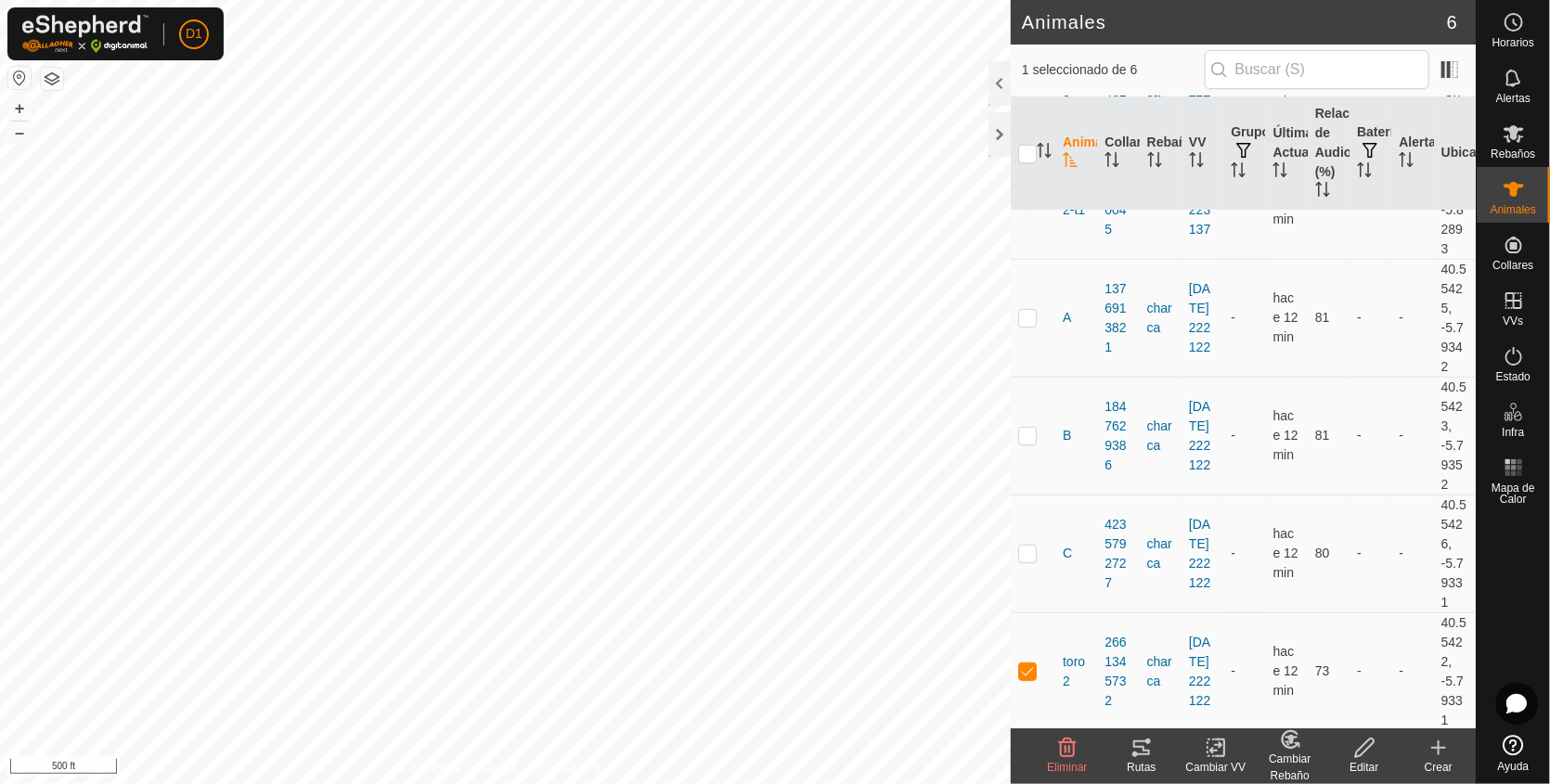
click at [1358, 754] on icon at bounding box center [1364, 748] width 23 height 22
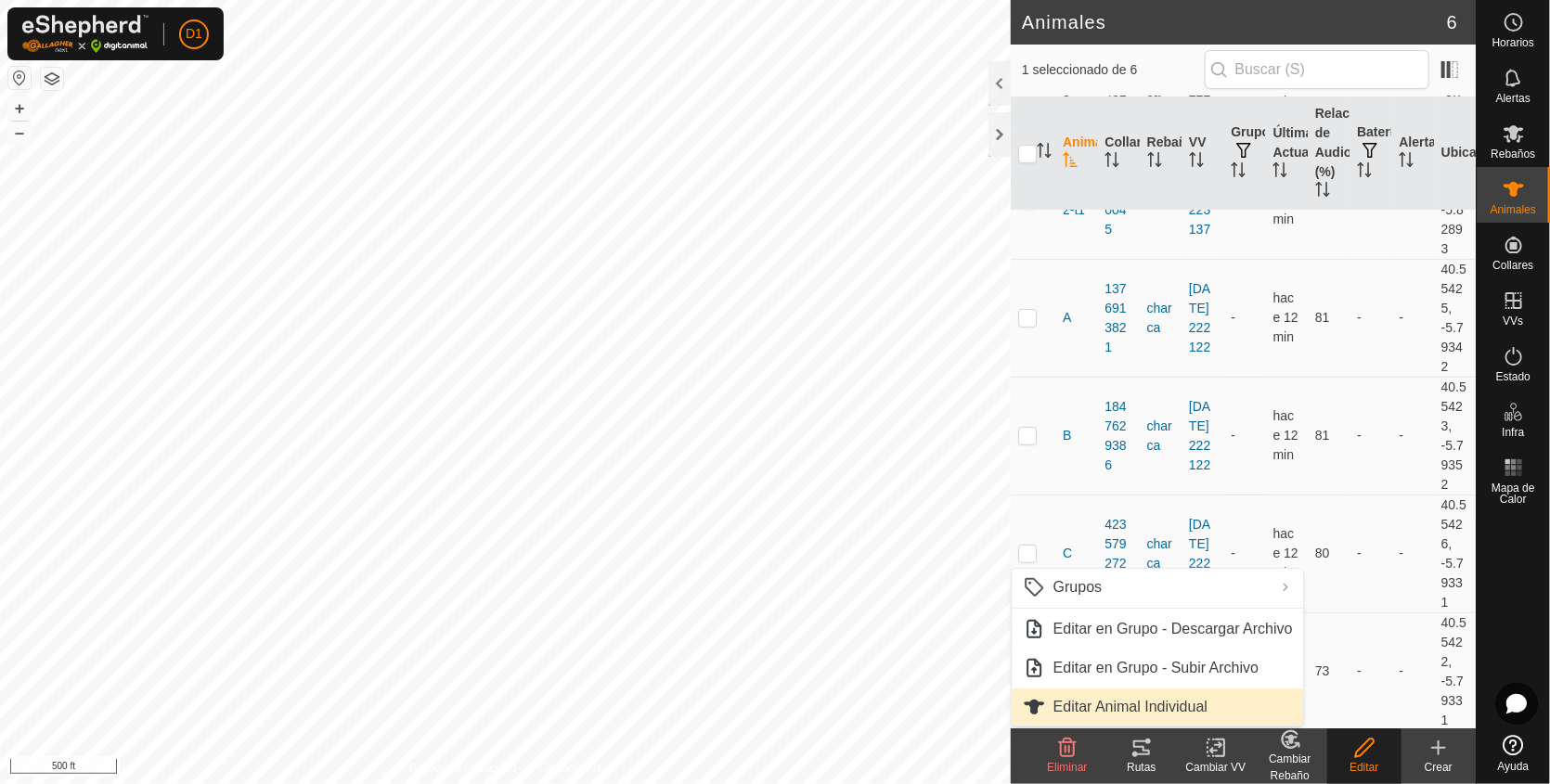
click at [1172, 700] on link "Editar Animal Individual" at bounding box center [1158, 708] width 292 height 37
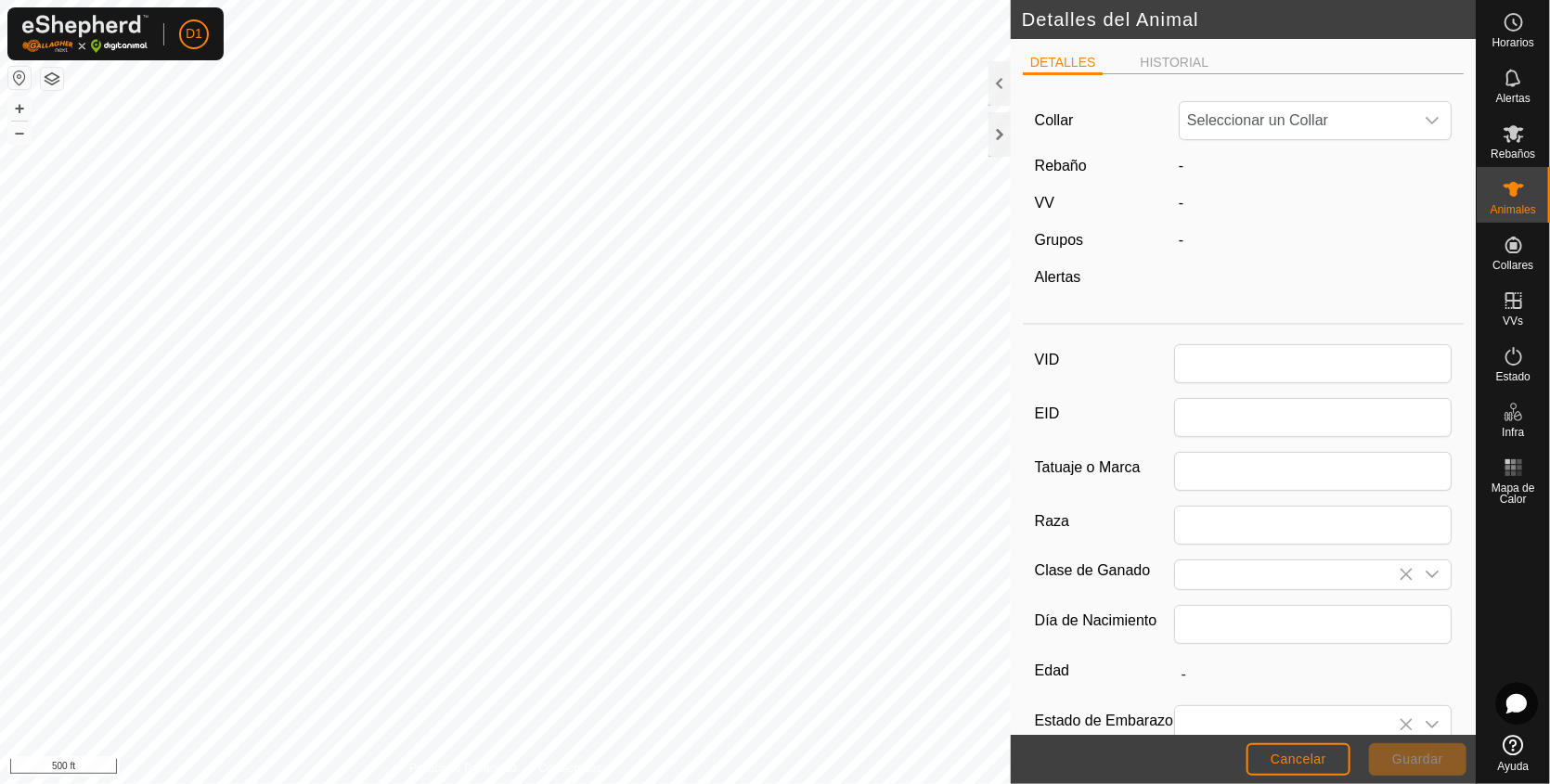
type input "toro2"
type input "0"
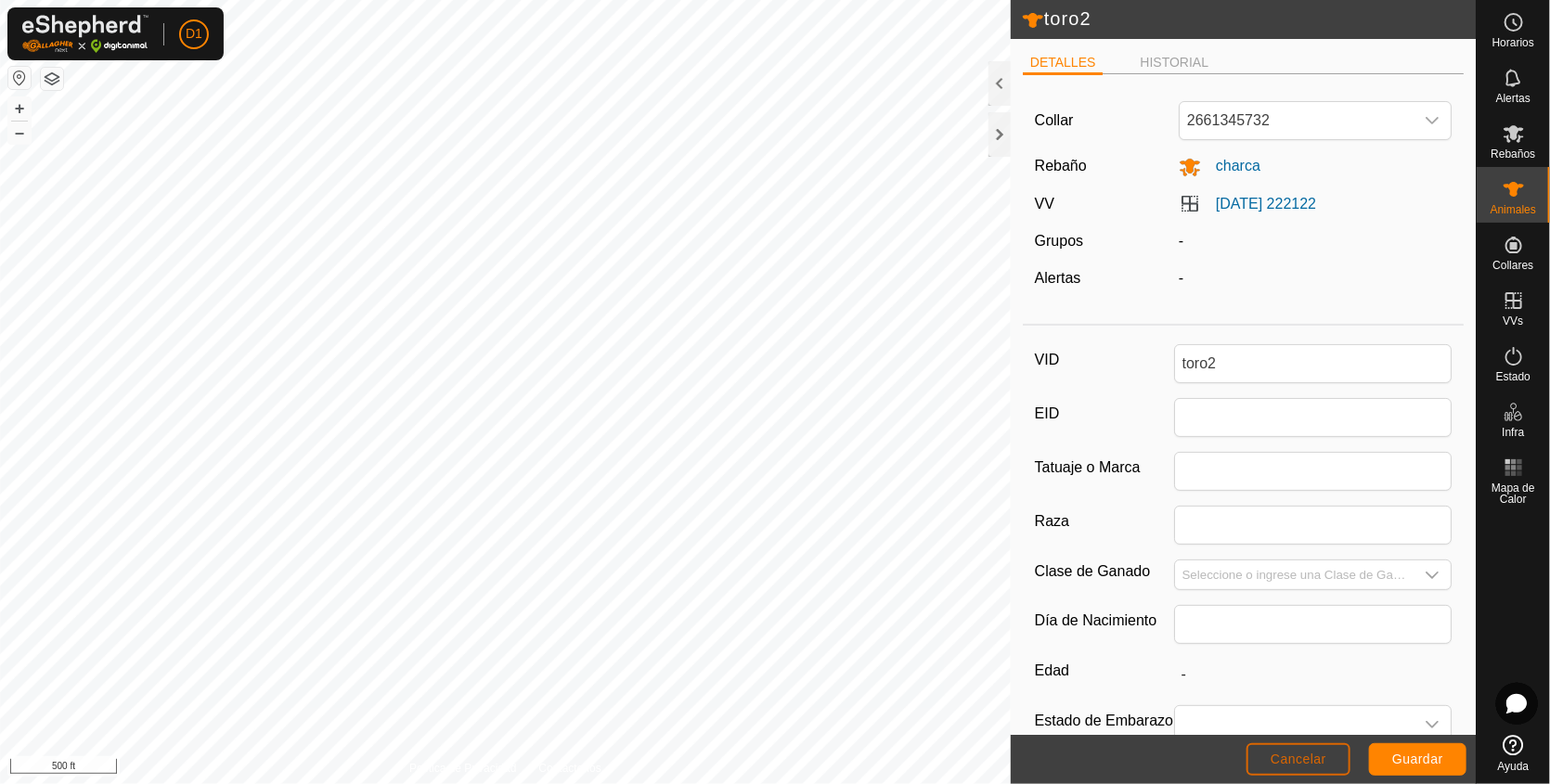
click at [1281, 758] on span "Cancelar" at bounding box center [1299, 759] width 56 height 15
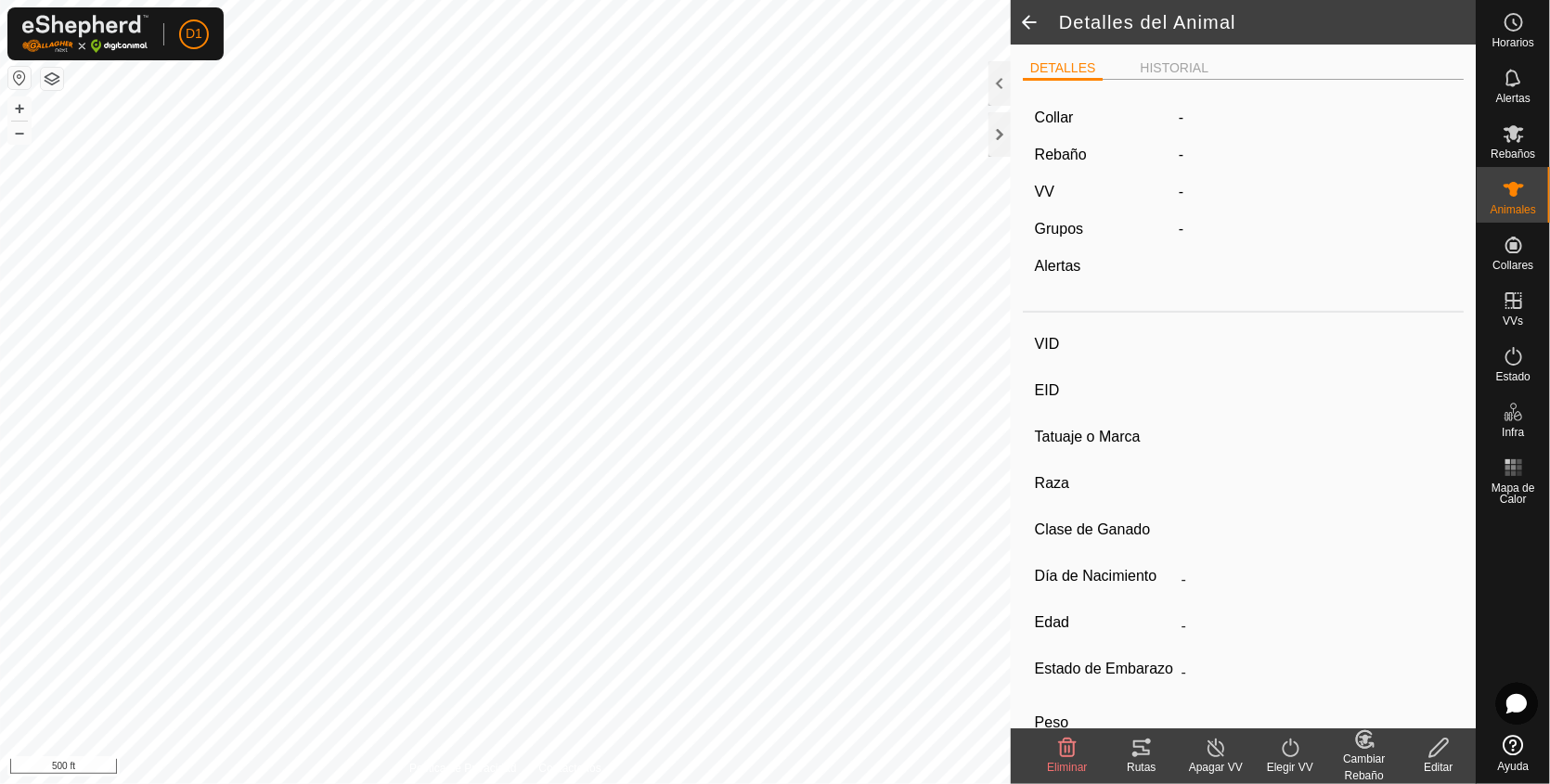
type input "toro2"
type input "-"
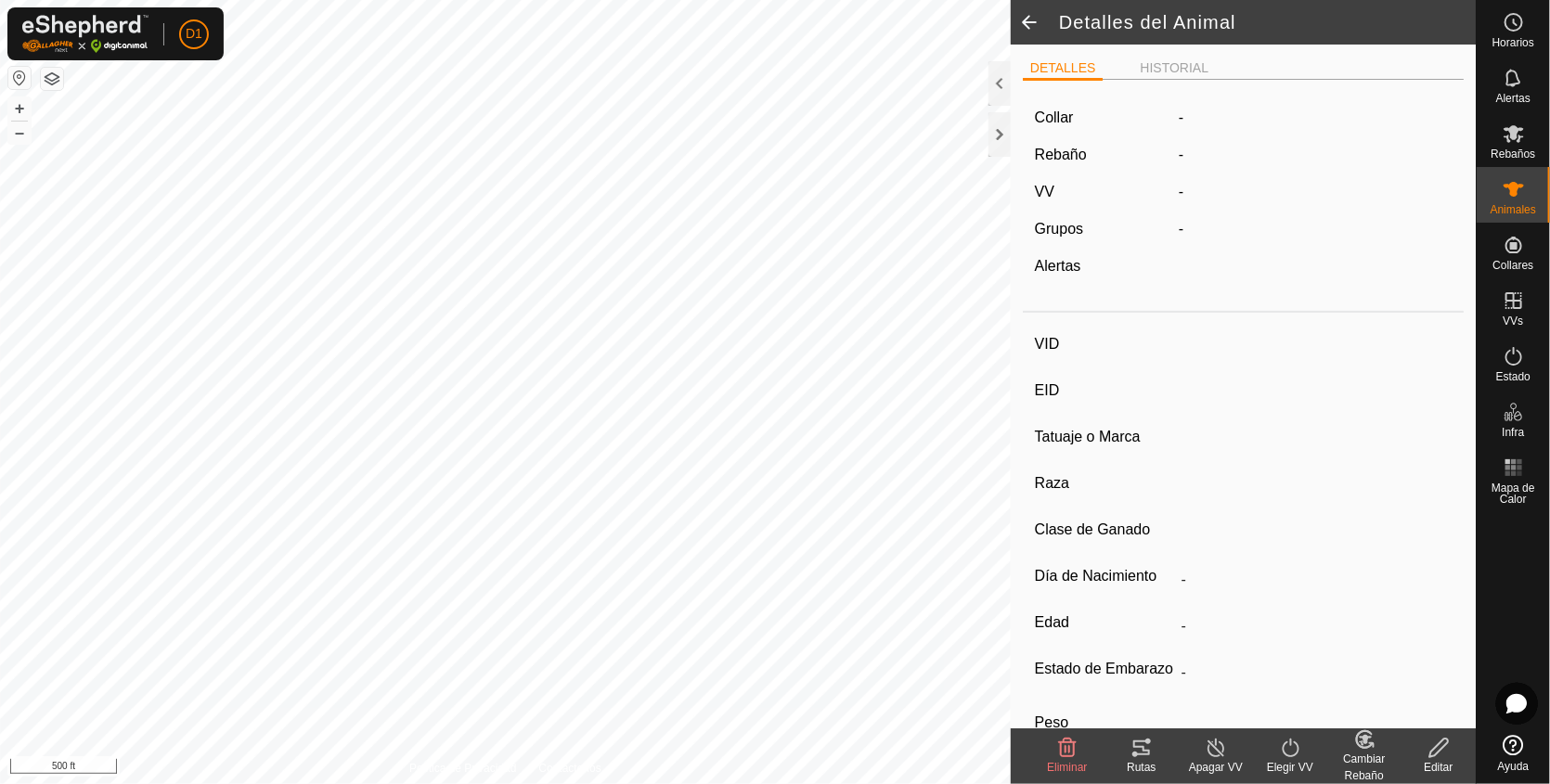
type input "0 kg"
type input "-"
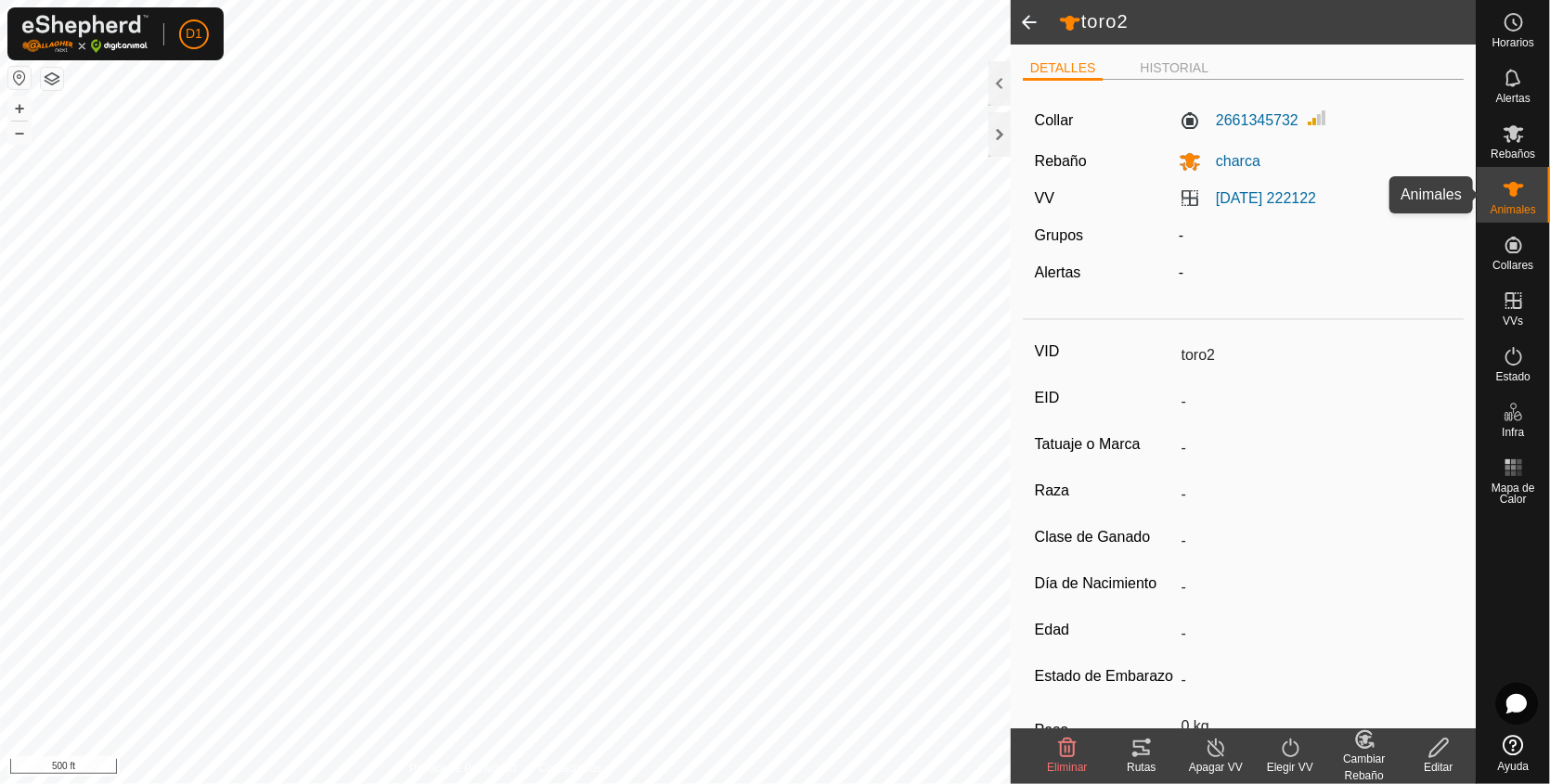
click at [1526, 199] on es-animals-svg-icon at bounding box center [1515, 189] width 34 height 30
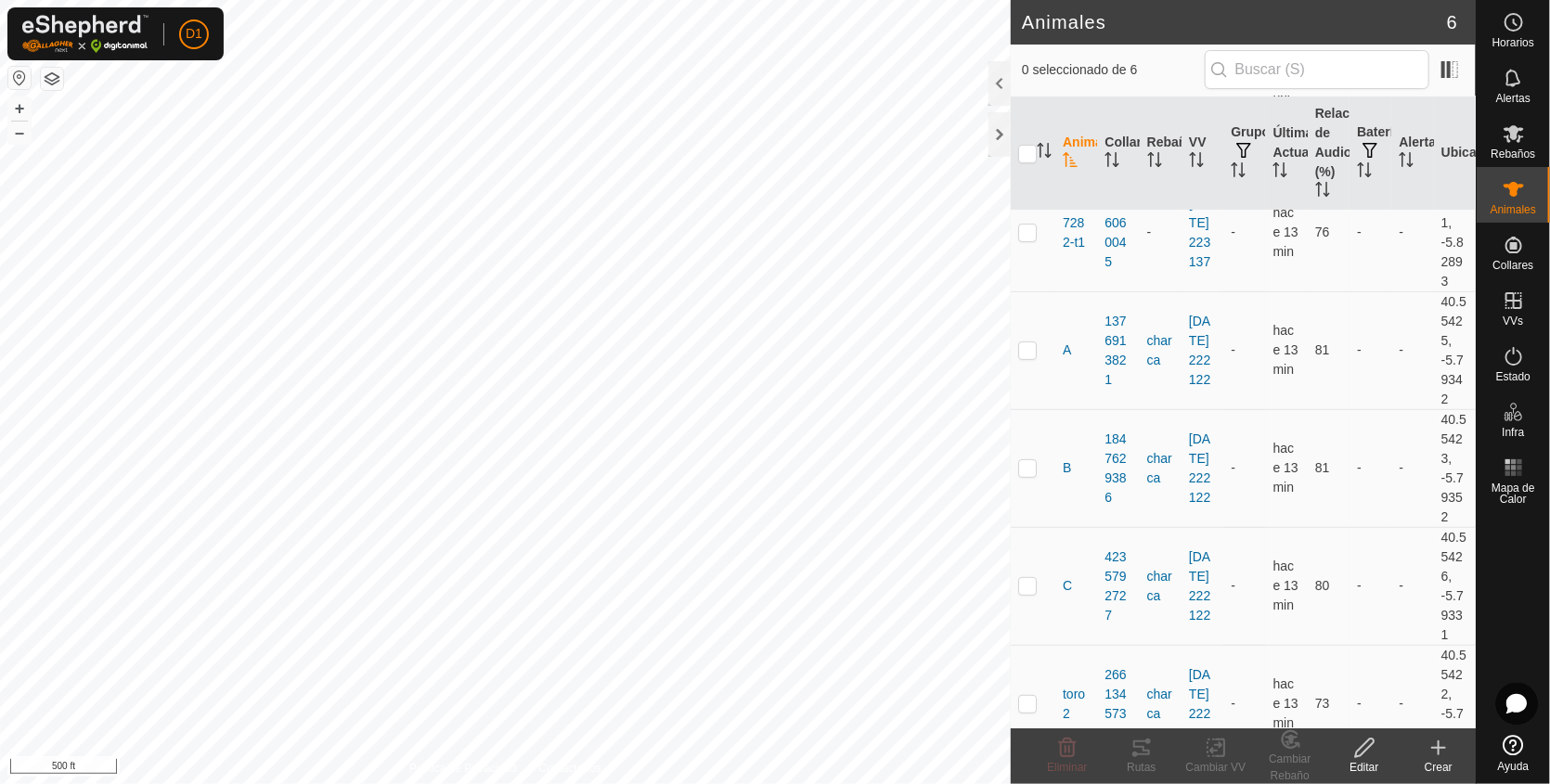
scroll to position [186, 0]
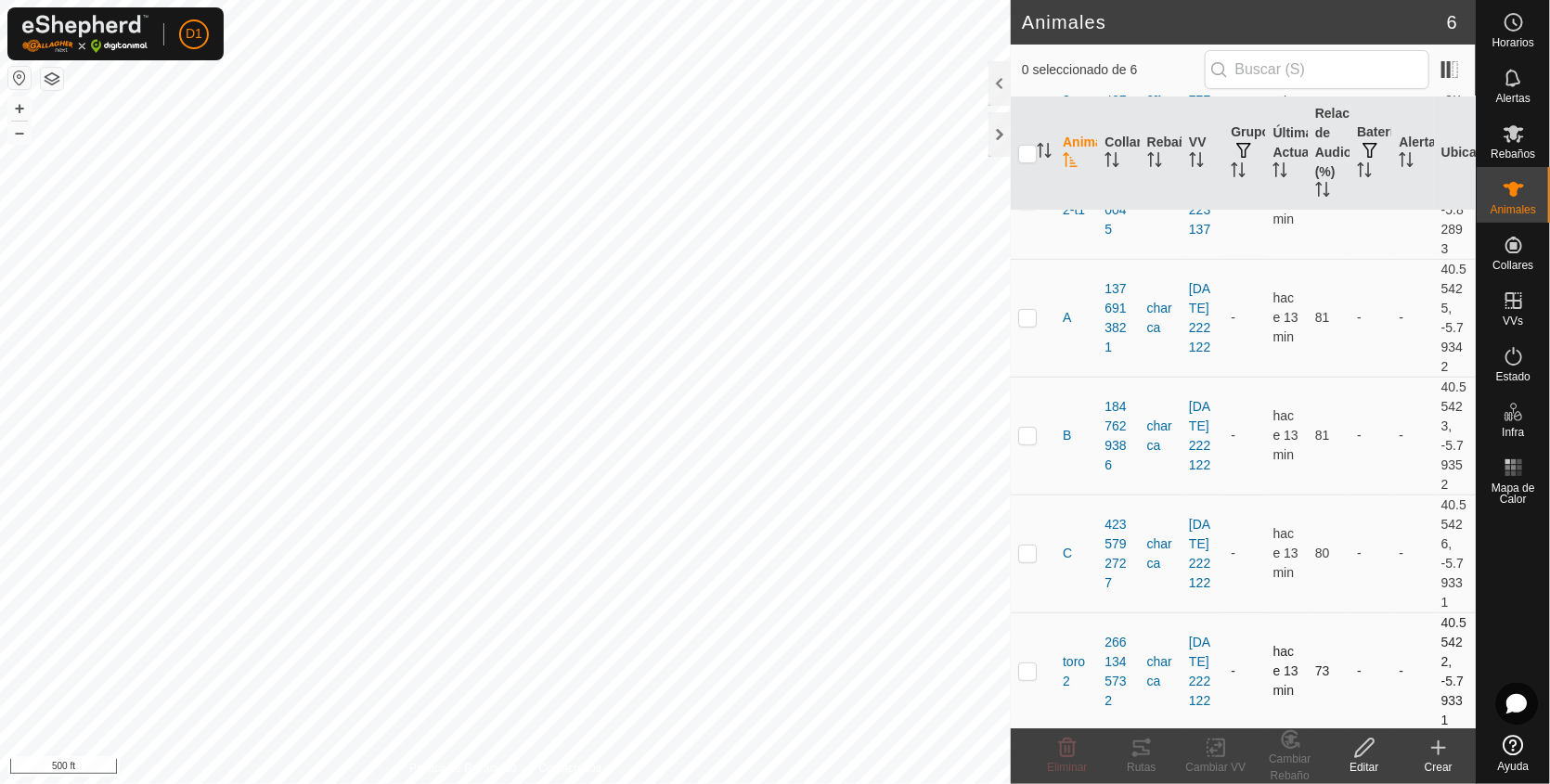
click at [1018, 667] on p-tablecheckbox at bounding box center [1028, 671] width 19 height 15
click at [1367, 747] on icon at bounding box center [1364, 748] width 23 height 22
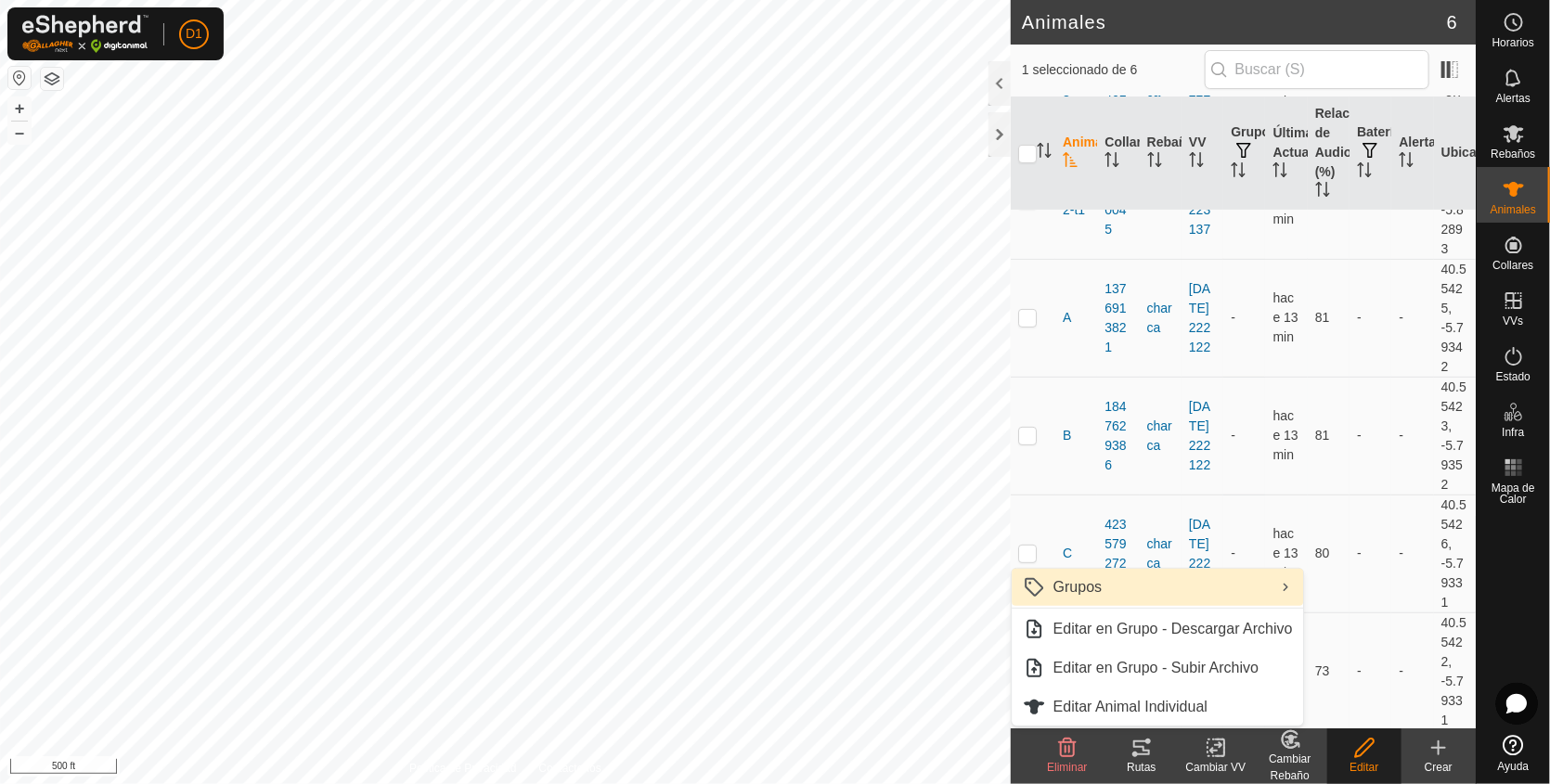
click at [1095, 602] on link "Grupos" at bounding box center [1158, 587] width 292 height 37
click at [1436, 742] on icon at bounding box center [1439, 748] width 22 height 22
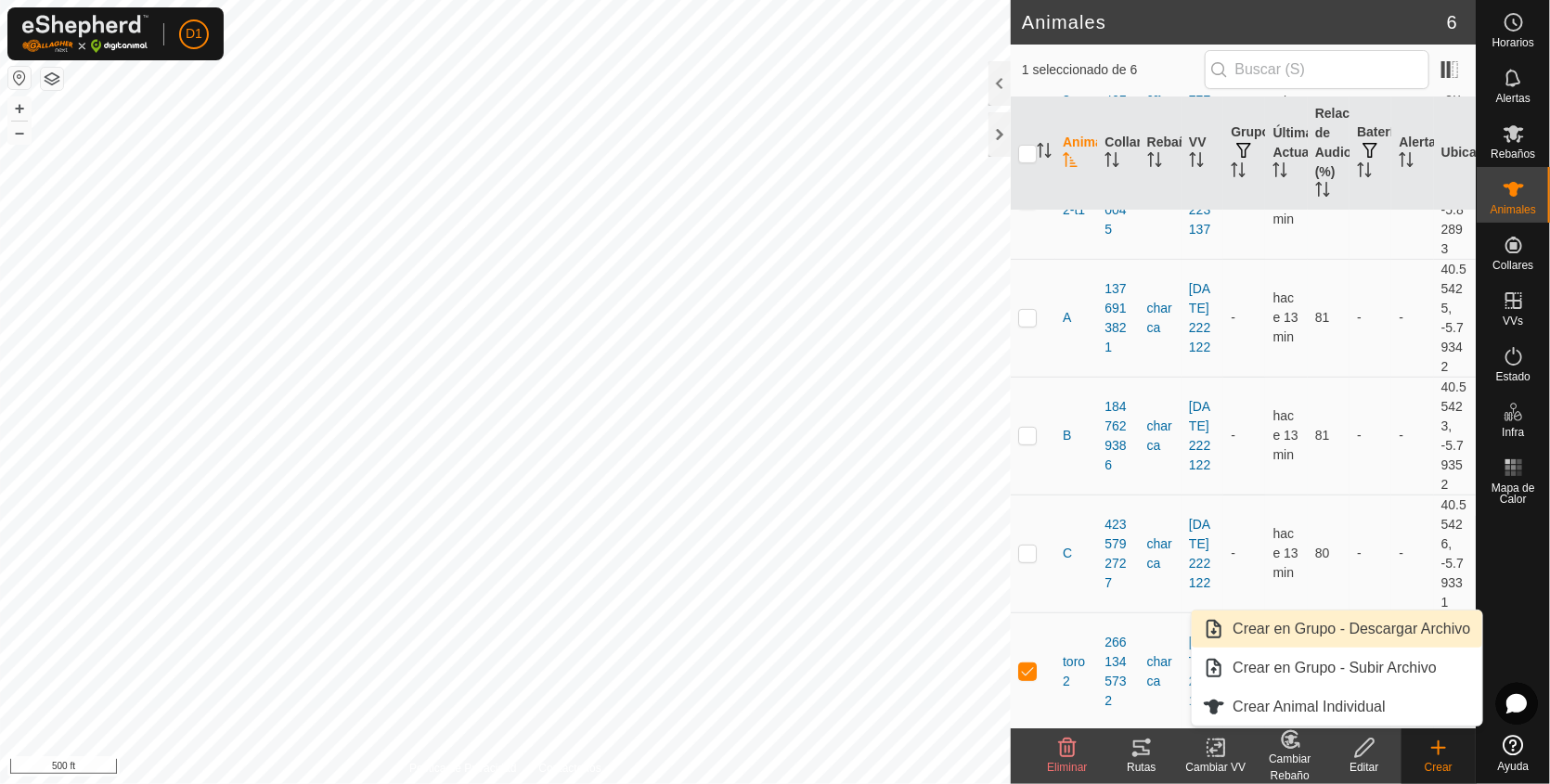
click at [1294, 635] on link "Crear en Grupo - Descargar Archivo" at bounding box center [1336, 629] width 290 height 37
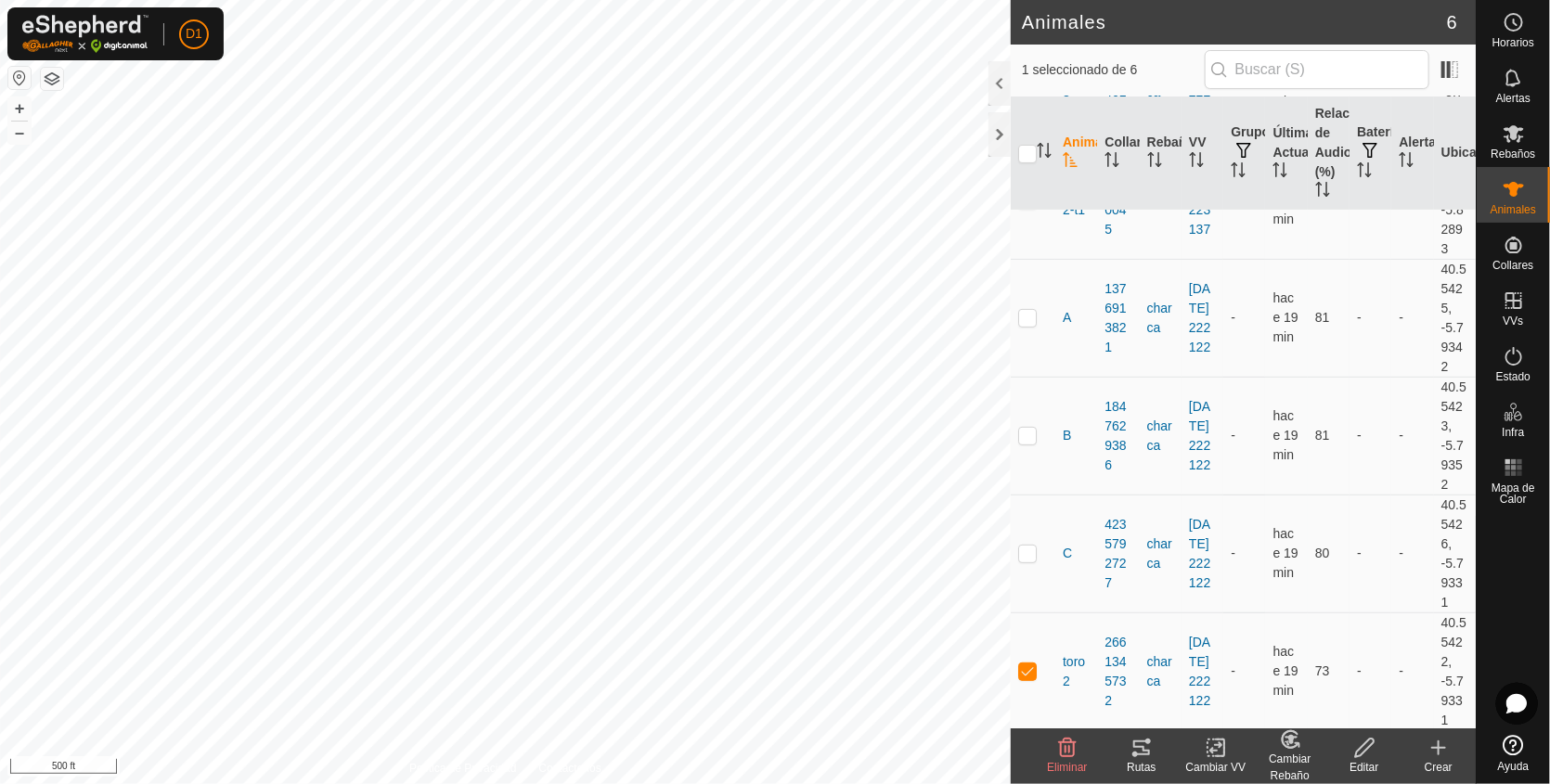
click at [1442, 741] on icon at bounding box center [1439, 748] width 22 height 22
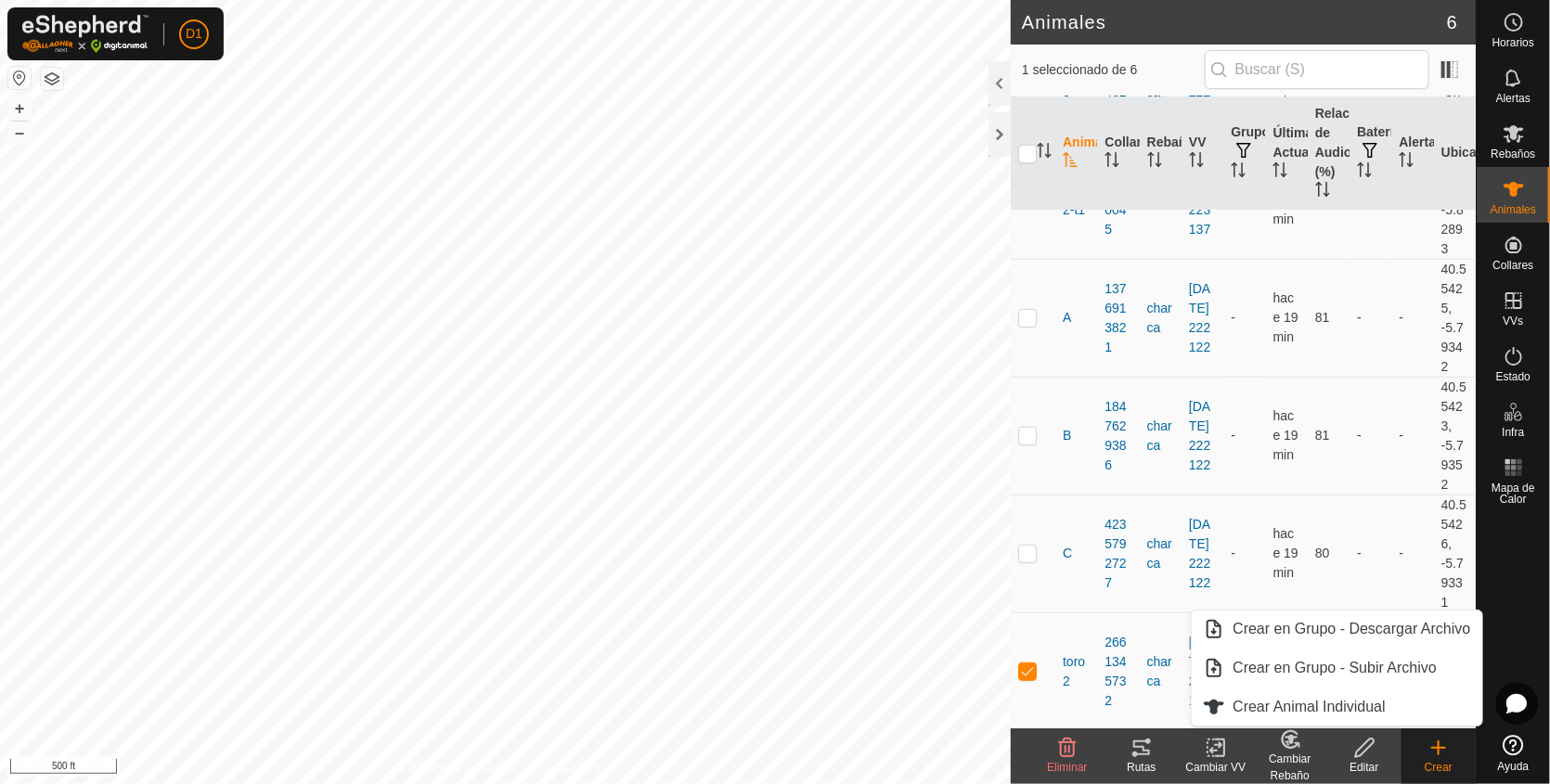
click at [1357, 753] on icon at bounding box center [1364, 748] width 23 height 22
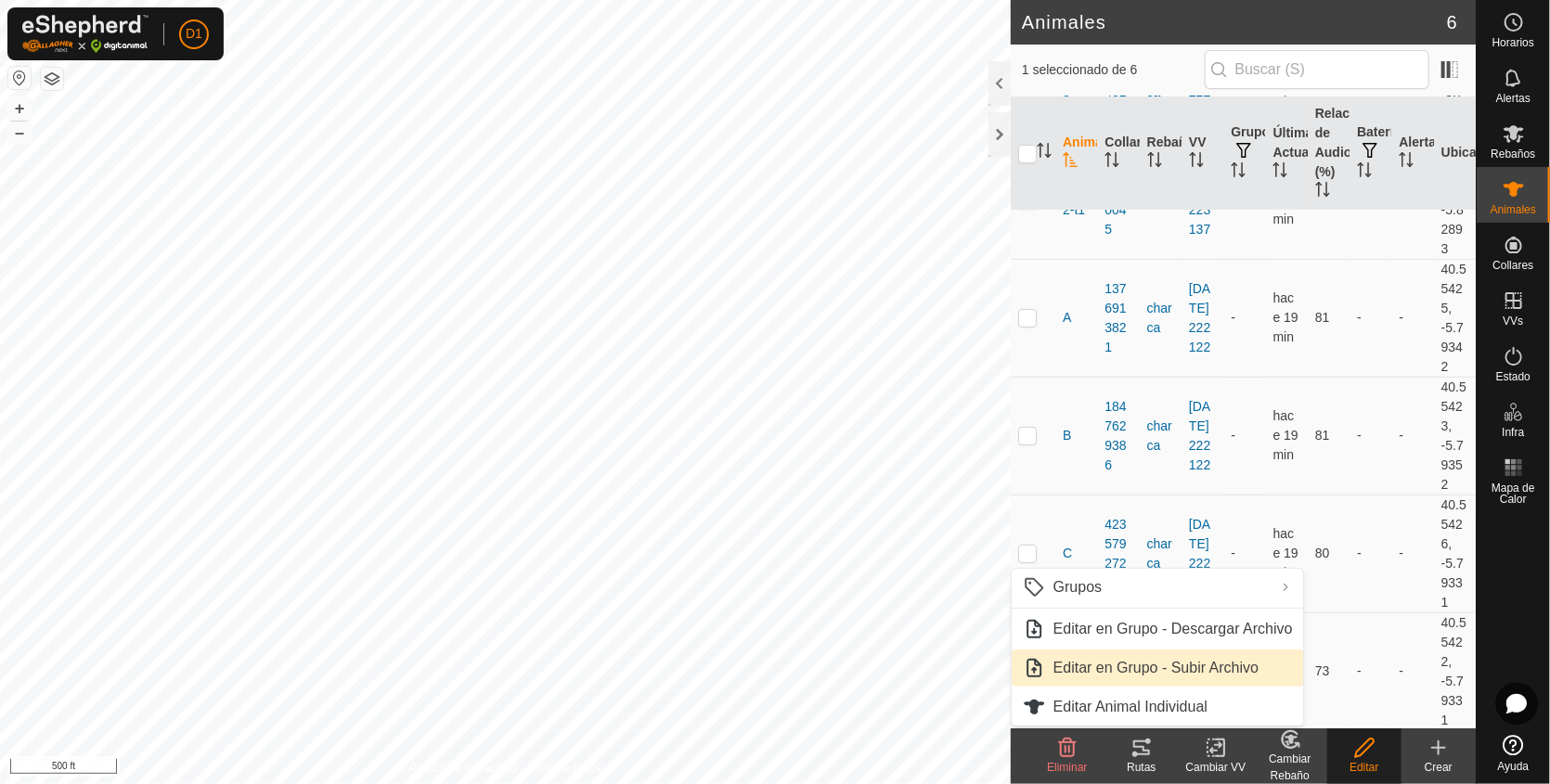
click at [1126, 663] on link "Editar en Grupo - Subir Archivo" at bounding box center [1158, 668] width 292 height 37
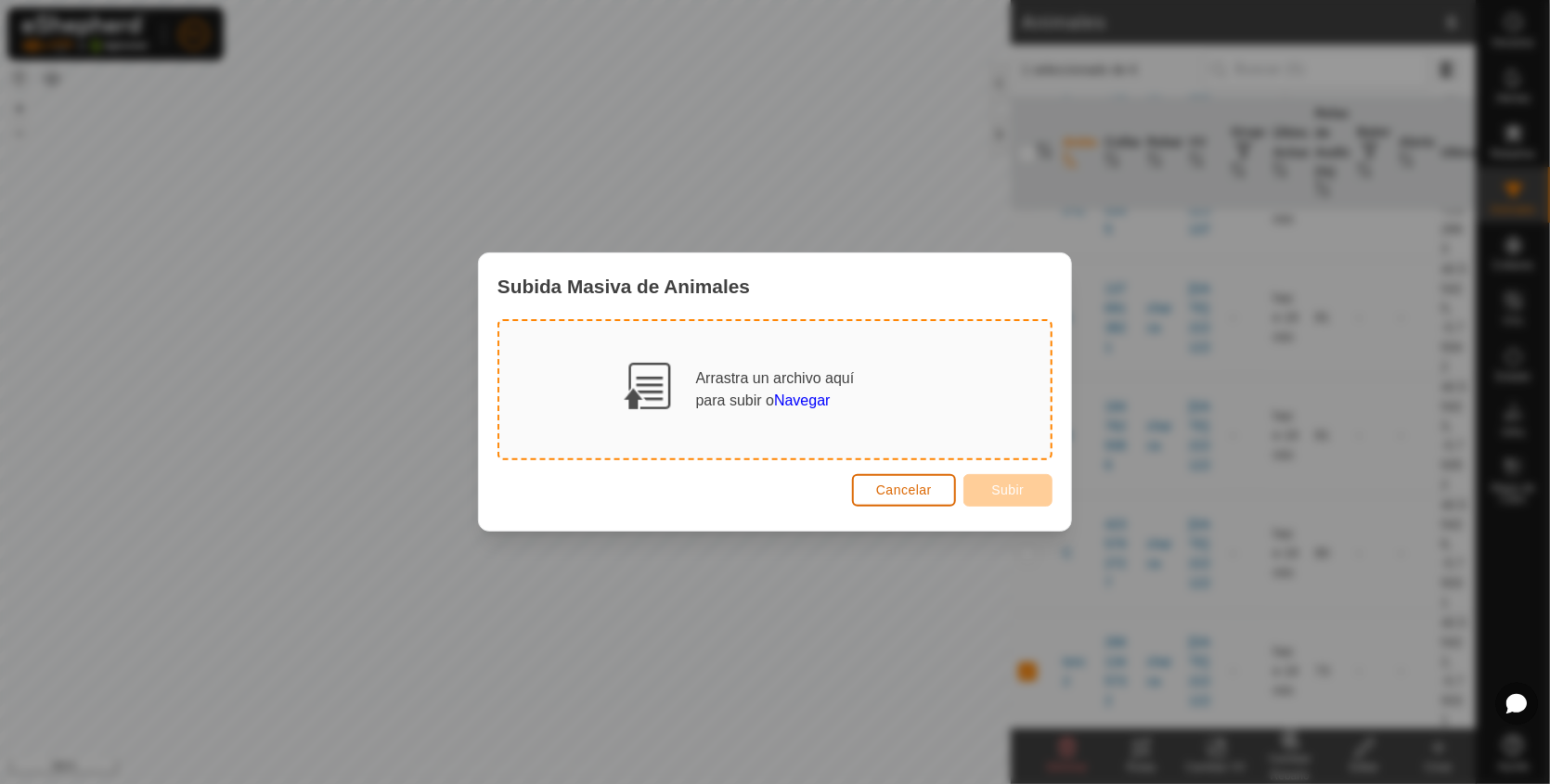
click at [910, 497] on span "Cancelar" at bounding box center [905, 490] width 56 height 15
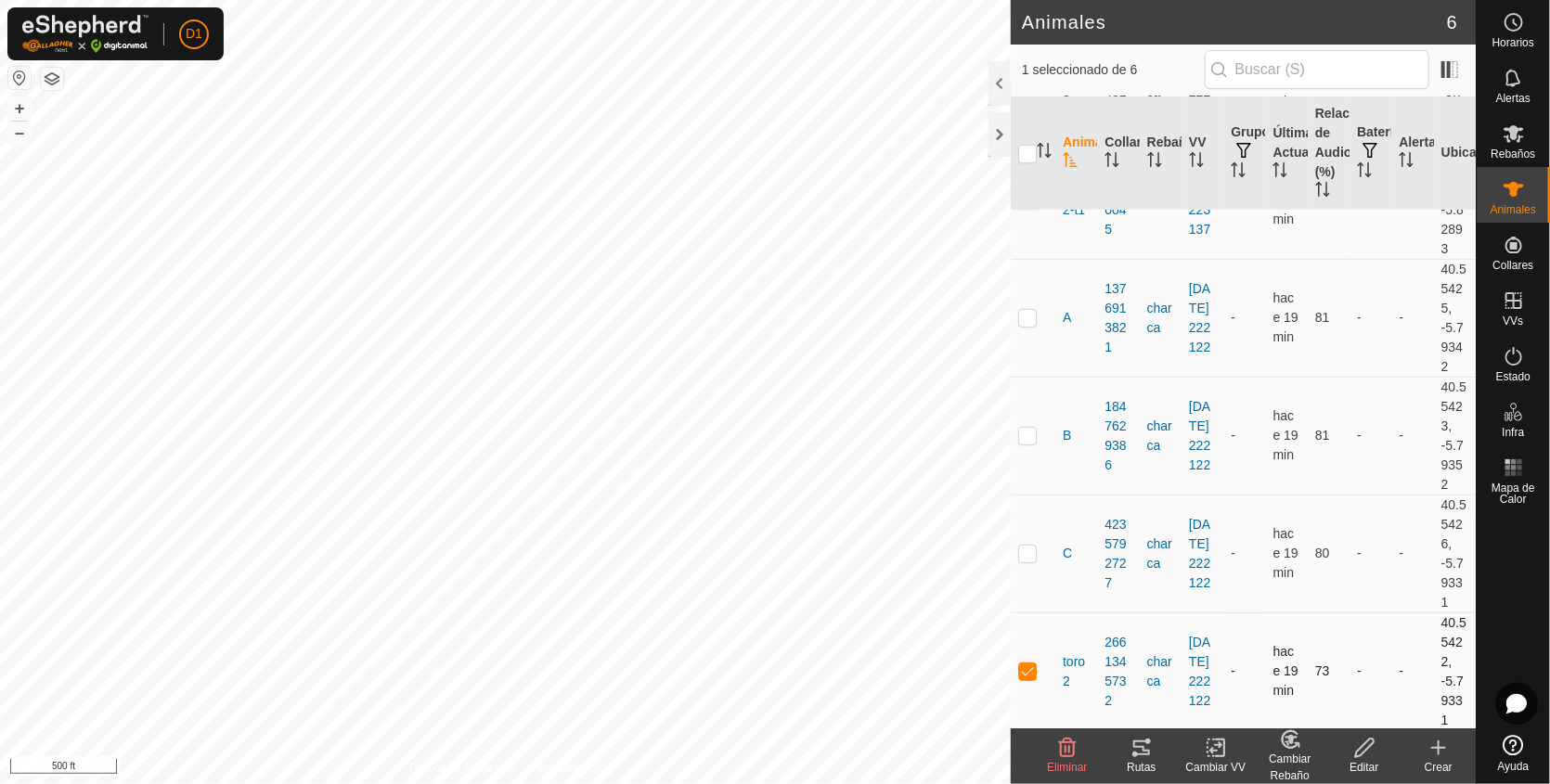
click at [1023, 664] on p-checkbox at bounding box center [1028, 671] width 19 height 15
checkbox input "false"
click at [1441, 748] on icon at bounding box center [1439, 748] width 13 height 0
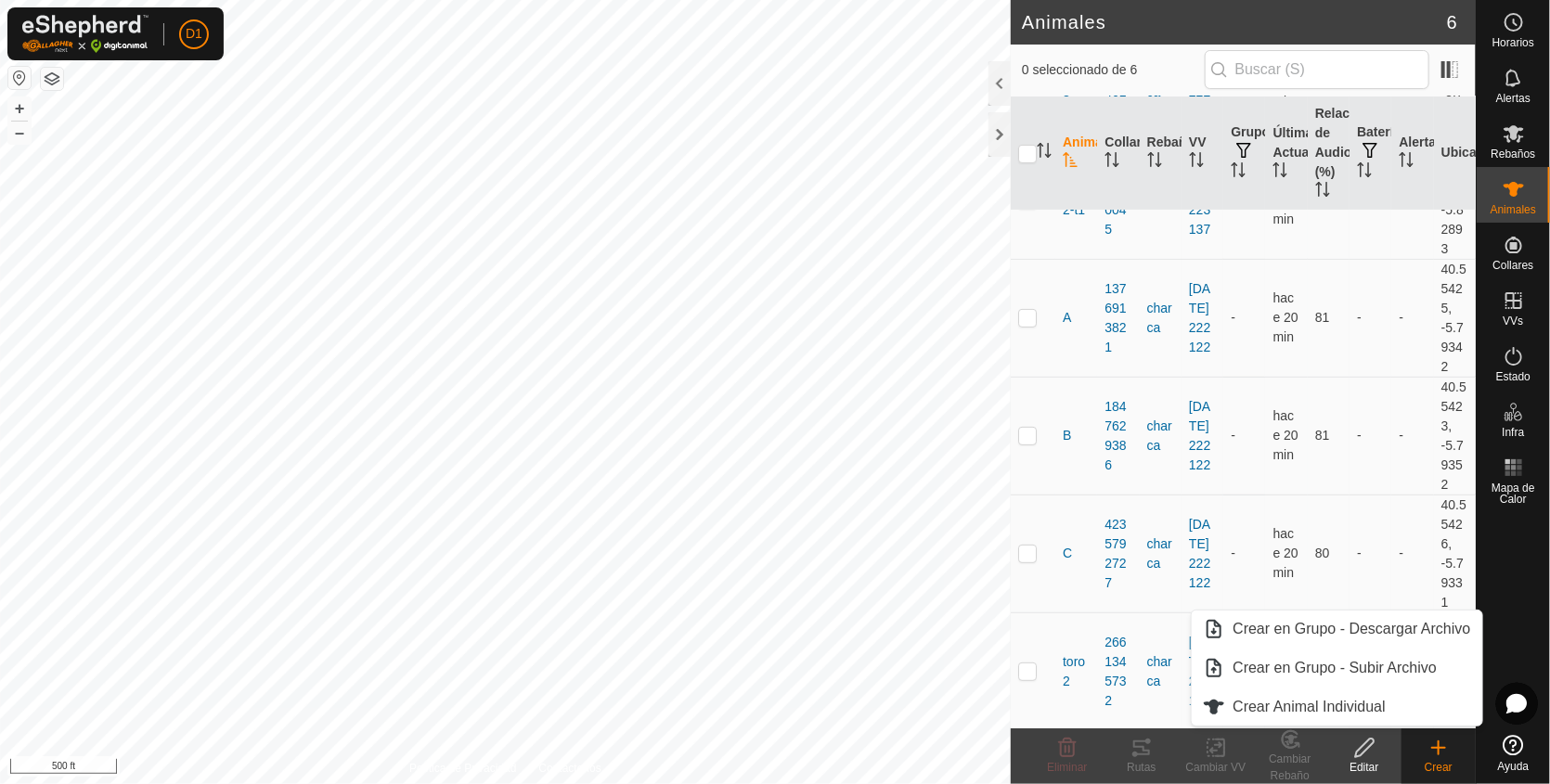
click at [1441, 754] on icon at bounding box center [1439, 748] width 22 height 22
click at [1250, 658] on link "Crear en Grupo - Subir Archivo" at bounding box center [1336, 668] width 290 height 37
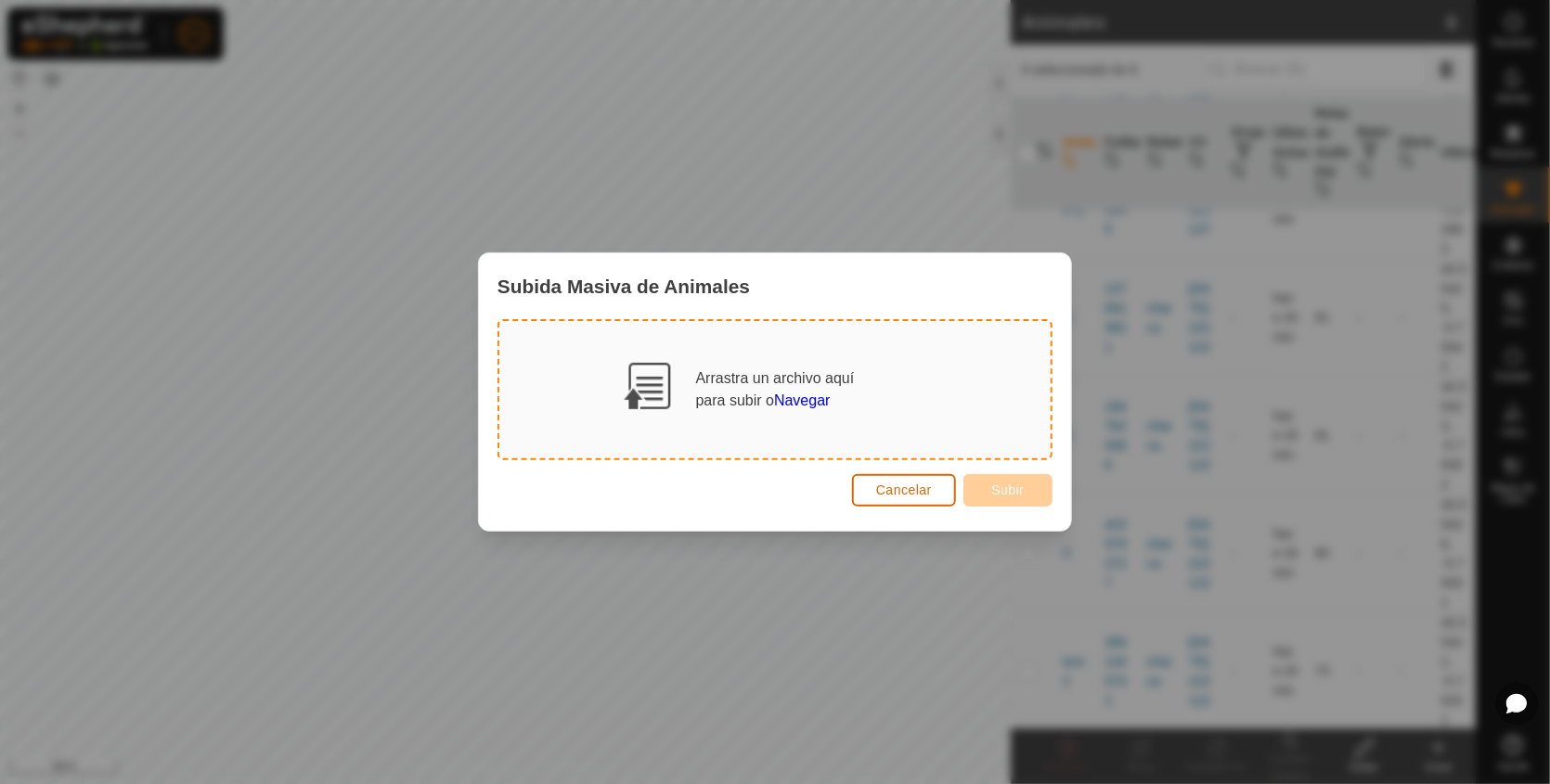
click at [928, 494] on span "Cancelar" at bounding box center [905, 490] width 56 height 15
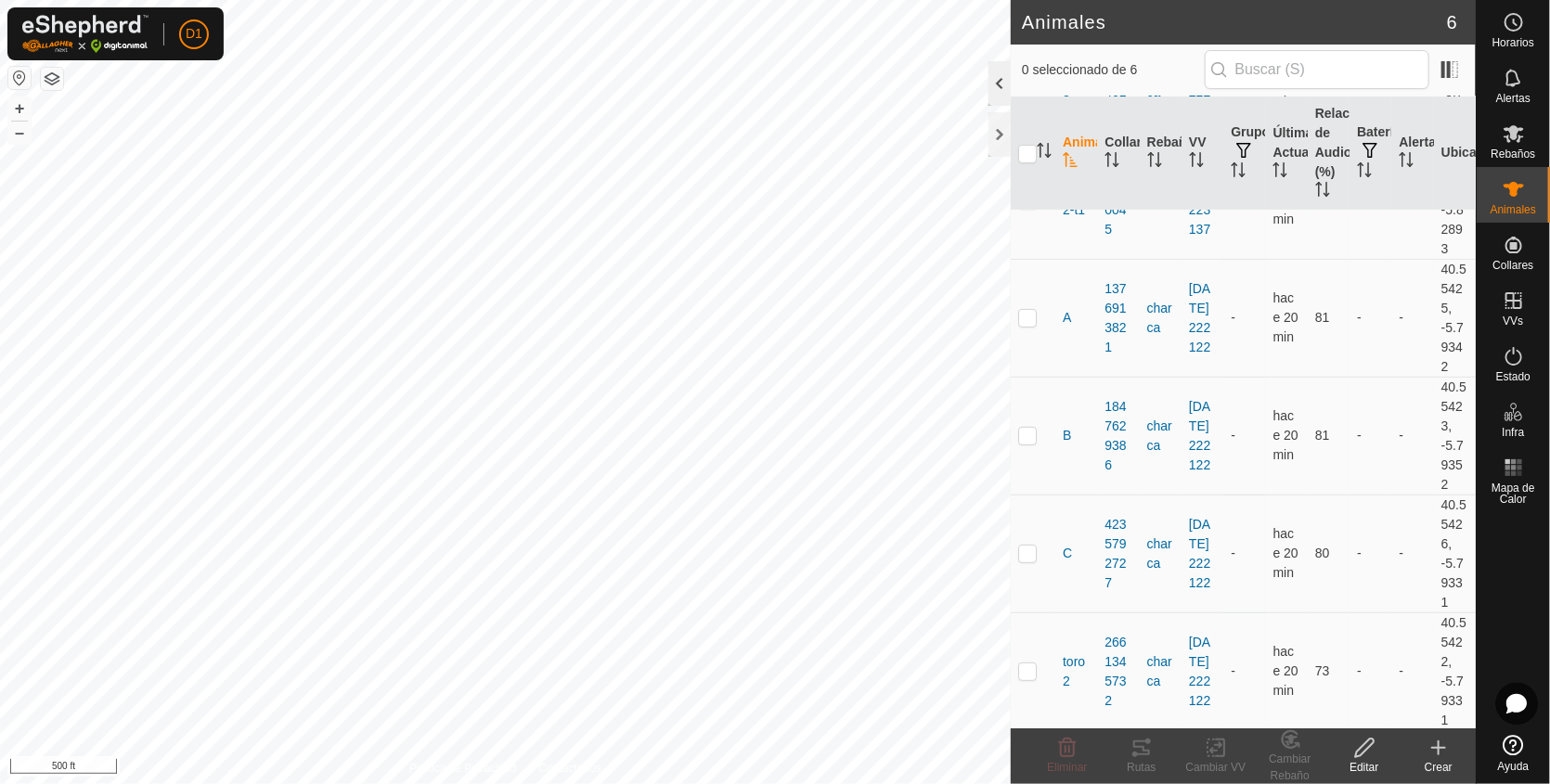
click at [1006, 82] on div at bounding box center [1000, 84] width 22 height 45
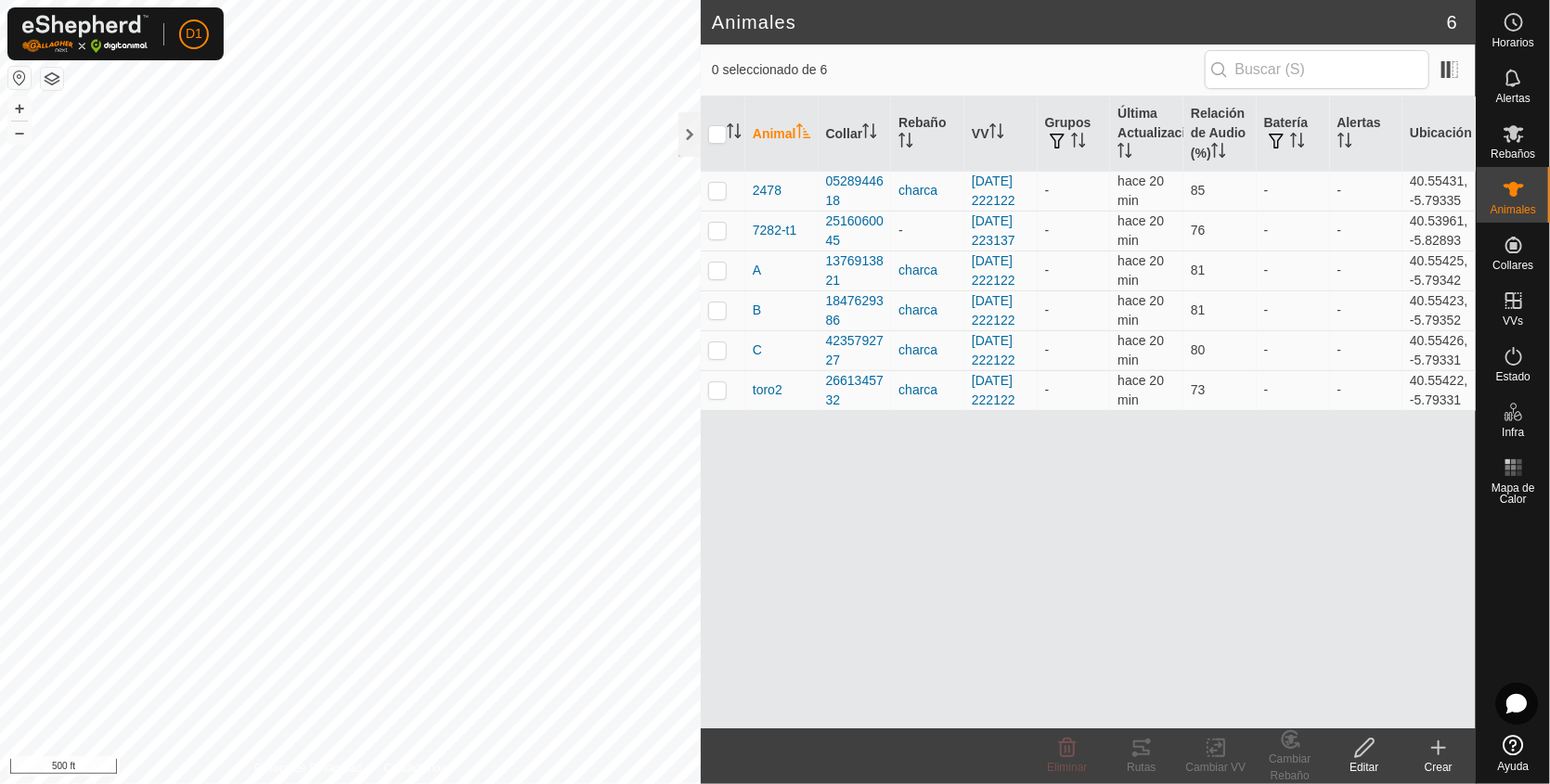
scroll to position [0, 0]
click at [684, 139] on div at bounding box center [690, 134] width 22 height 45
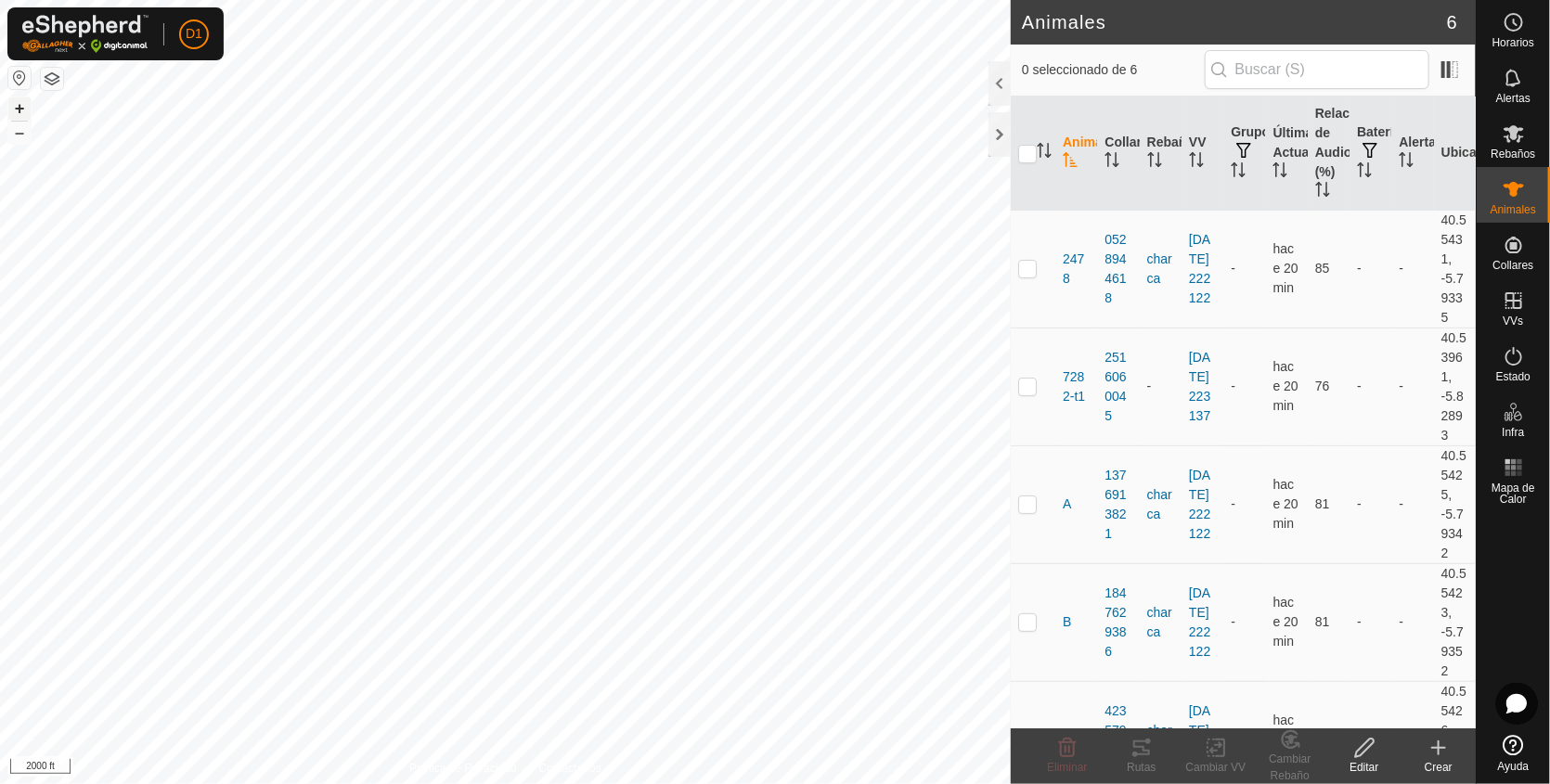
click at [22, 112] on button "+" at bounding box center [20, 109] width 22 height 22
click at [1503, 141] on icon at bounding box center [1515, 133] width 22 height 22
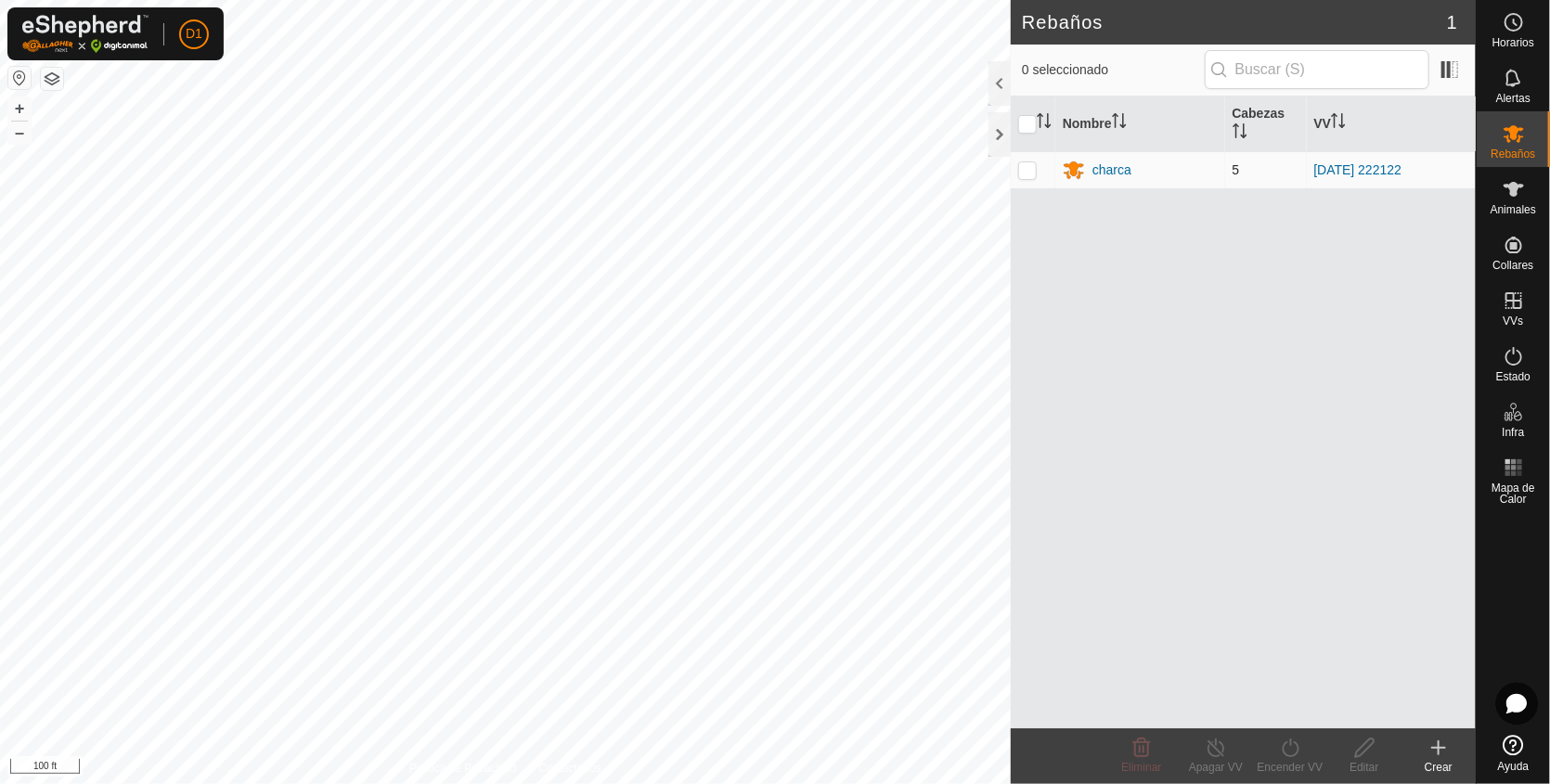
click at [1023, 167] on p-checkbox at bounding box center [1028, 170] width 19 height 15
checkbox input "true"
click at [1363, 750] on icon at bounding box center [1364, 748] width 19 height 19
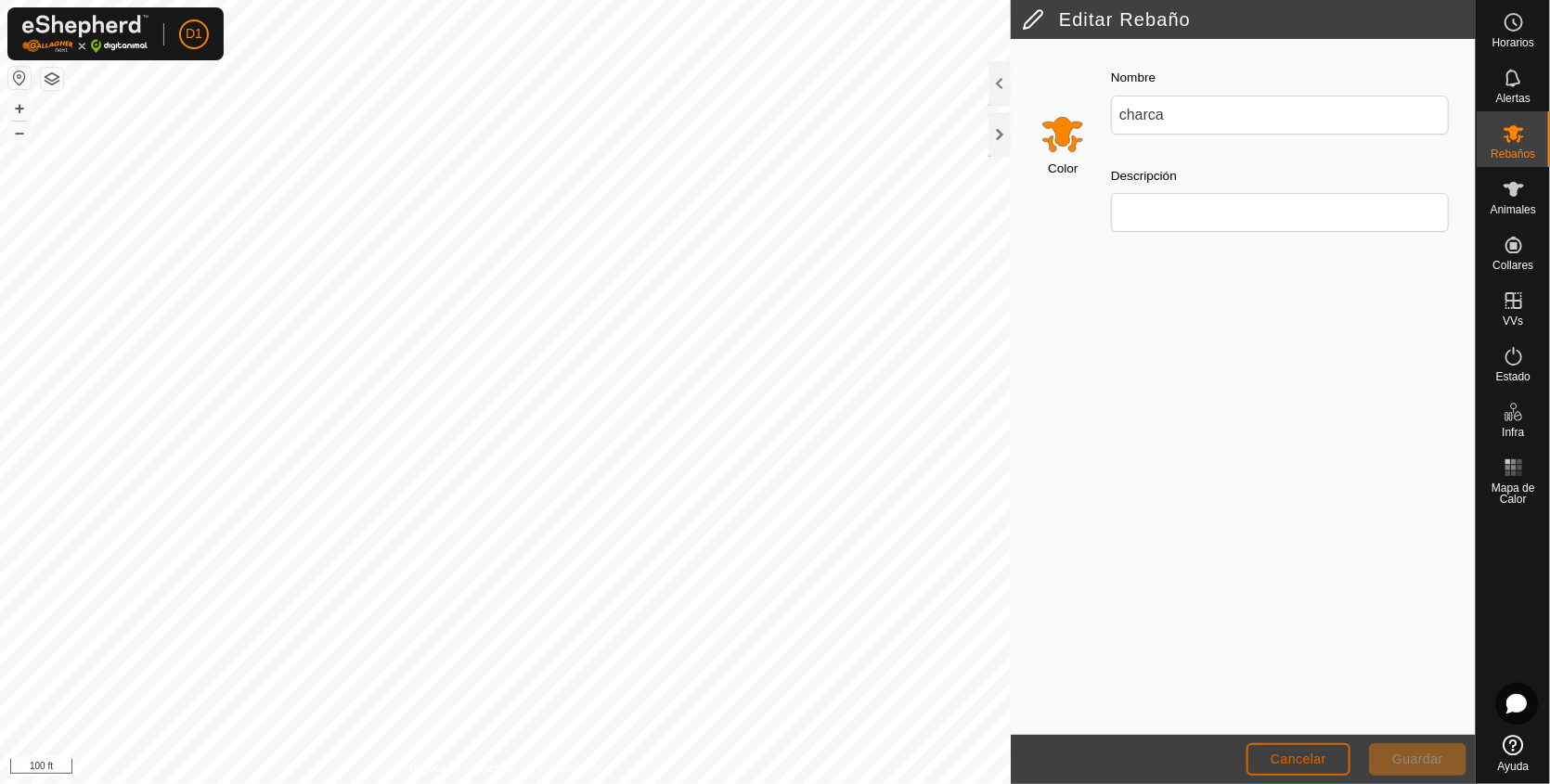
click at [1296, 756] on span "Cancelar" at bounding box center [1299, 759] width 56 height 15
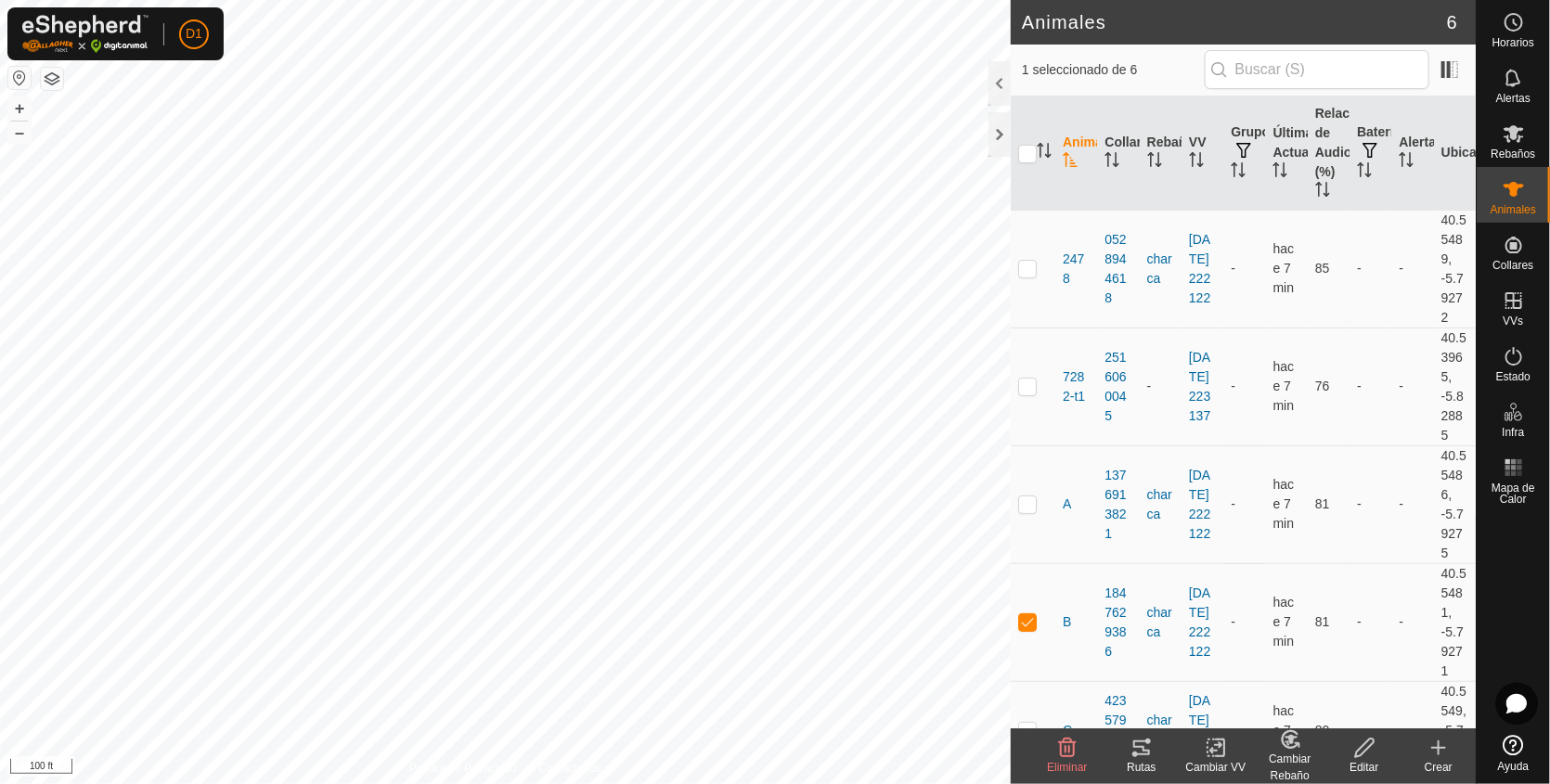
click at [1138, 743] on icon at bounding box center [1142, 748] width 22 height 22
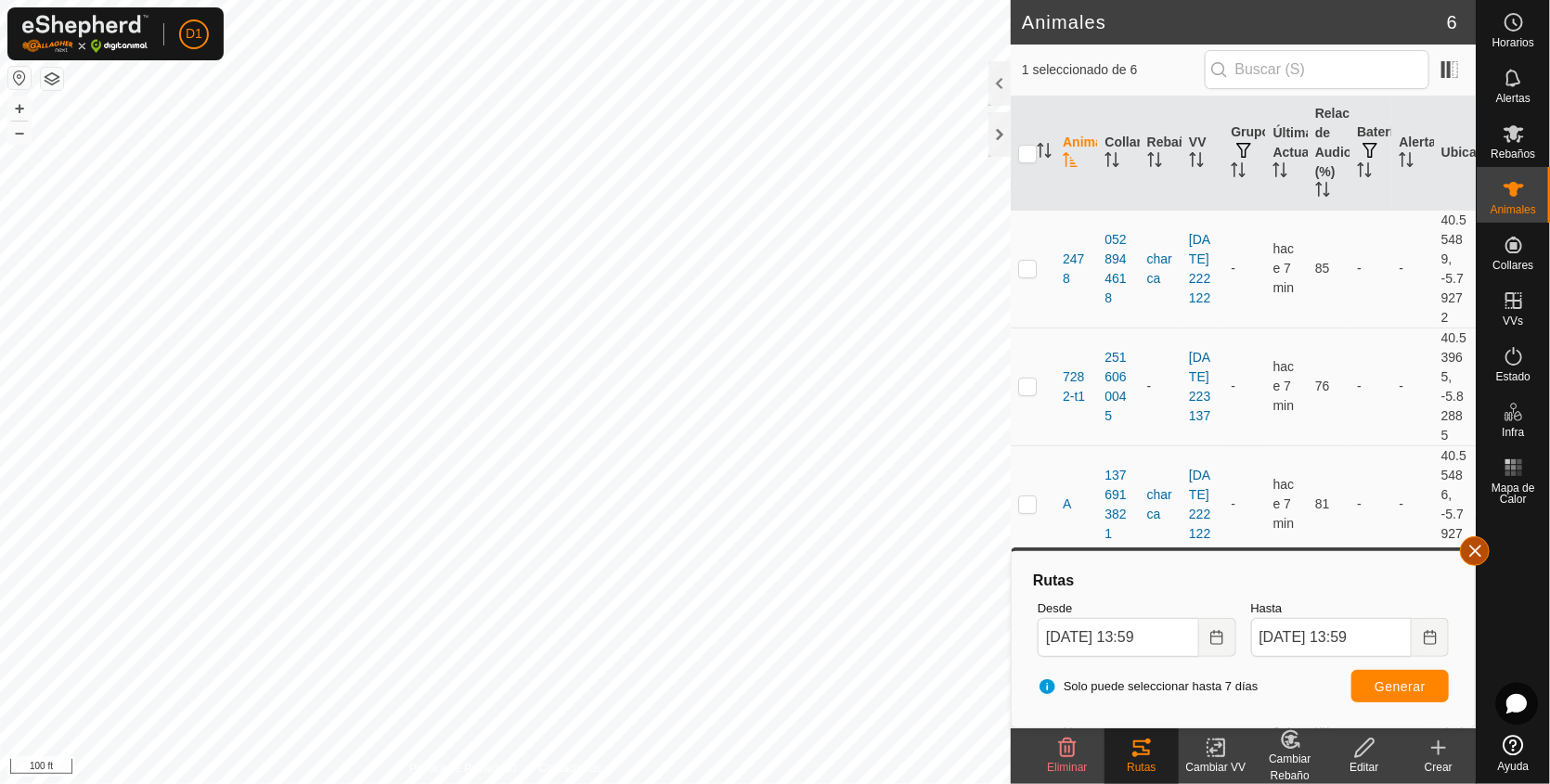
click at [1476, 544] on button "button" at bounding box center [1475, 551] width 30 height 30
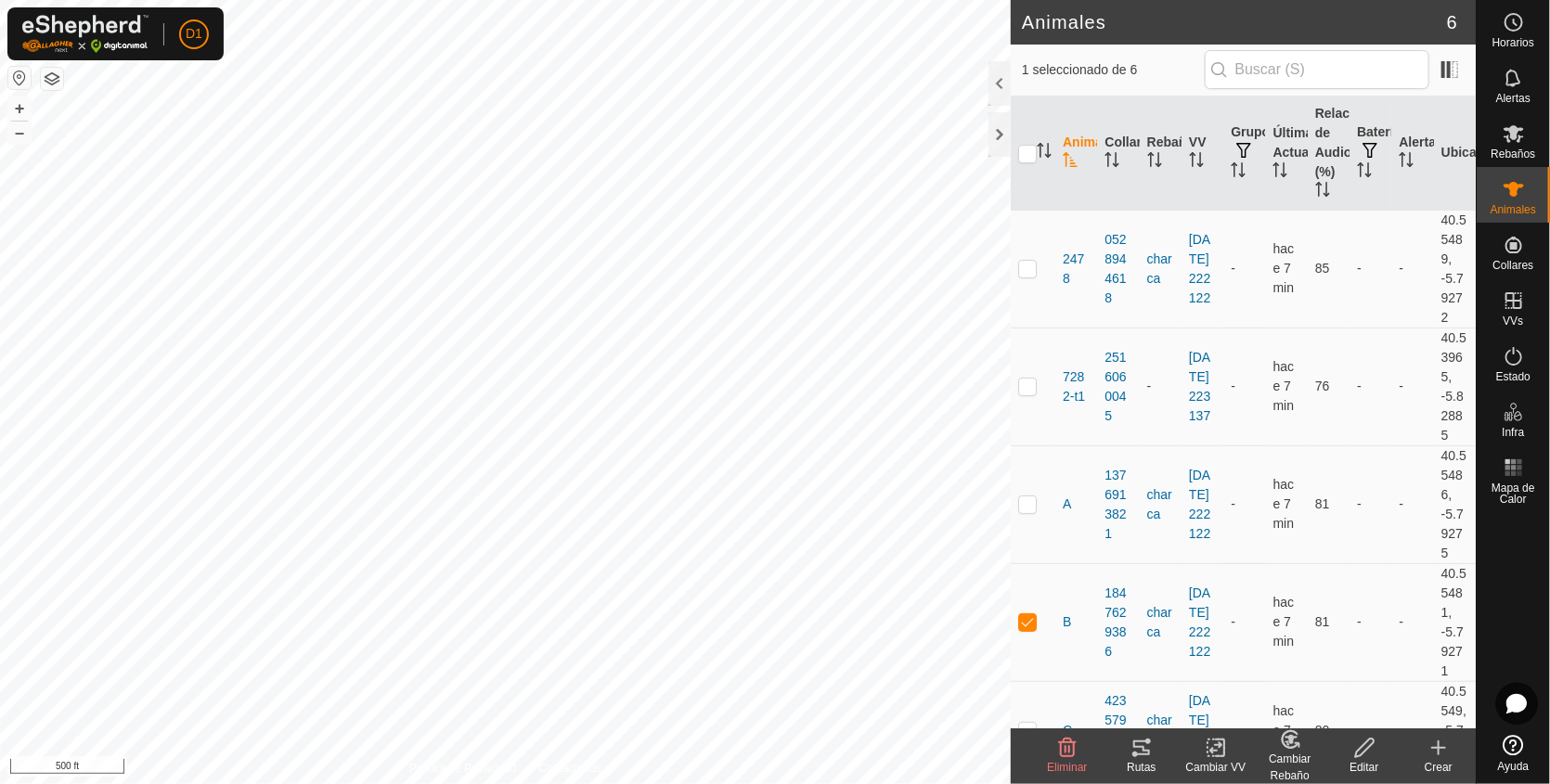
click at [1142, 753] on icon at bounding box center [1142, 748] width 17 height 15
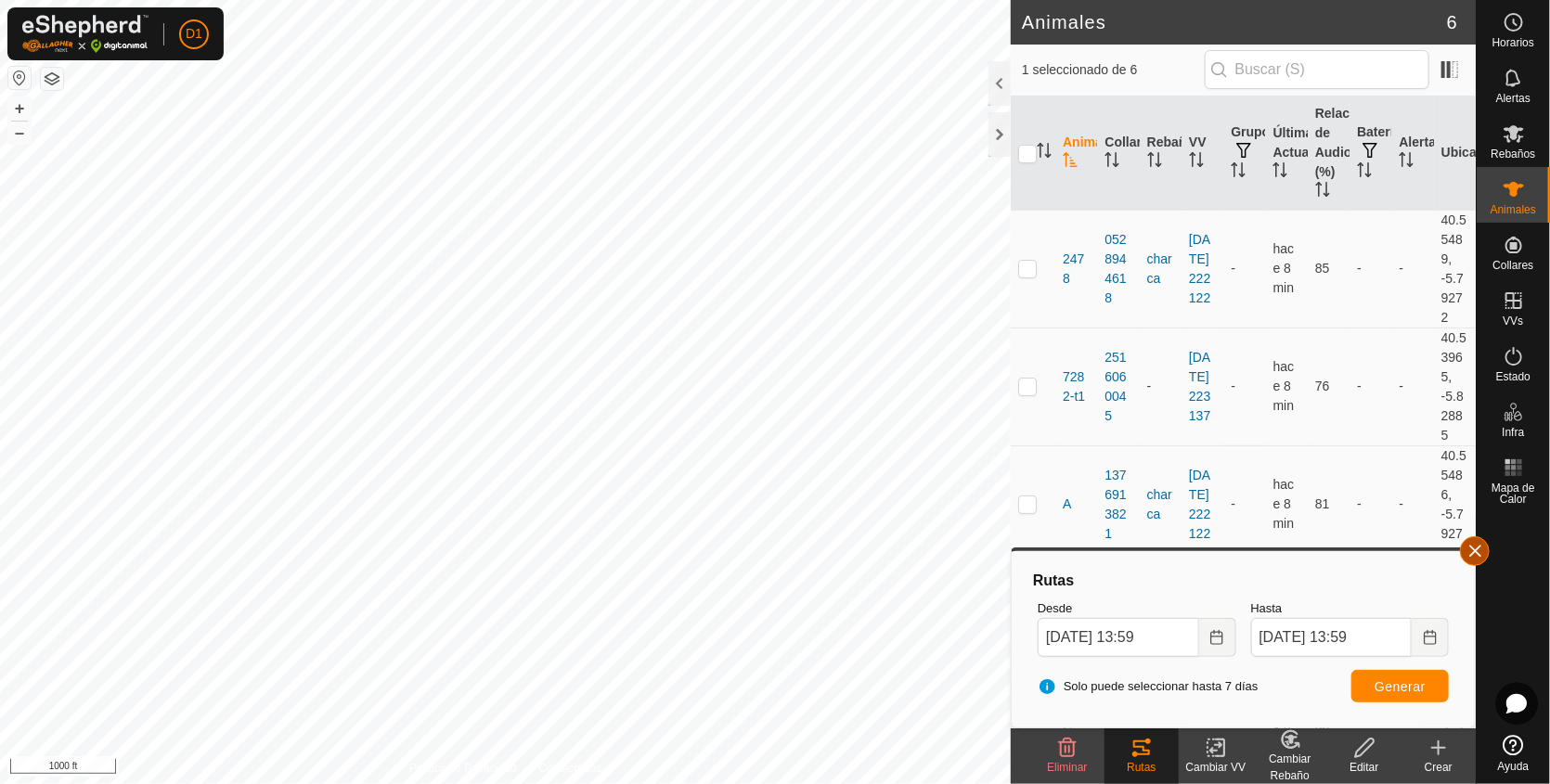
click at [1474, 555] on button "button" at bounding box center [1475, 551] width 30 height 30
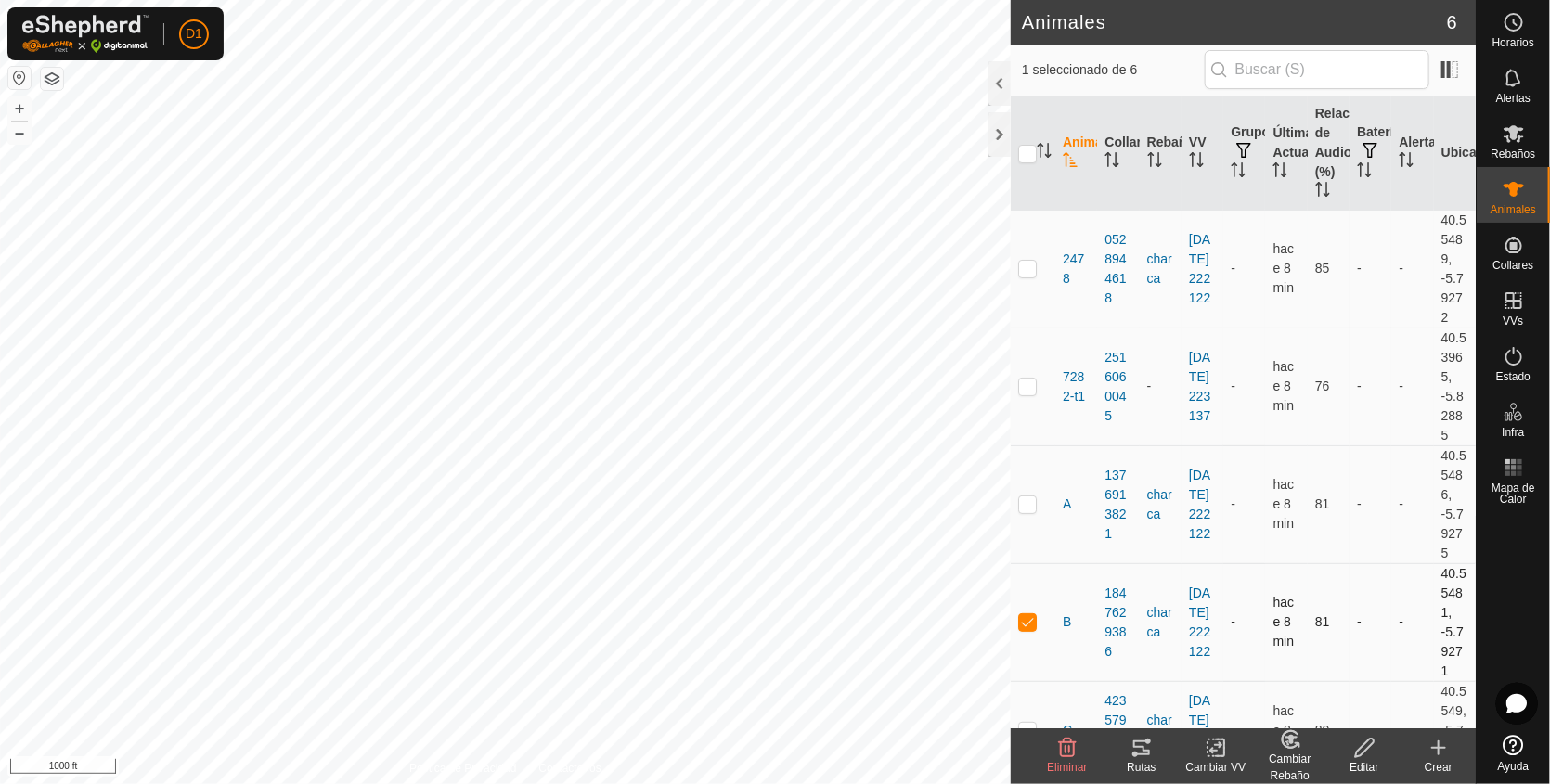
click at [1023, 615] on p-checkbox at bounding box center [1028, 622] width 19 height 15
checkbox input "false"
click at [17, 127] on button "–" at bounding box center [20, 132] width 22 height 22
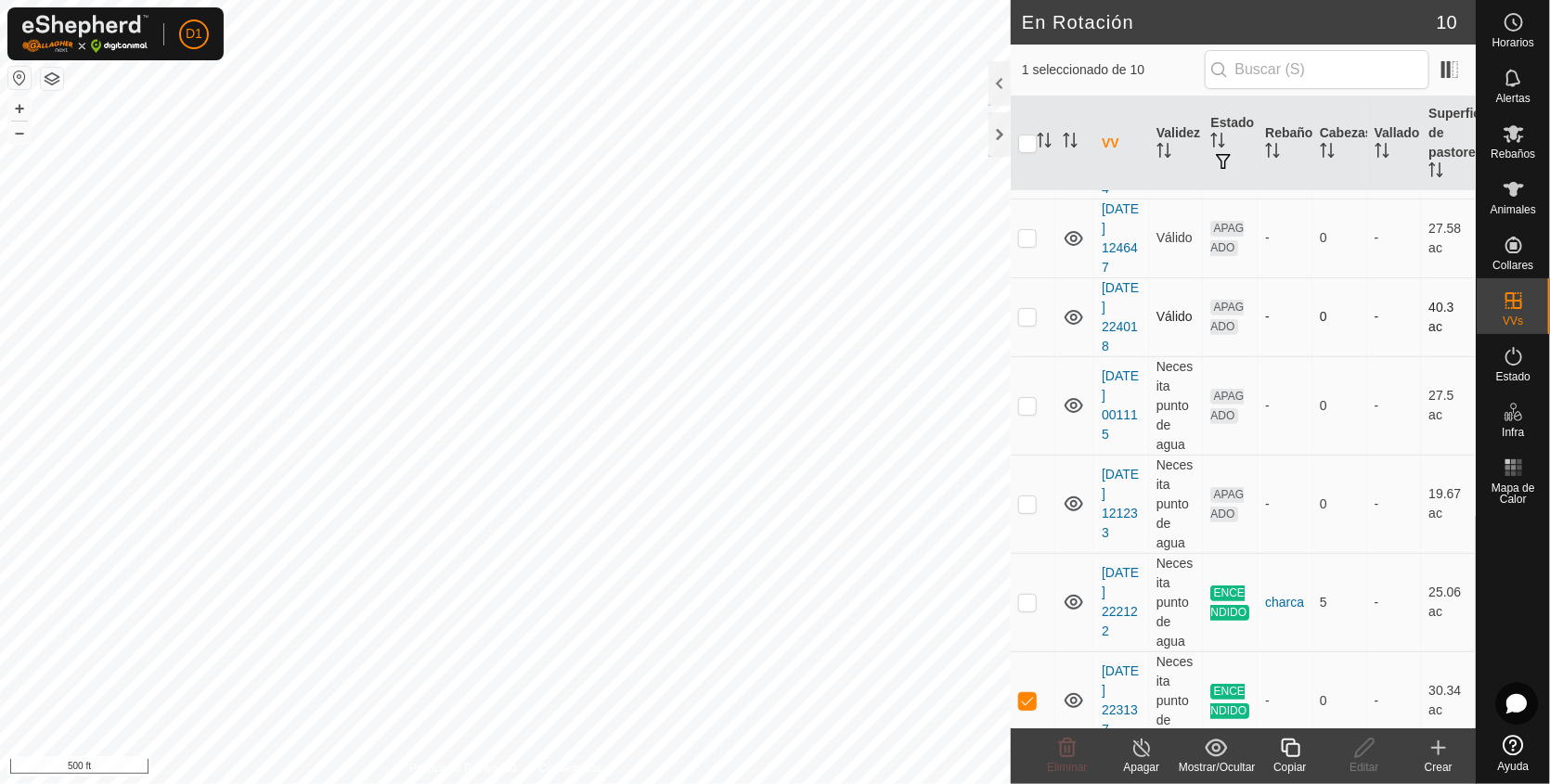
scroll to position [422, 0]
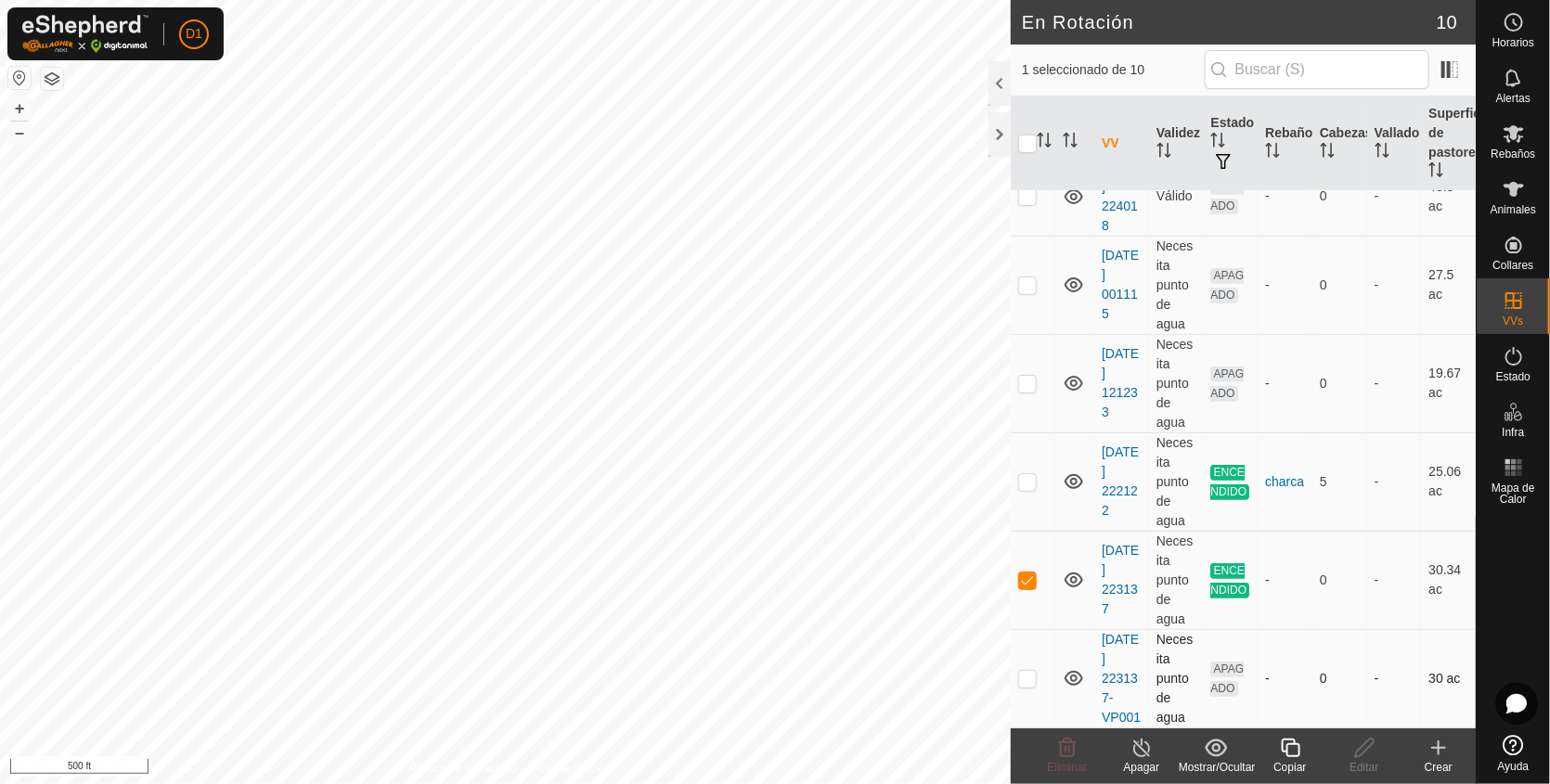
click at [1032, 671] on p-checkbox at bounding box center [1028, 679] width 19 height 15
checkbox input "true"
click at [1022, 572] on p-checkbox at bounding box center [1028, 580] width 19 height 15
click at [1028, 572] on p-checkbox at bounding box center [1028, 580] width 19 height 15
checkbox input "true"
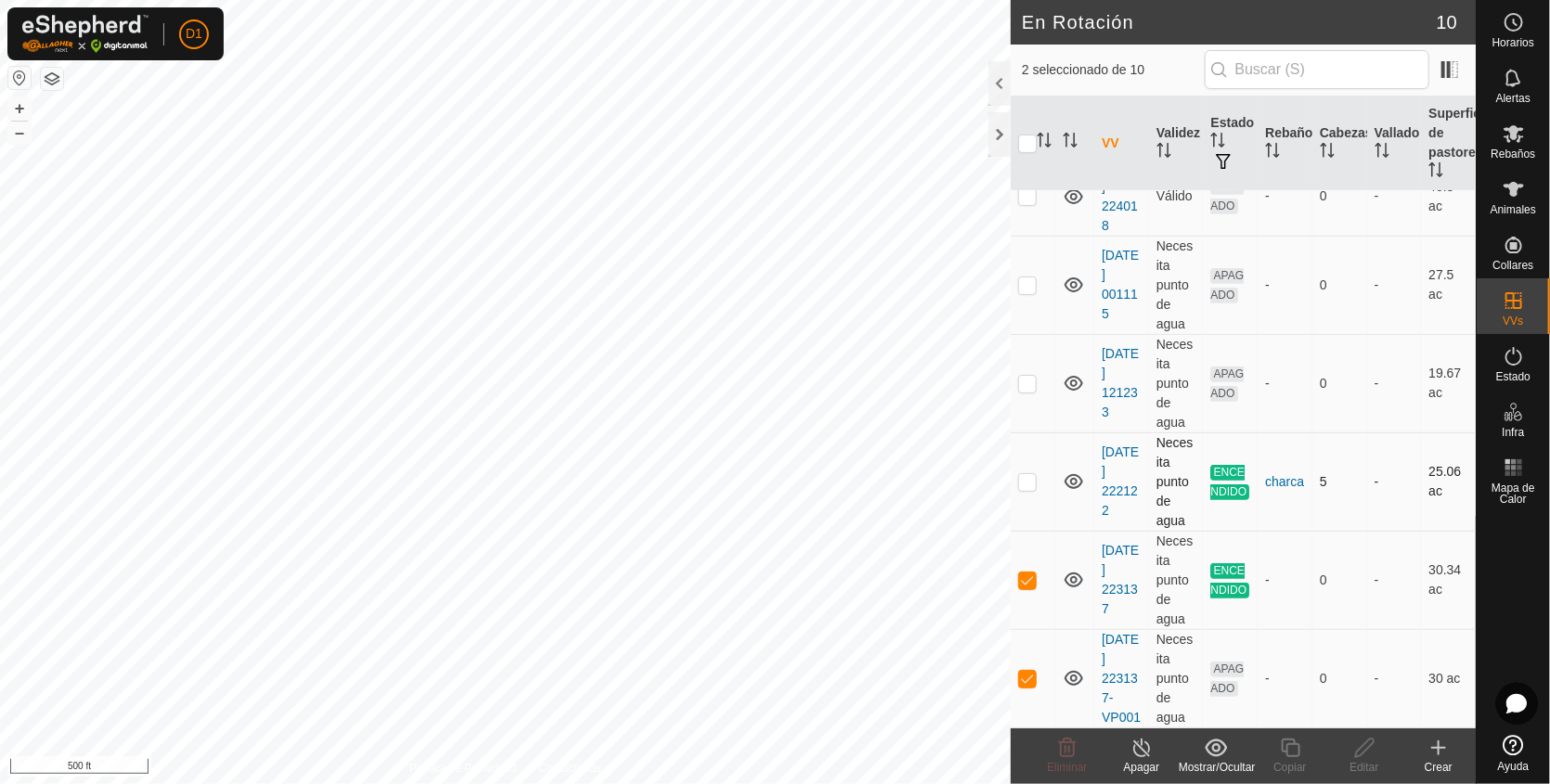
click at [1025, 485] on td at bounding box center [1033, 482] width 45 height 99
click at [1028, 475] on p-checkbox at bounding box center [1028, 482] width 19 height 15
checkbox input "false"
click at [1031, 572] on p-checkbox at bounding box center [1028, 580] width 19 height 15
checkbox input "false"
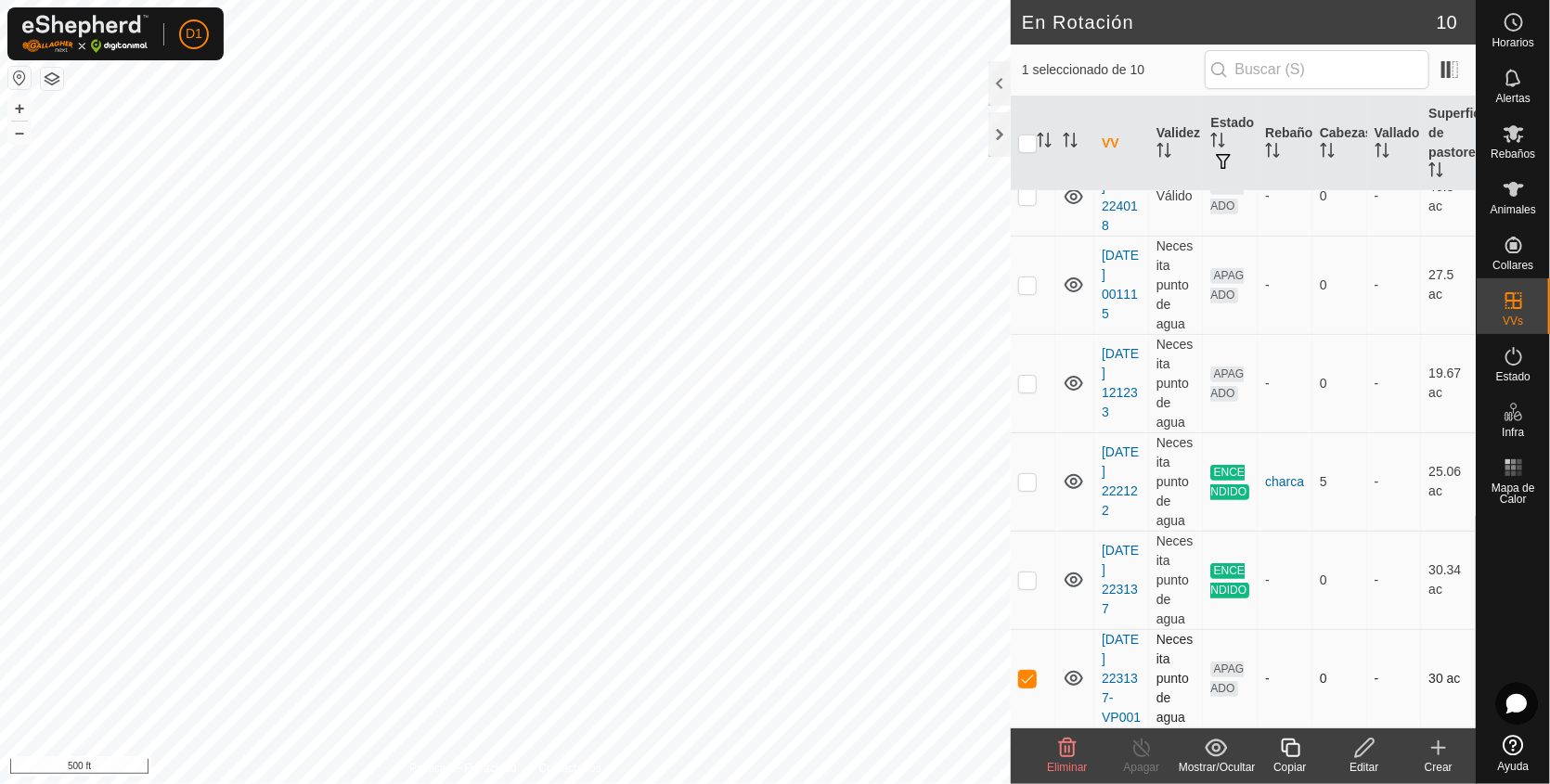
click at [1027, 671] on p-checkbox at bounding box center [1028, 679] width 19 height 15
checkbox input "false"
click at [1016, 563] on td at bounding box center [1033, 580] width 45 height 99
checkbox input "true"
click at [1139, 754] on icon at bounding box center [1142, 748] width 23 height 22
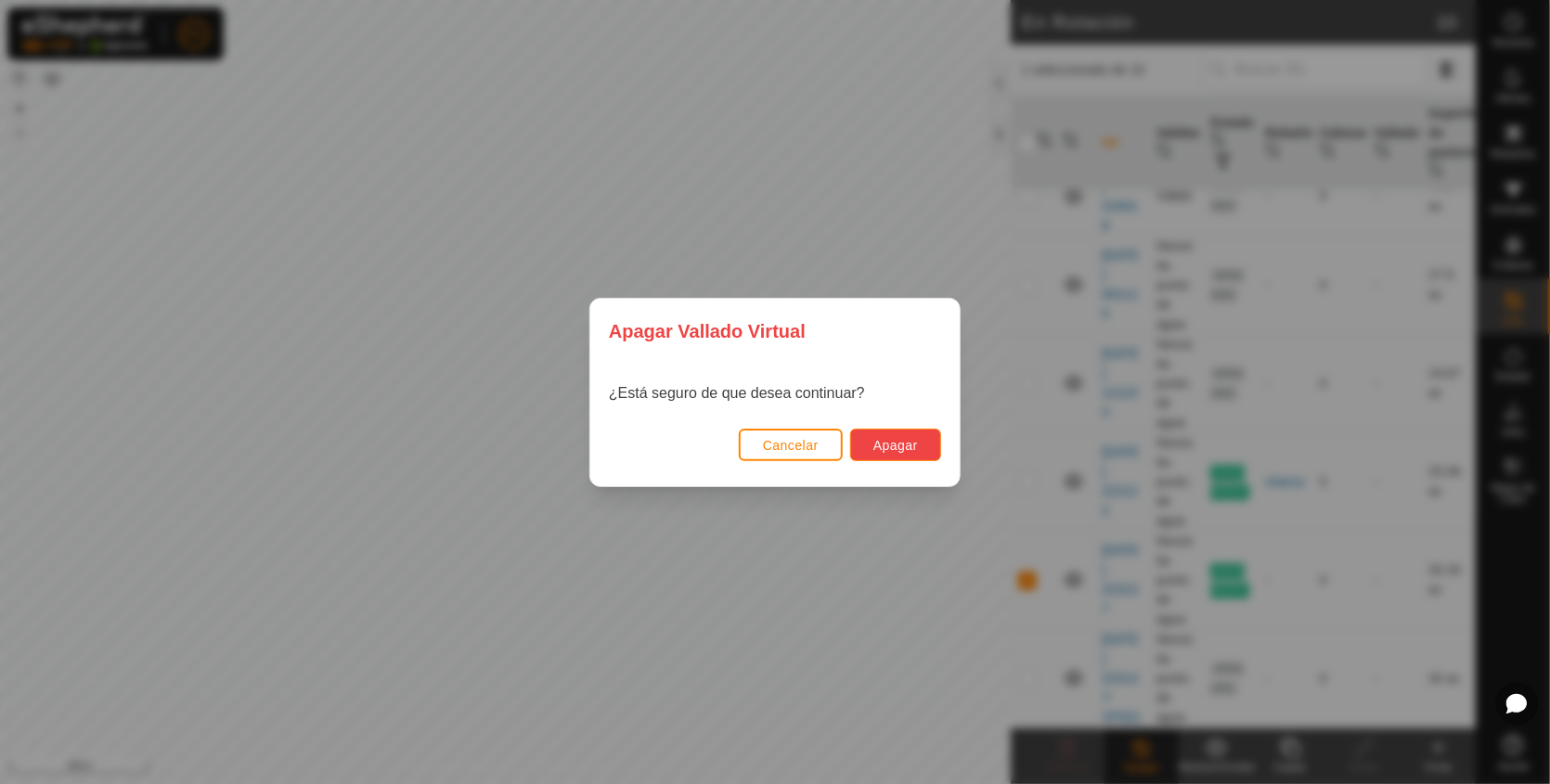
click at [907, 433] on button "Apagar" at bounding box center [896, 445] width 91 height 33
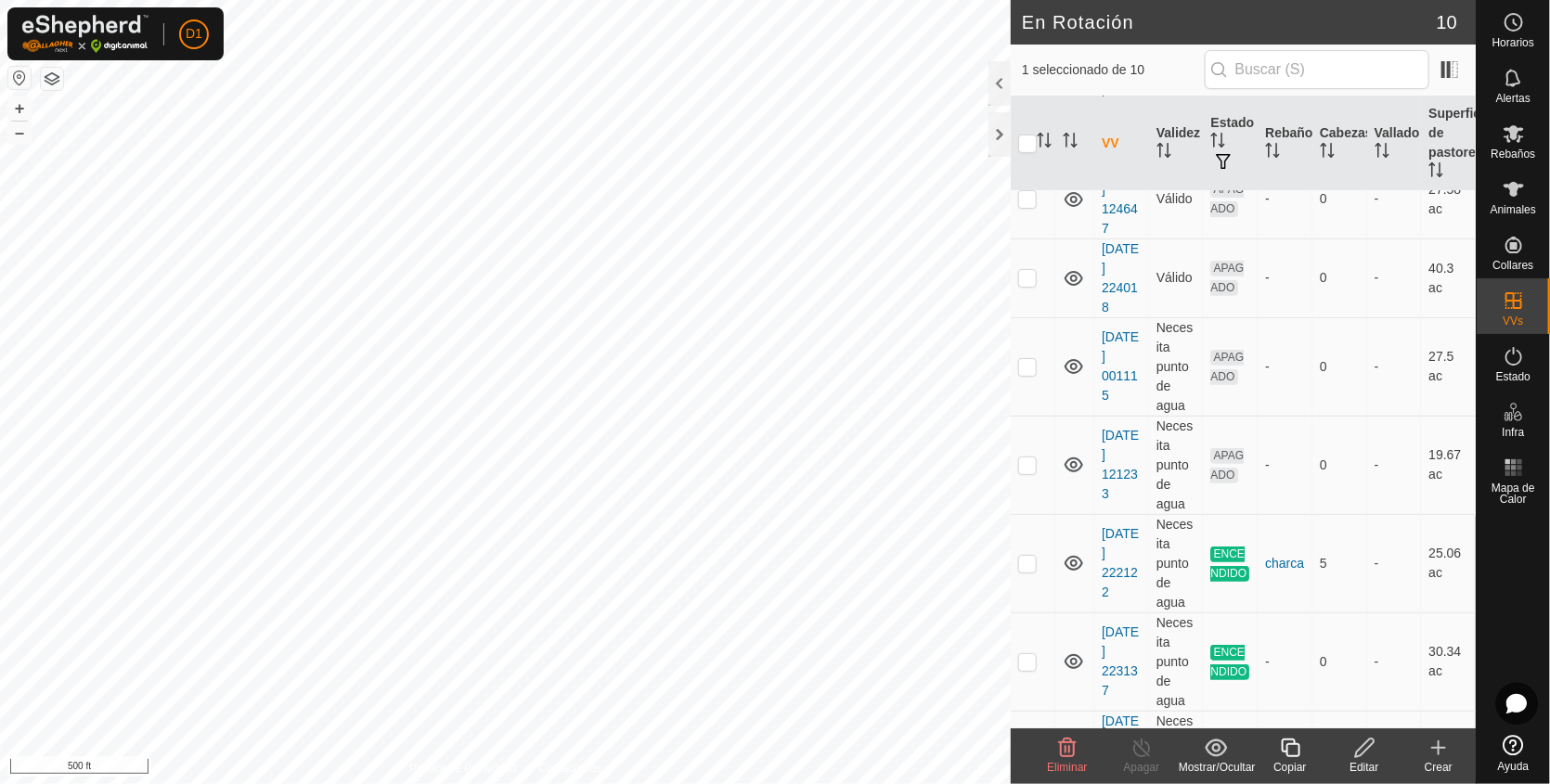
scroll to position [422, 0]
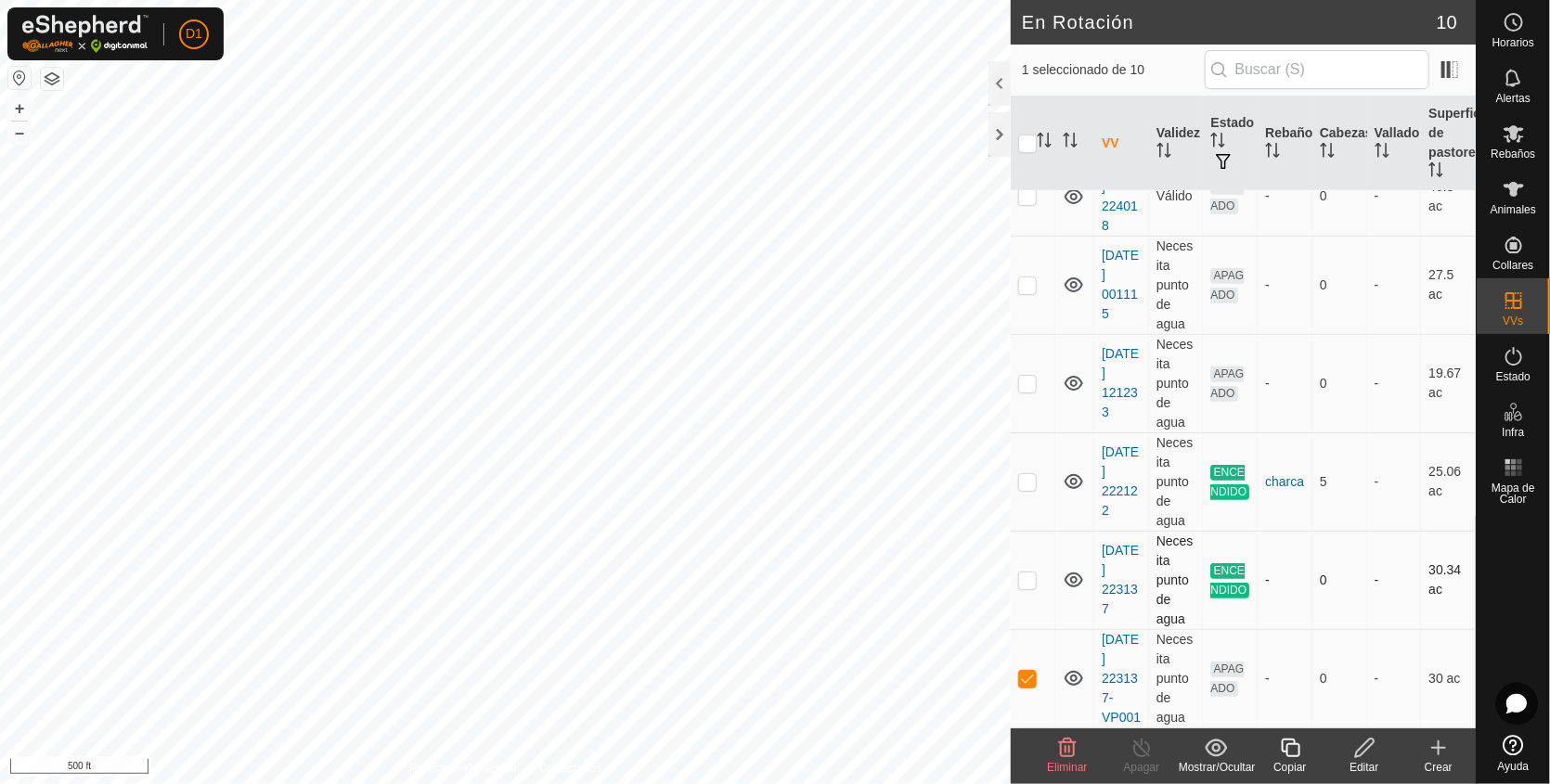
click at [1029, 572] on p-checkbox at bounding box center [1028, 580] width 19 height 15
checkbox input "true"
click at [1026, 674] on p-checkbox at bounding box center [1028, 679] width 19 height 15
click at [1033, 671] on p-checkbox at bounding box center [1028, 679] width 19 height 15
checkbox input "true"
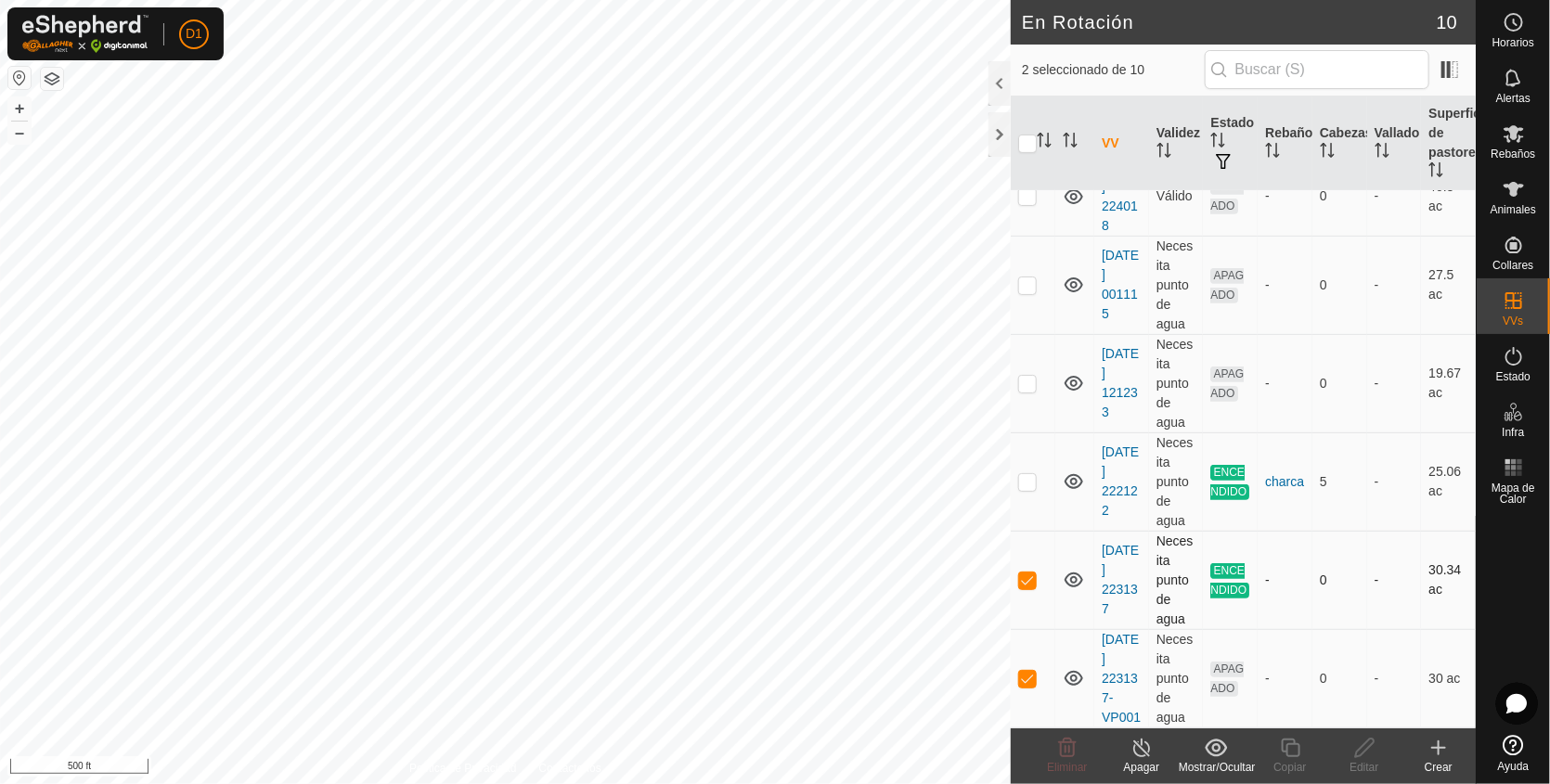
click at [1025, 572] on p-checkbox at bounding box center [1028, 580] width 19 height 15
checkbox input "false"
click at [1034, 653] on td at bounding box center [1033, 679] width 45 height 99
checkbox input "false"
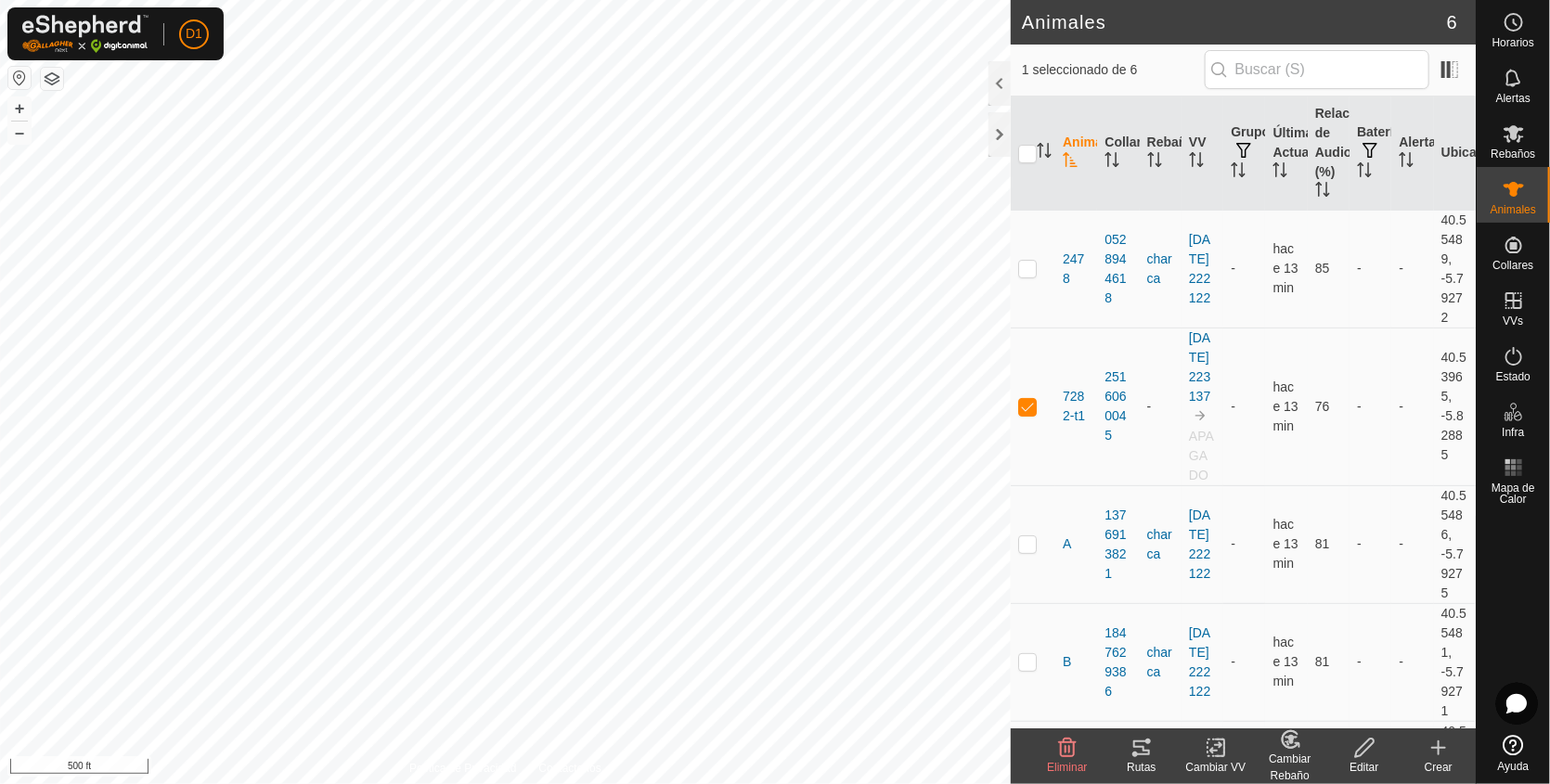
click at [1219, 761] on div "Cambiar VV" at bounding box center [1216, 767] width 75 height 17
click at [1257, 662] on link "Elegir VV..." at bounding box center [1271, 668] width 184 height 37
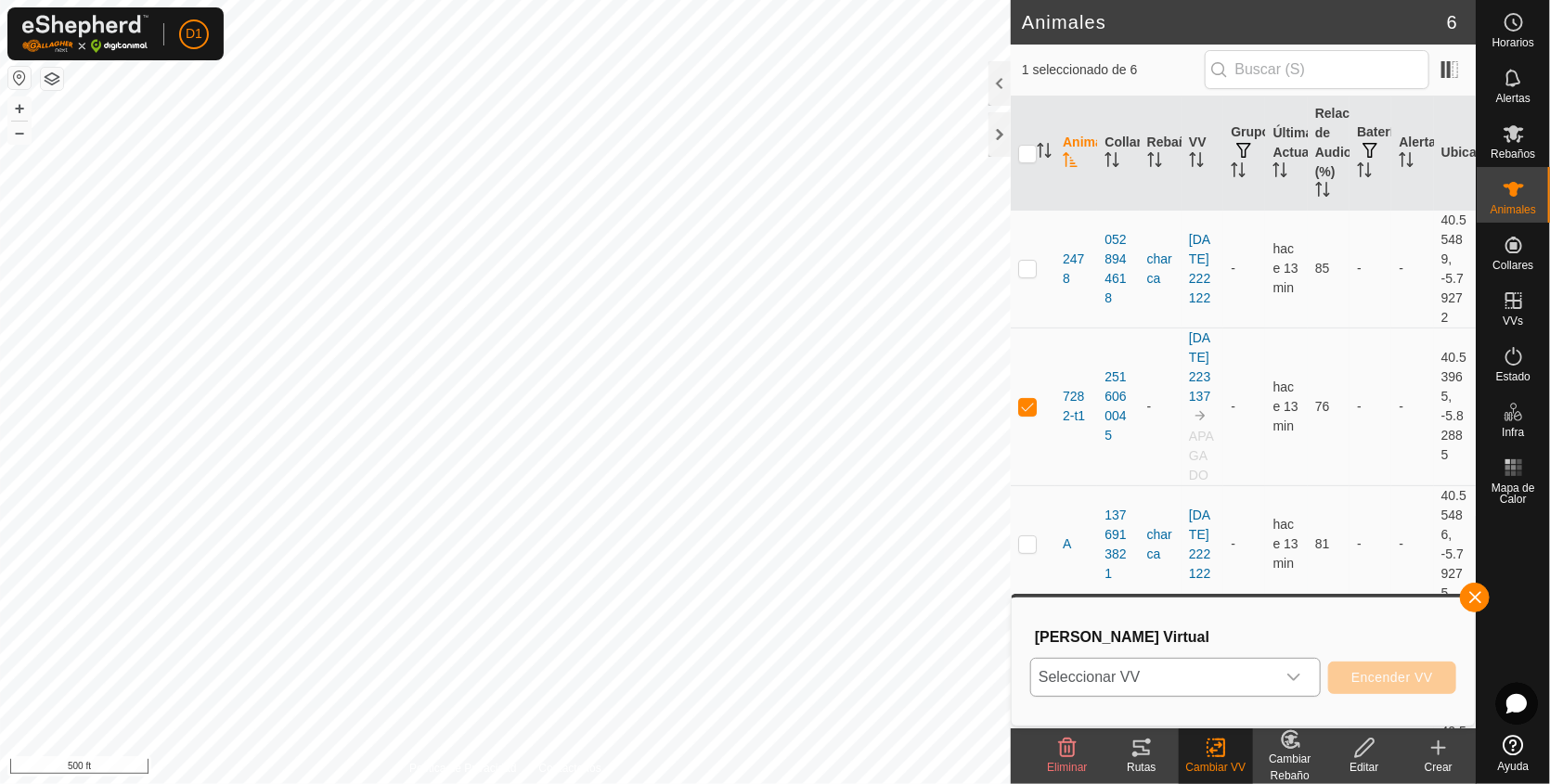
click at [1302, 677] on icon "dropdown trigger" at bounding box center [1294, 678] width 15 height 15
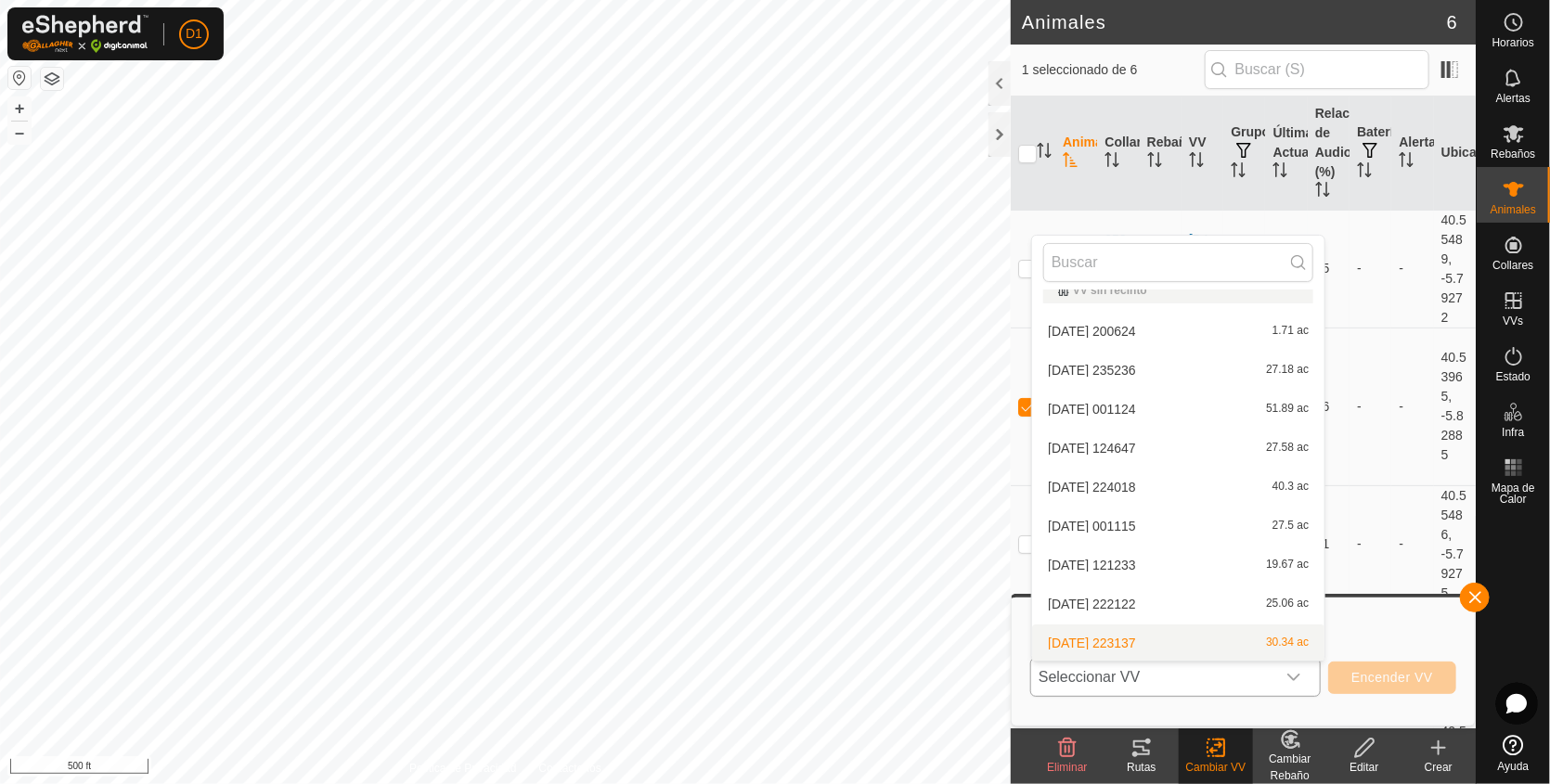
scroll to position [59, 0]
click at [1203, 641] on li "[DATE] 223137-VP001 [DATE]" at bounding box center [1179, 643] width 293 height 37
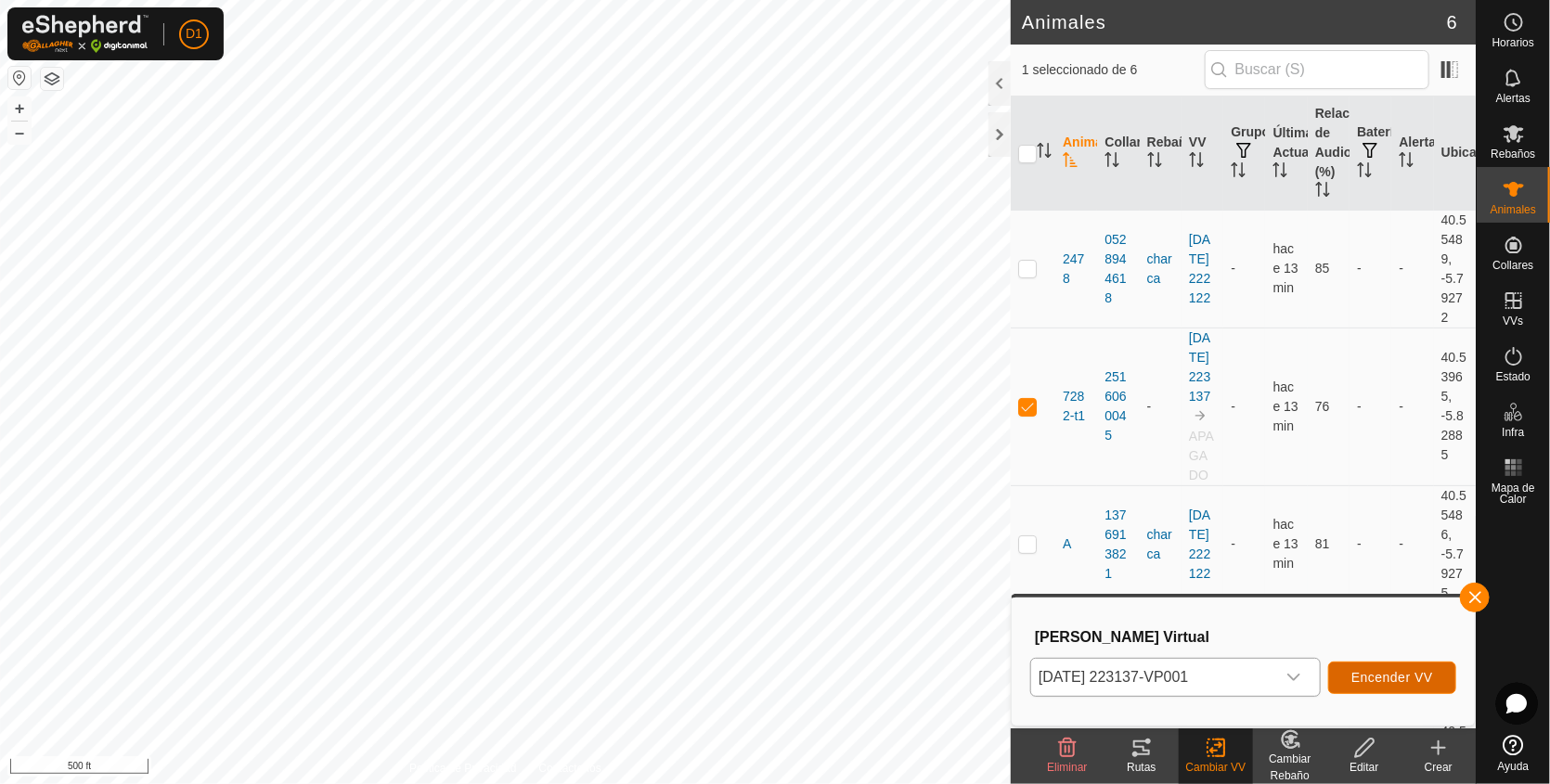
click at [1389, 673] on span "Encender VV" at bounding box center [1392, 678] width 82 height 15
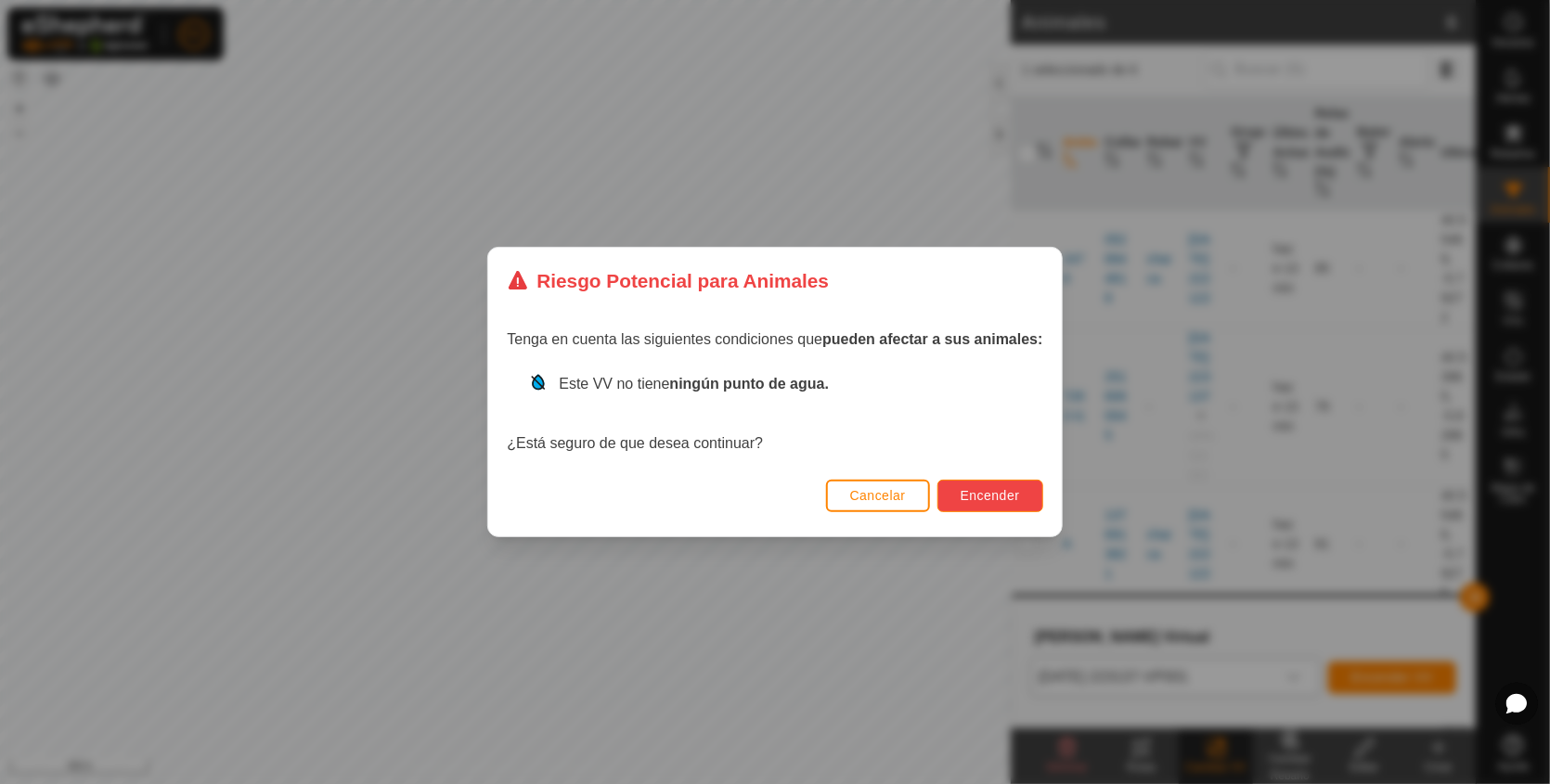
click at [994, 502] on span "Encender" at bounding box center [990, 496] width 60 height 15
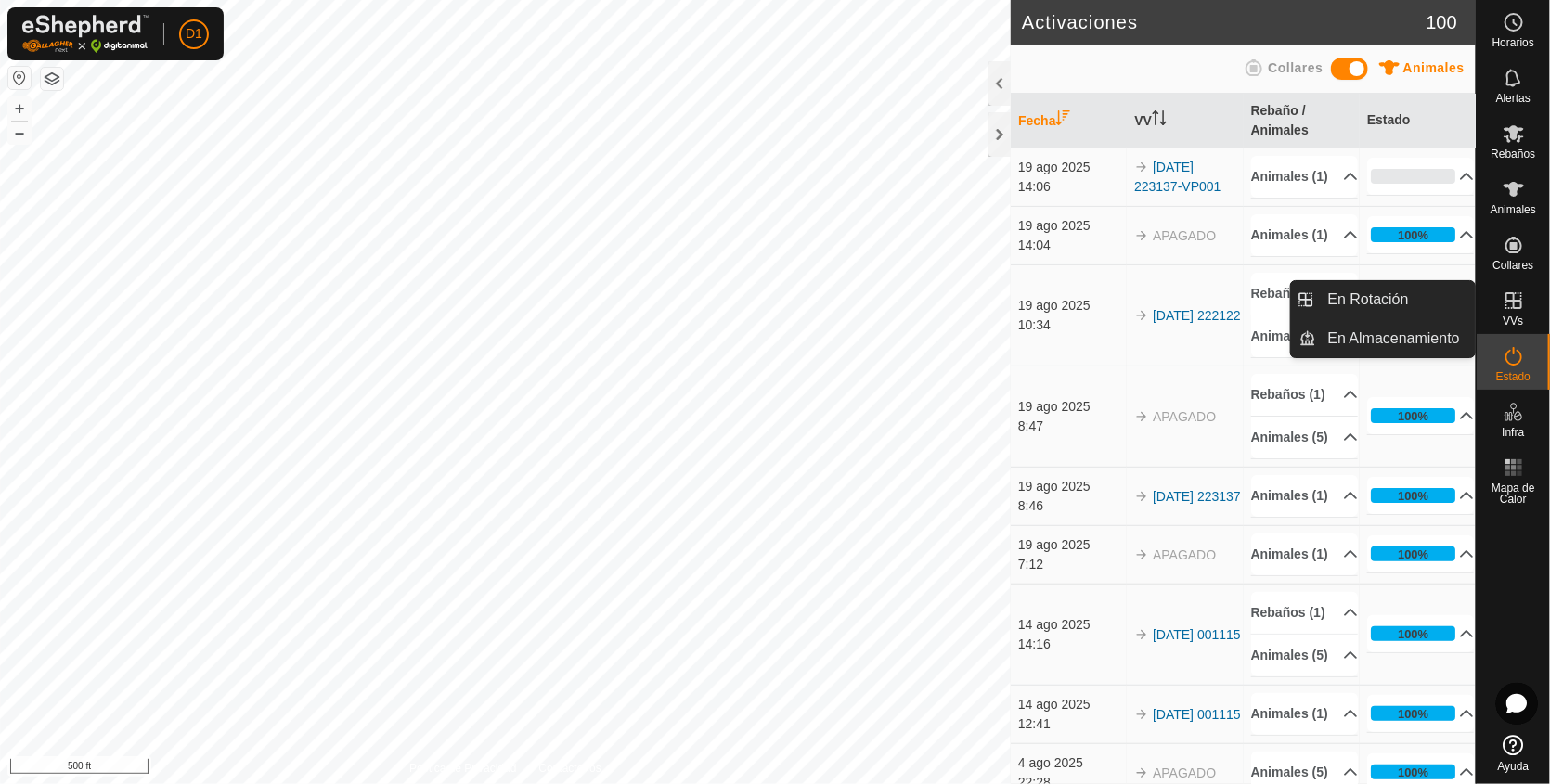
click at [1510, 315] on span "VVs" at bounding box center [1514, 321] width 21 height 11
click at [1367, 339] on link "En Almacenamiento" at bounding box center [1397, 338] width 159 height 37
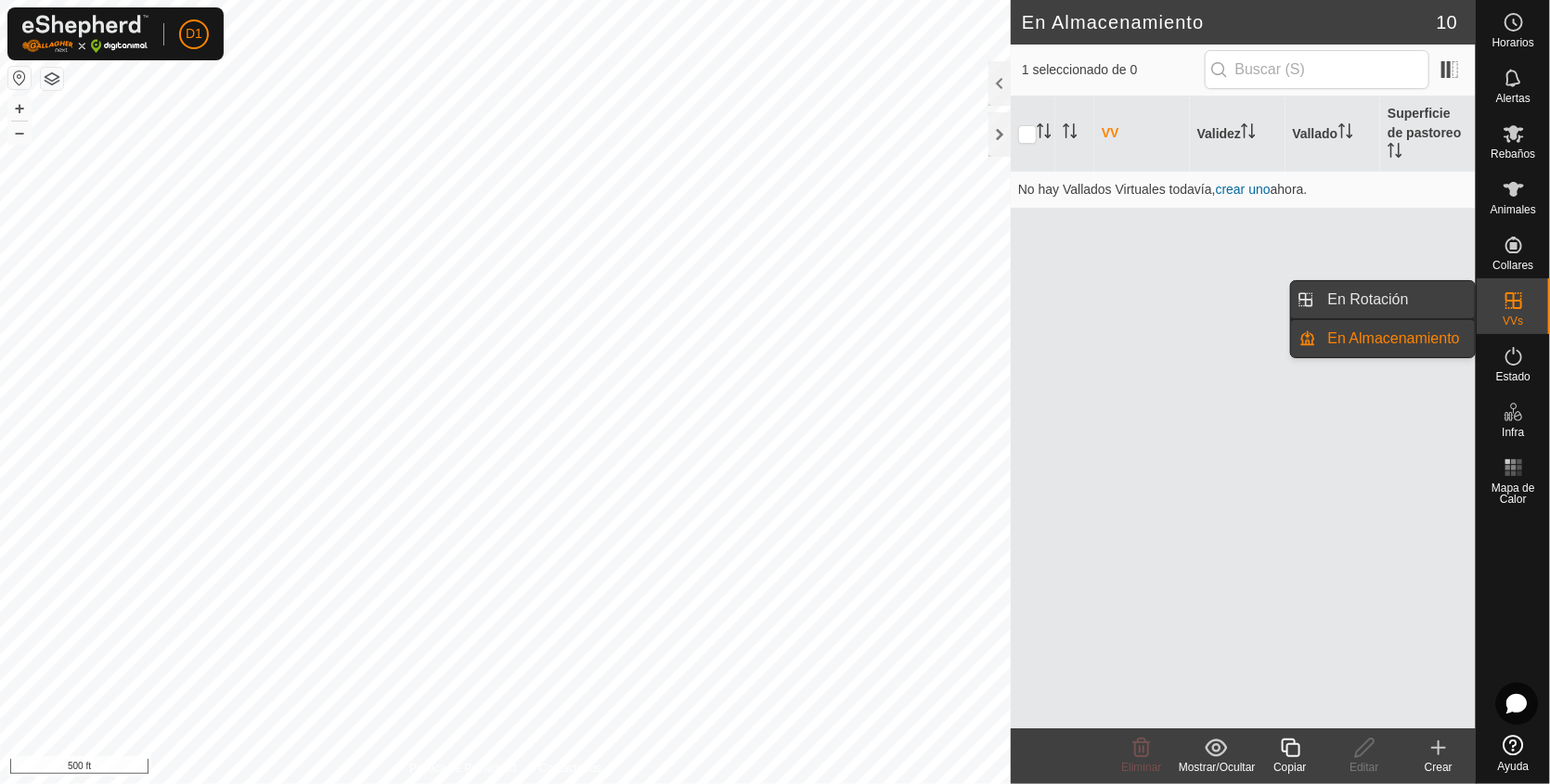
click at [1357, 296] on link "En Rotación" at bounding box center [1397, 300] width 159 height 37
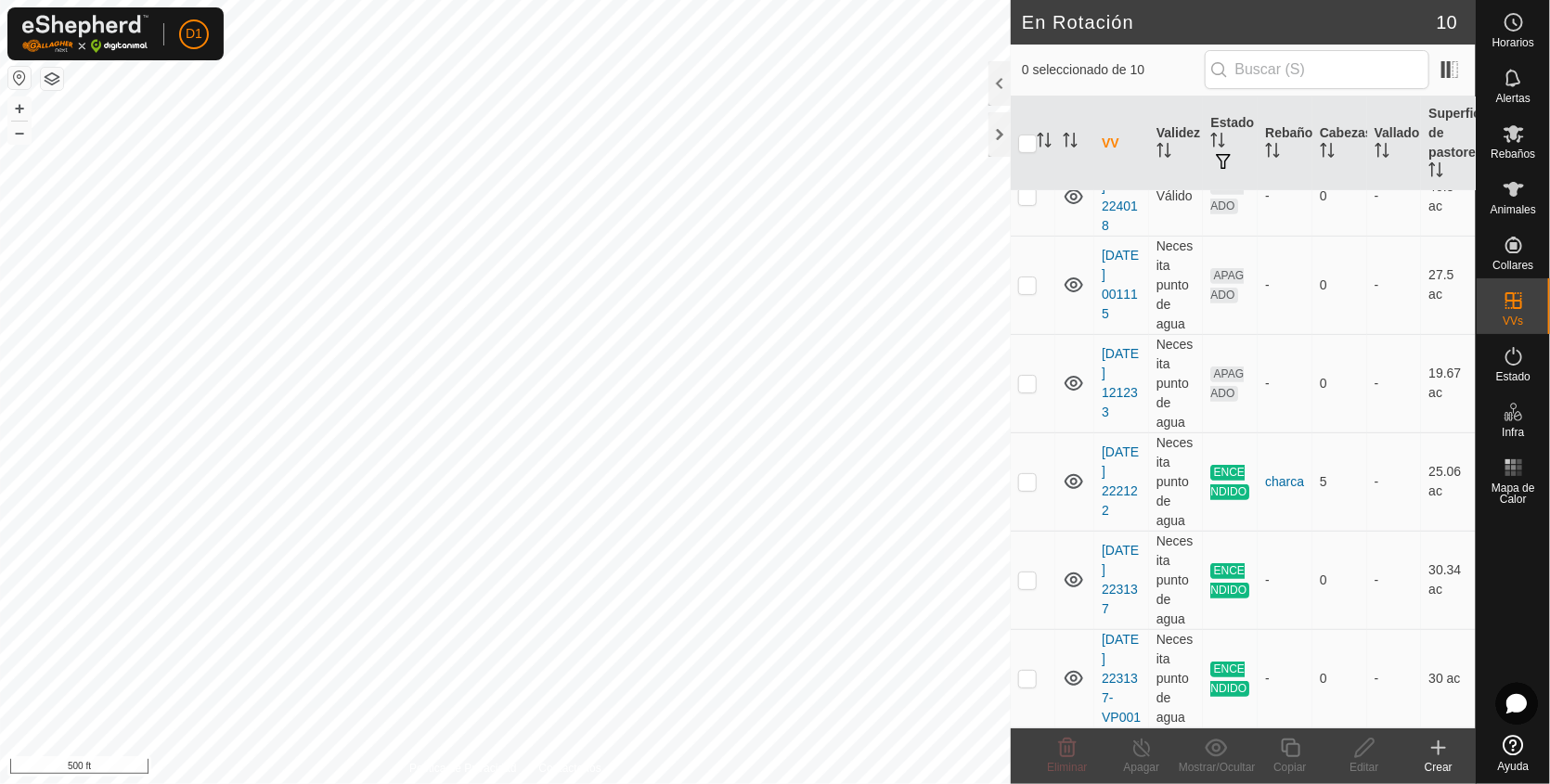
scroll to position [422, 0]
click at [268, 143] on link "Cerrar sesión" at bounding box center [279, 145] width 184 height 30
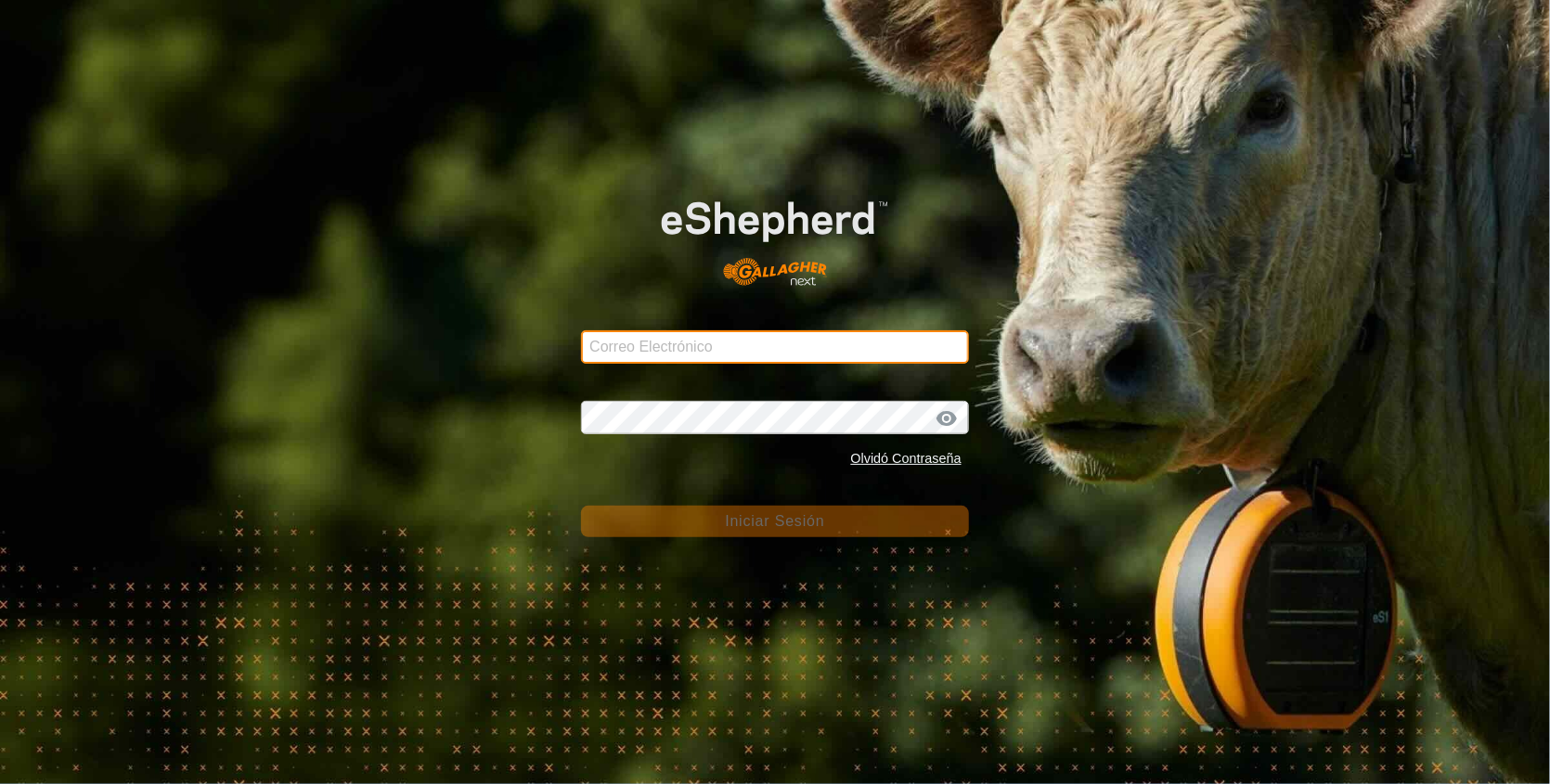
type input "[PERSON_NAME][EMAIL_ADDRESS][DOMAIN_NAME]"
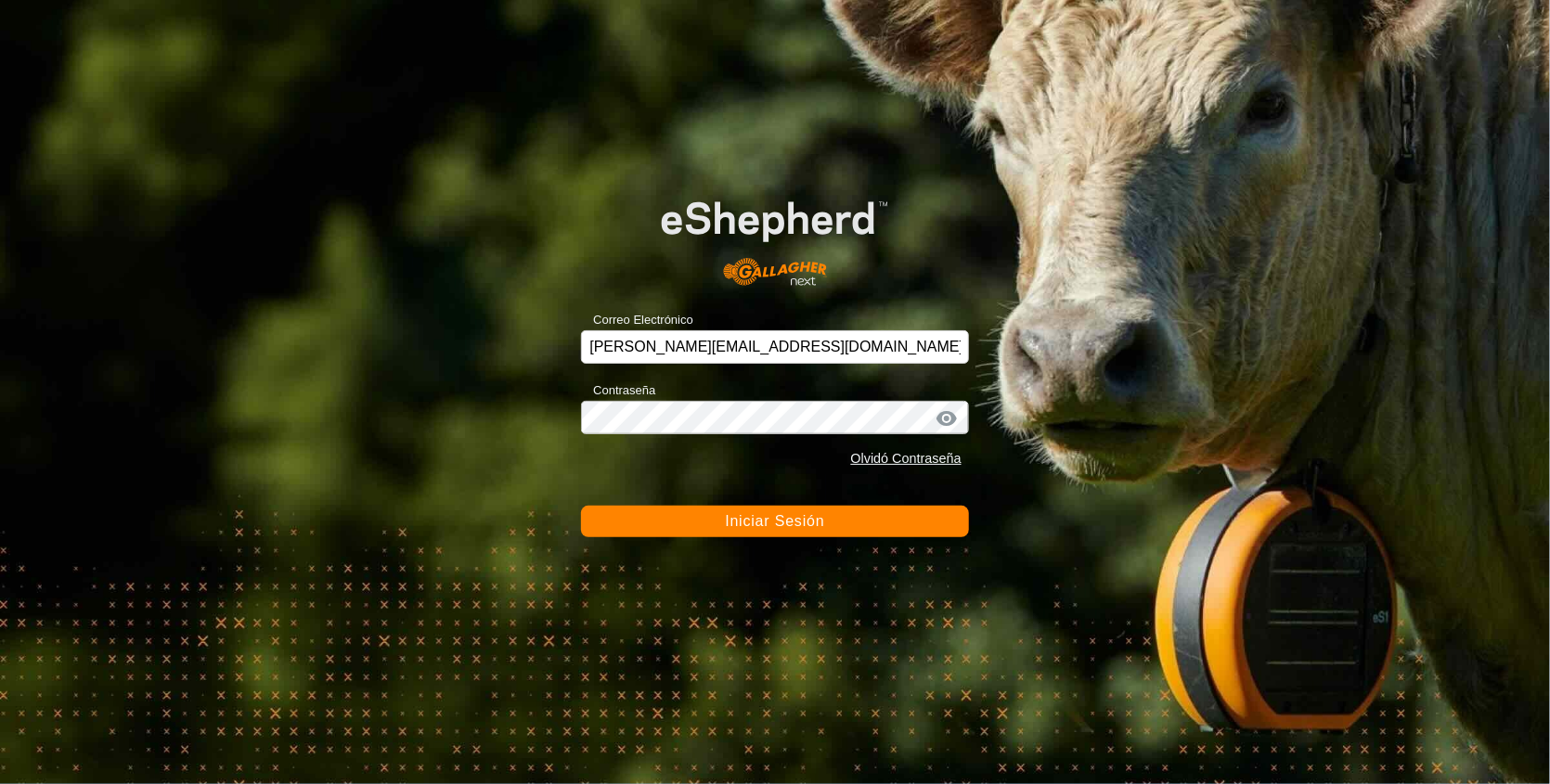
click at [741, 510] on button "Iniciar Sesión" at bounding box center [775, 522] width 388 height 32
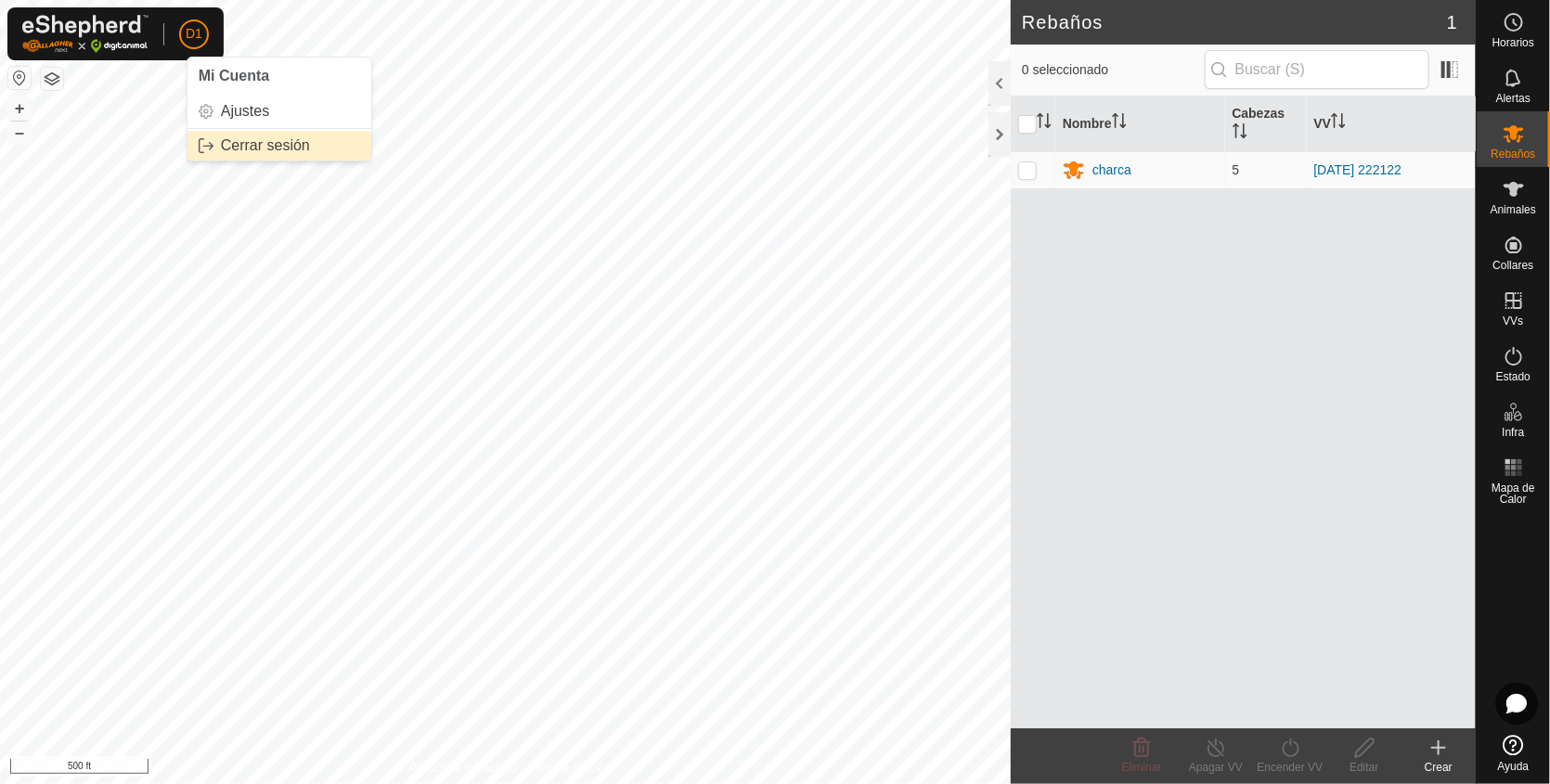
click at [242, 148] on link "Cerrar sesión" at bounding box center [279, 145] width 184 height 30
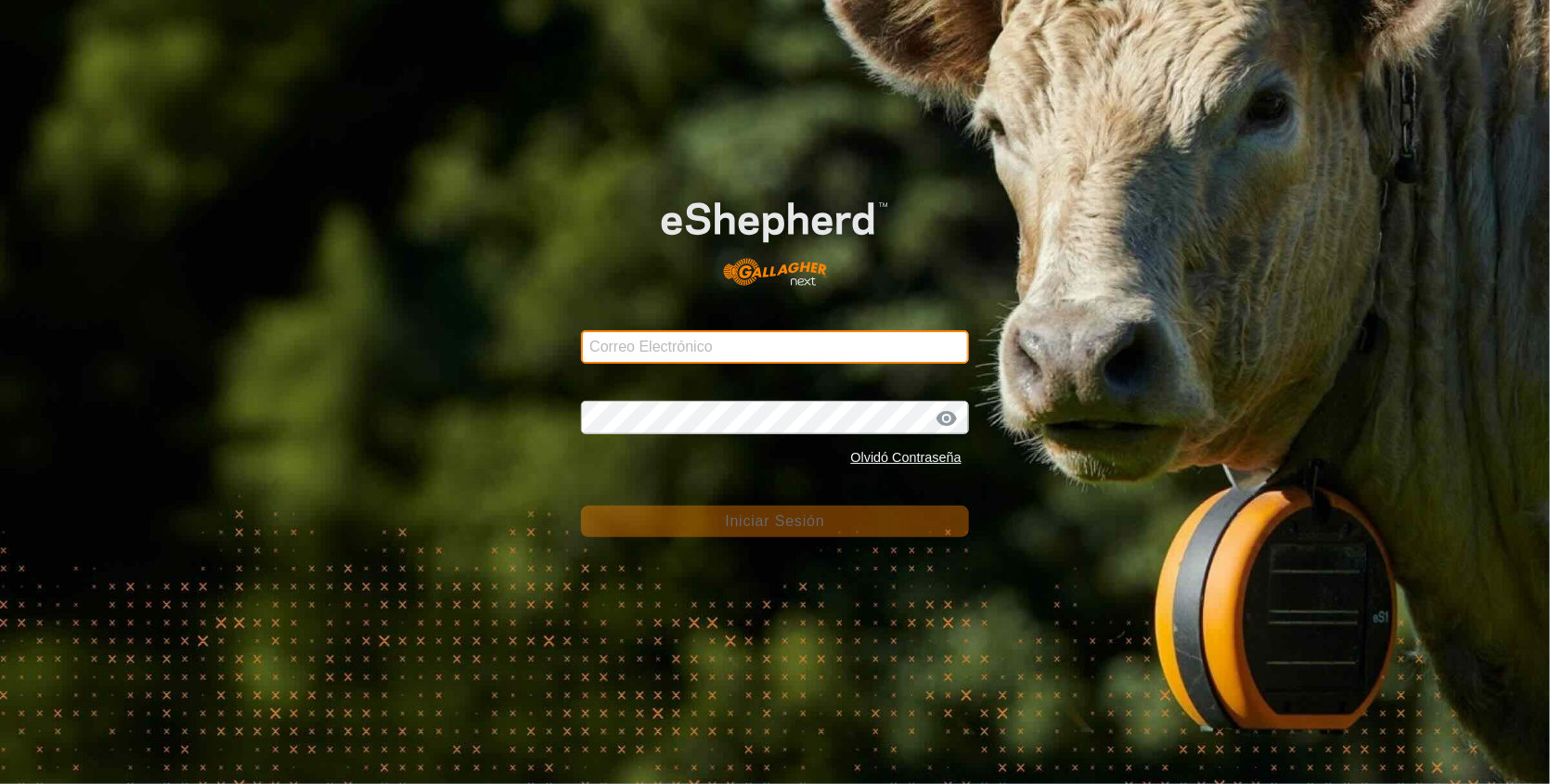
type input "[PERSON_NAME][EMAIL_ADDRESS][DOMAIN_NAME]"
